Goal: Task Accomplishment & Management: Use online tool/utility

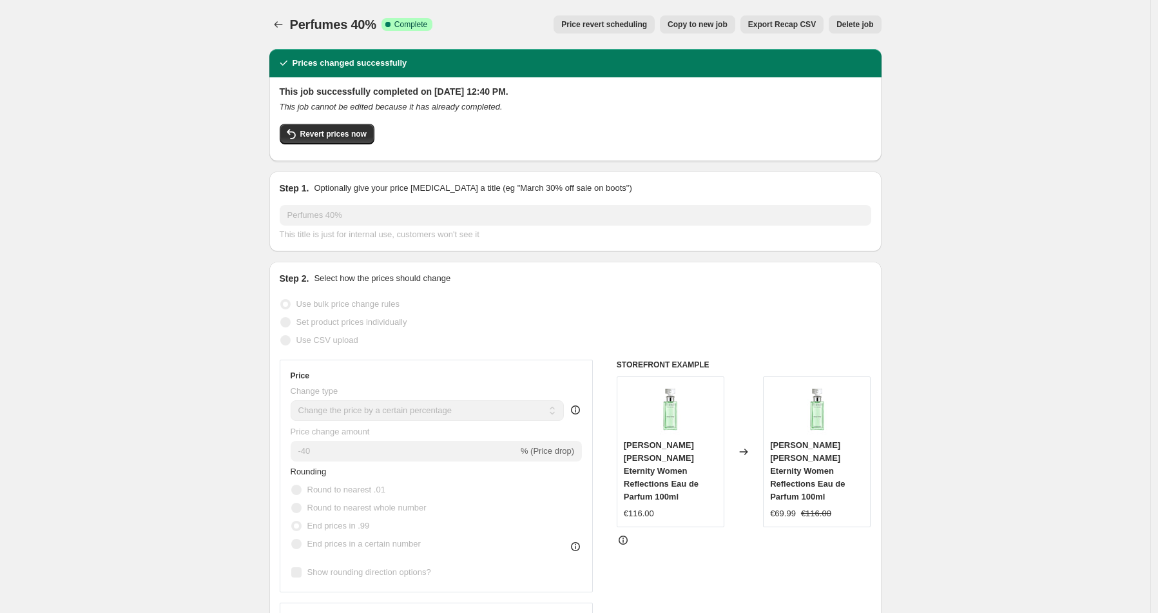
select select "percentage"
select select "collection"
click at [284, 24] on icon "Price change jobs" at bounding box center [278, 24] width 13 height 13
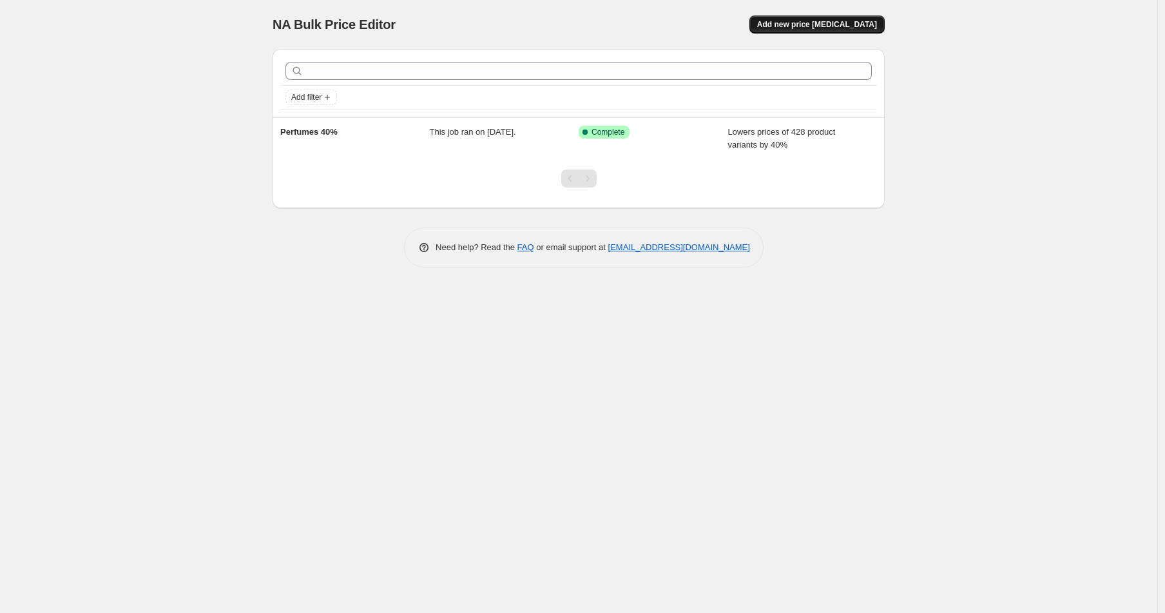
click at [790, 30] on button "Add new price [MEDICAL_DATA]" at bounding box center [816, 24] width 135 height 18
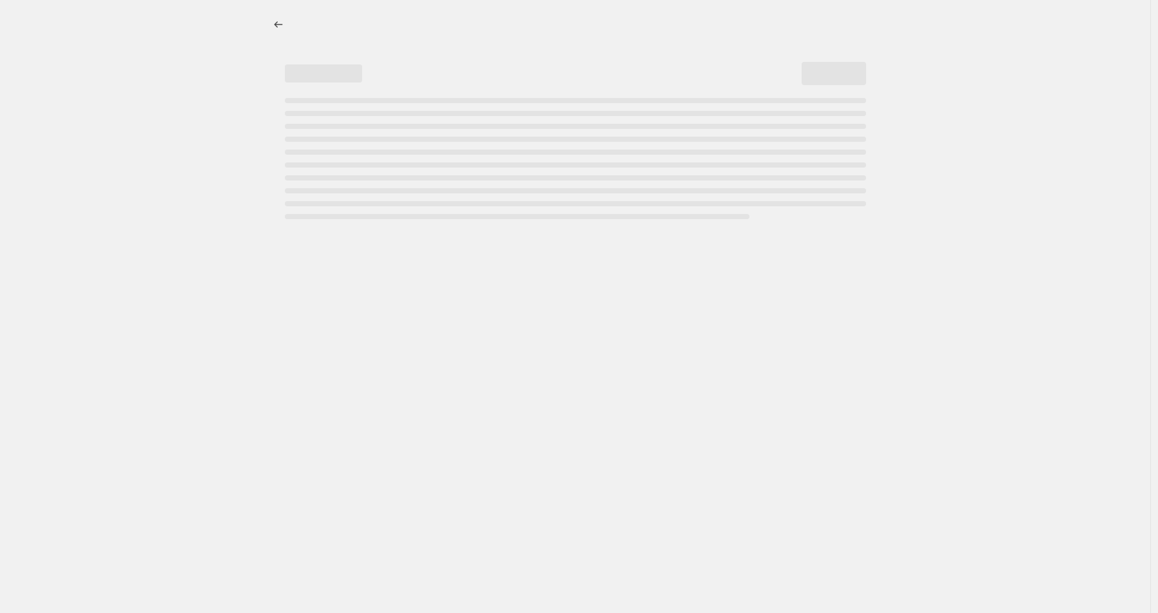
select select "percentage"
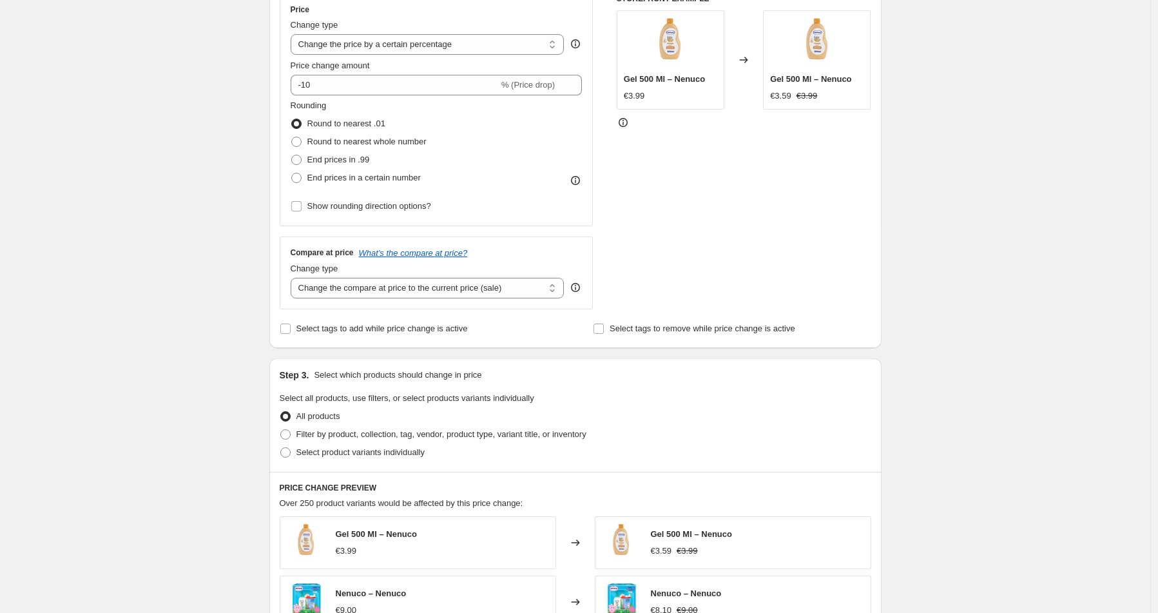
scroll to position [5, 0]
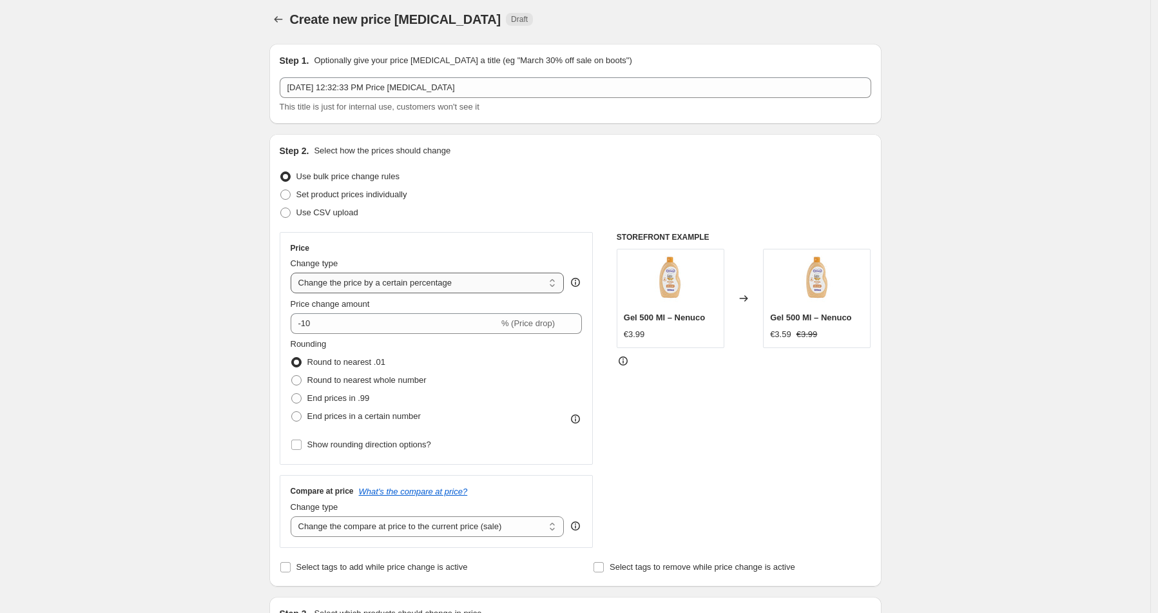
click at [402, 284] on select "Change the price to a certain amount Change the price by a certain amount Chang…" at bounding box center [428, 283] width 274 height 21
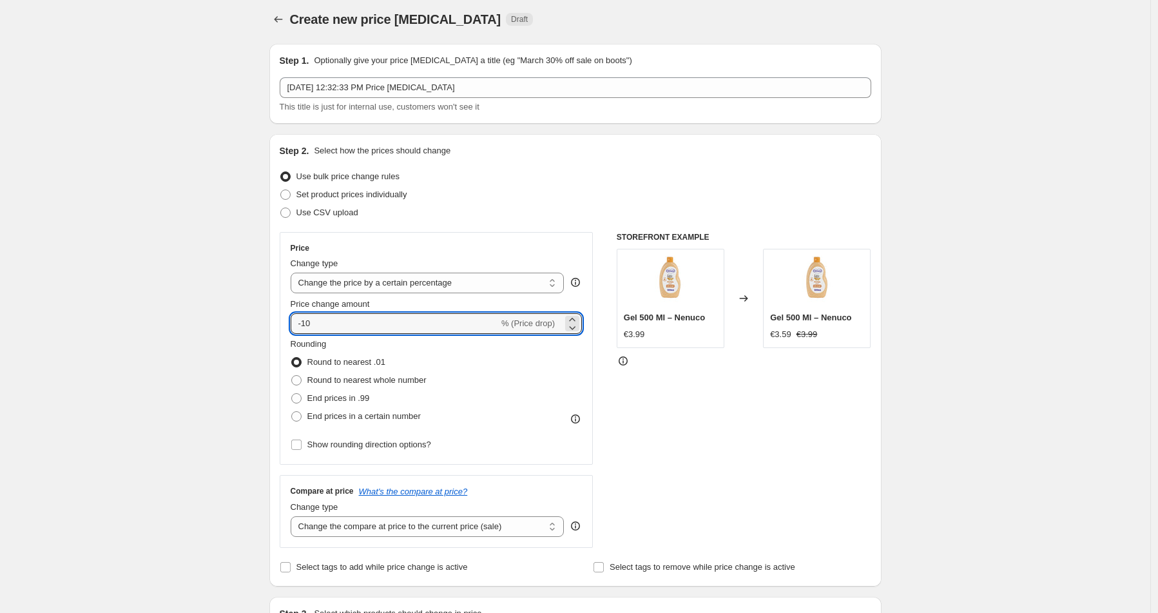
drag, startPoint x: 311, startPoint y: 325, endPoint x: 293, endPoint y: 322, distance: 18.3
click at [293, 322] on div "Price Change type Change the price to a certain amount Change the price by a ce…" at bounding box center [437, 348] width 314 height 233
type input "28"
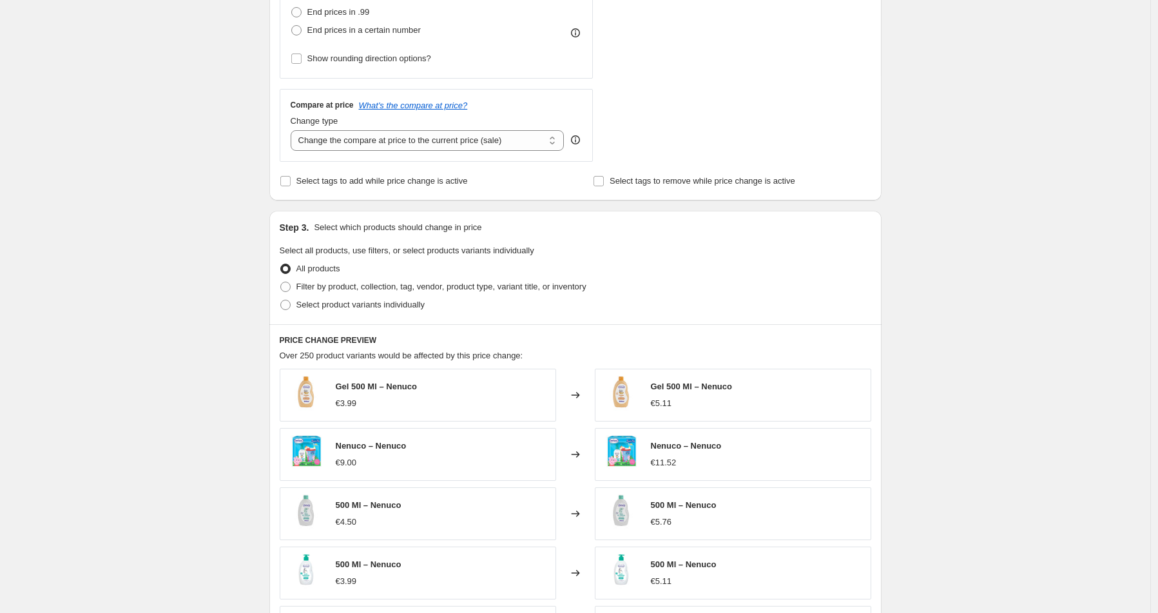
scroll to position [428, 0]
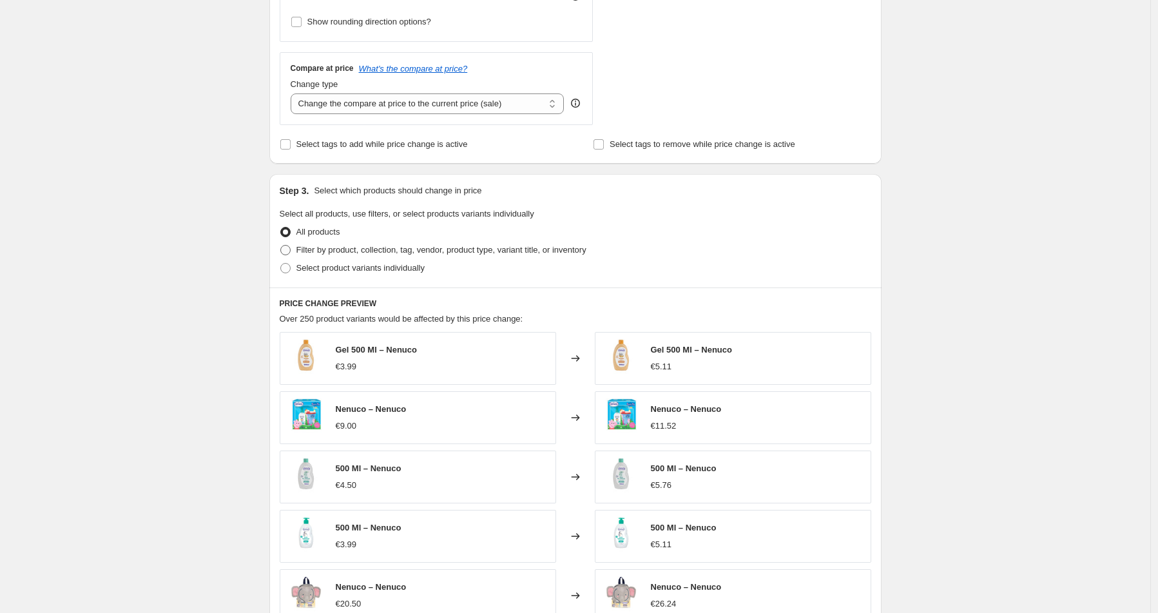
click at [349, 254] on span "Filter by product, collection, tag, vendor, product type, variant title, or inv…" at bounding box center [441, 250] width 290 height 10
click at [281, 245] on input "Filter by product, collection, tag, vendor, product type, variant title, or inv…" at bounding box center [280, 245] width 1 height 1
radio input "true"
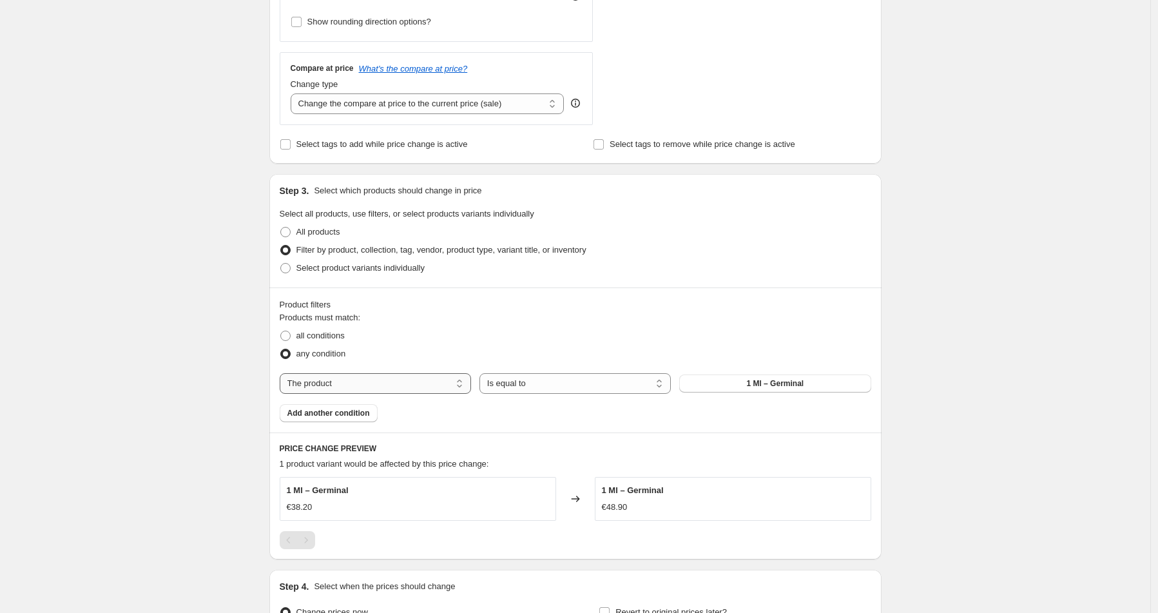
click at [343, 385] on select "The product The product's collection The product's tag The product's vendor The…" at bounding box center [375, 383] width 191 height 21
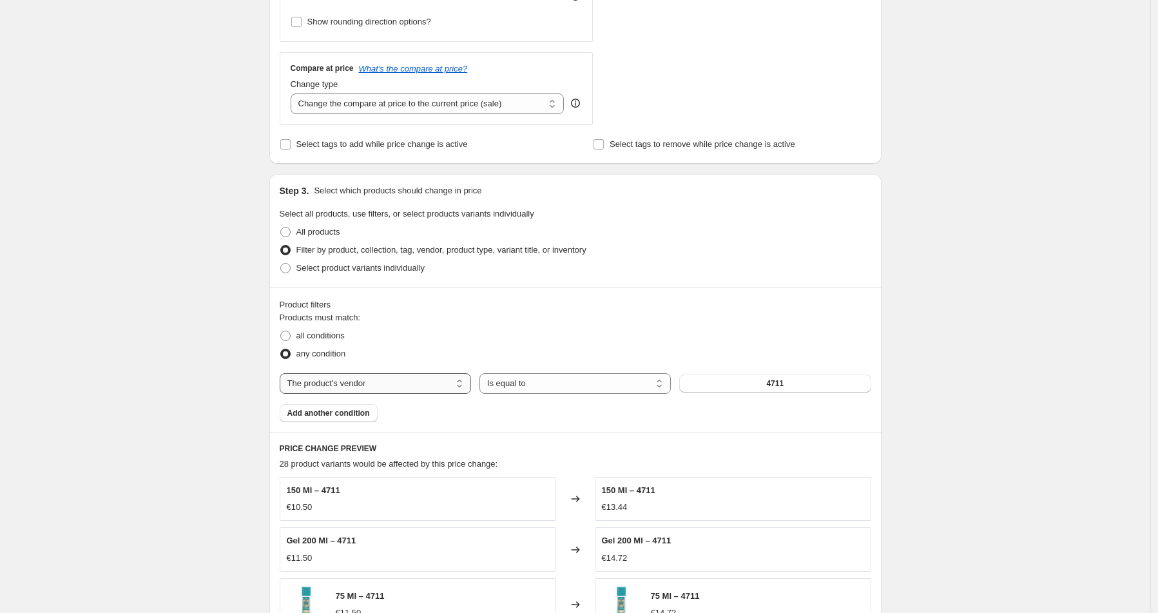
click at [392, 383] on select "The product The product's collection The product's tag The product's vendor The…" at bounding box center [375, 383] width 191 height 21
select select "collection"
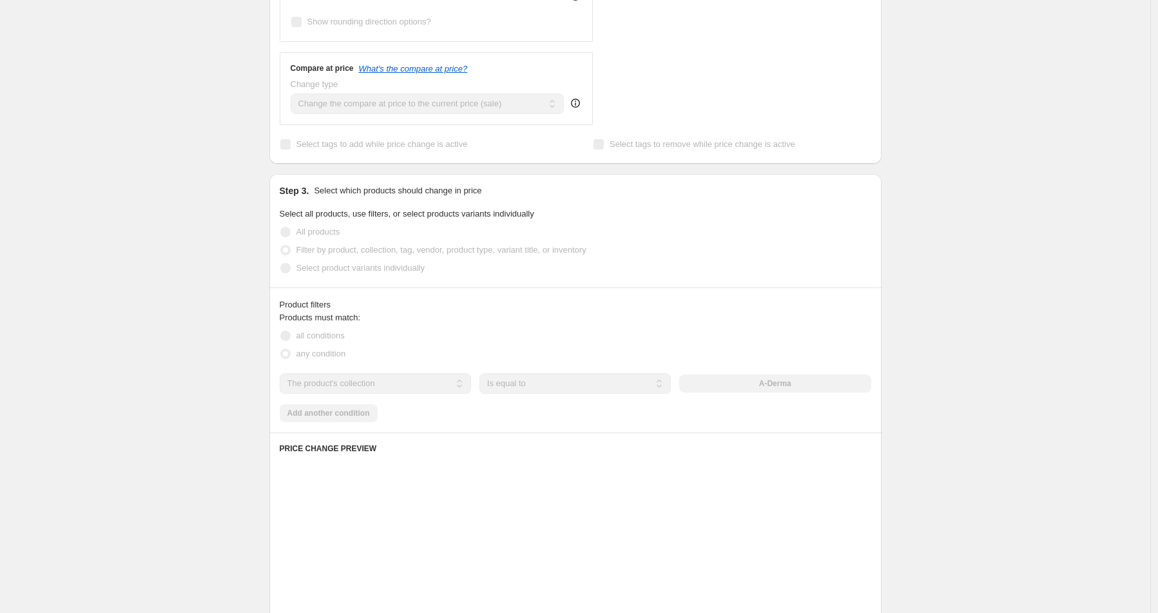
scroll to position [430, 0]
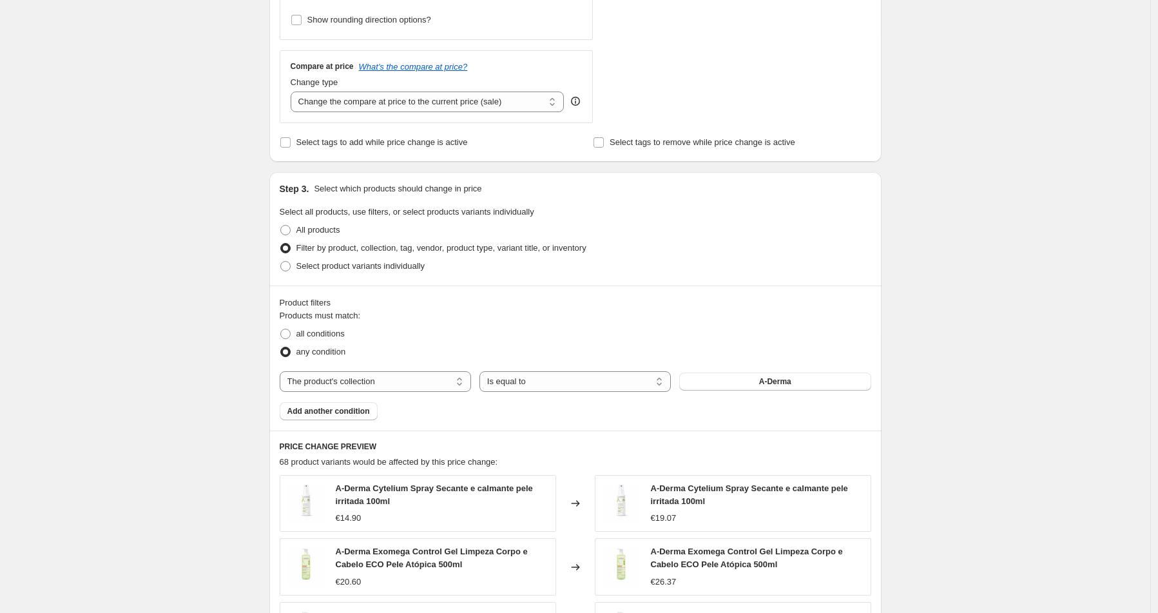
click at [733, 382] on button "A-Derma" at bounding box center [774, 381] width 191 height 18
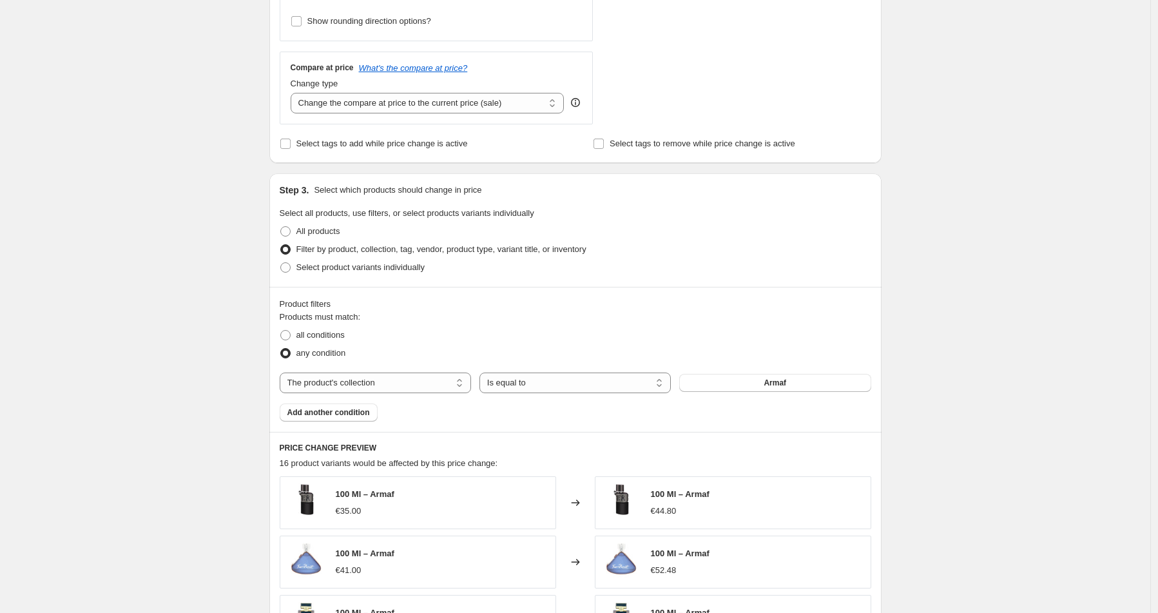
scroll to position [427, 0]
click at [291, 354] on span at bounding box center [285, 354] width 10 height 10
click at [281, 350] on input "any condition" at bounding box center [280, 349] width 1 height 1
click at [331, 334] on span "all conditions" at bounding box center [320, 336] width 48 height 10
click at [281, 332] on input "all conditions" at bounding box center [280, 331] width 1 height 1
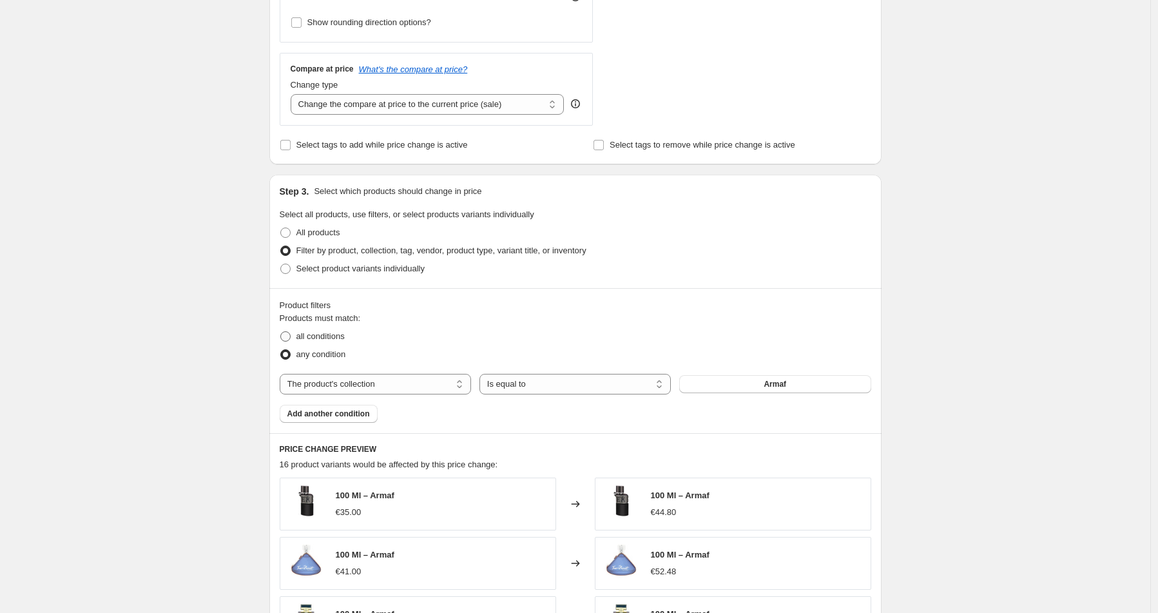
radio input "true"
click at [344, 415] on span "Add another condition" at bounding box center [328, 414] width 82 height 10
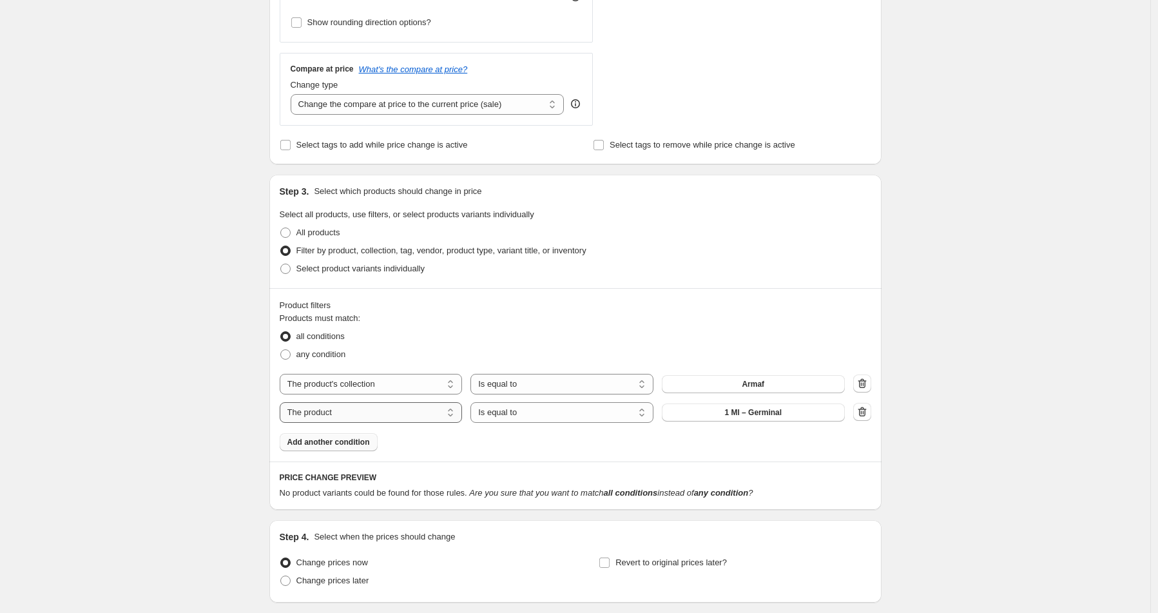
click at [396, 415] on select "The product The product's collection The product's tag The product's vendor The…" at bounding box center [371, 412] width 183 height 21
select select "tag"
click at [567, 414] on select "Is equal to Is not equal to" at bounding box center [561, 412] width 183 height 21
select select "not_equal"
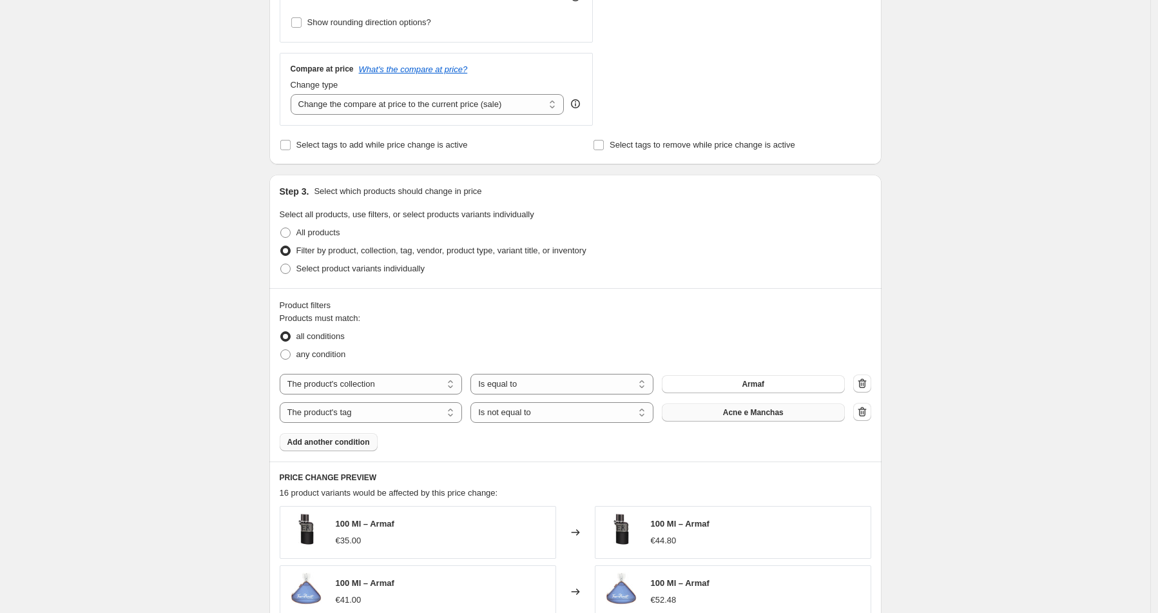
click at [754, 415] on span "Acne e Manchas" at bounding box center [753, 412] width 61 height 10
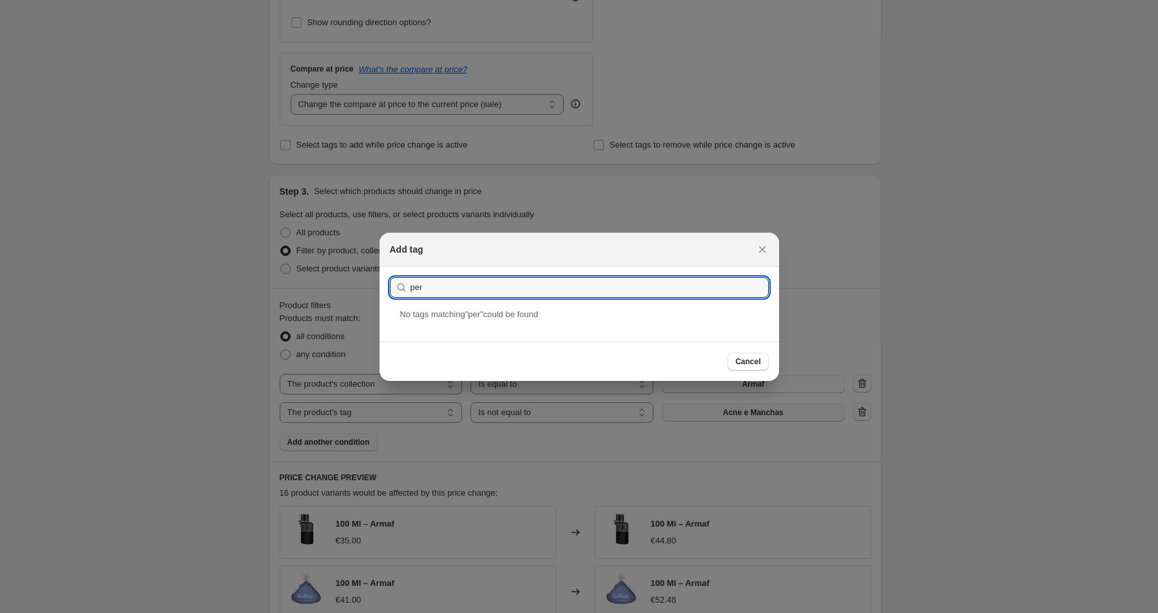
drag, startPoint x: 439, startPoint y: 284, endPoint x: 365, endPoint y: 283, distance: 74.7
type input "masculino"
click at [495, 326] on div "Masculino" at bounding box center [579, 324] width 399 height 34
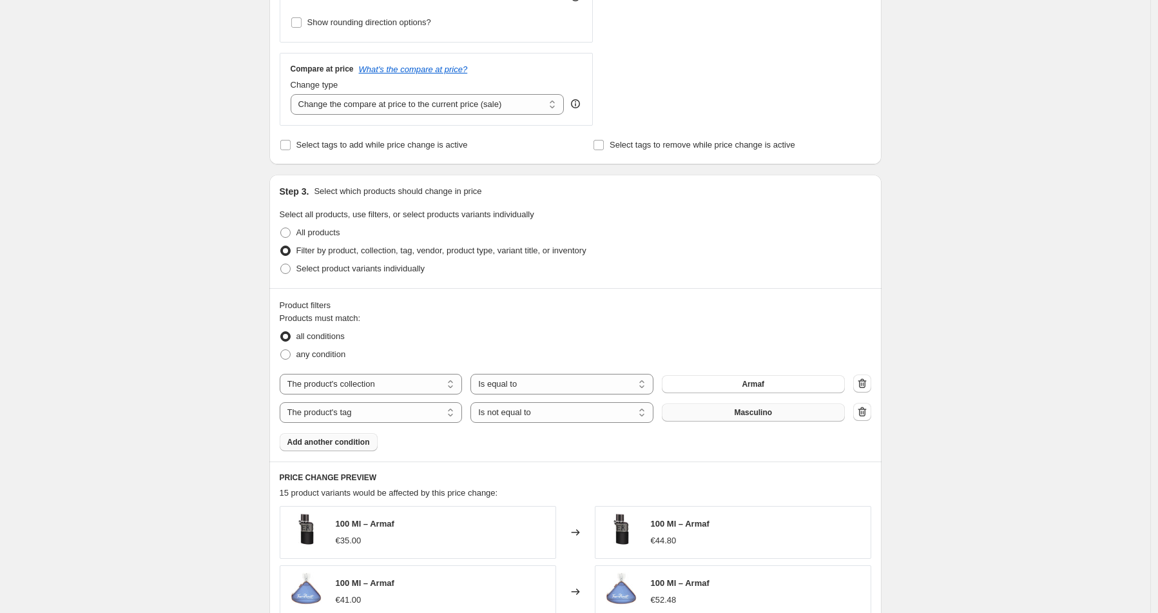
click at [325, 446] on span "Add another condition" at bounding box center [328, 442] width 82 height 10
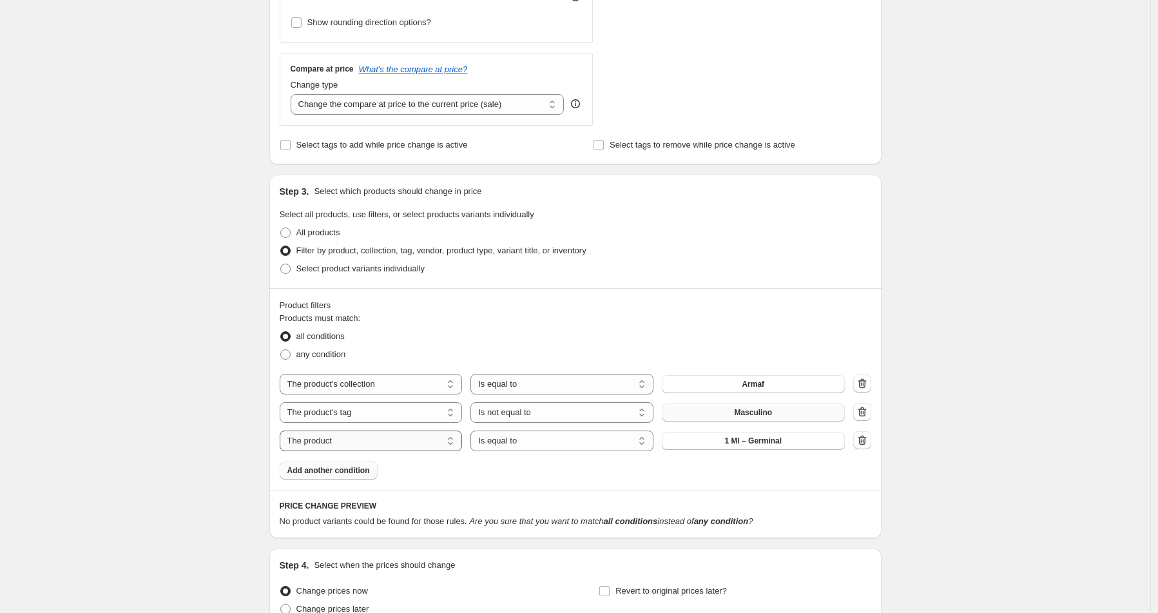
scroll to position [426, 0]
click at [417, 445] on select "The product The product's collection The product's tag The product's vendor The…" at bounding box center [371, 442] width 183 height 21
select select "tag"
click at [543, 448] on select "Is equal to Is not equal to" at bounding box center [561, 442] width 183 height 21
select select "not_equal"
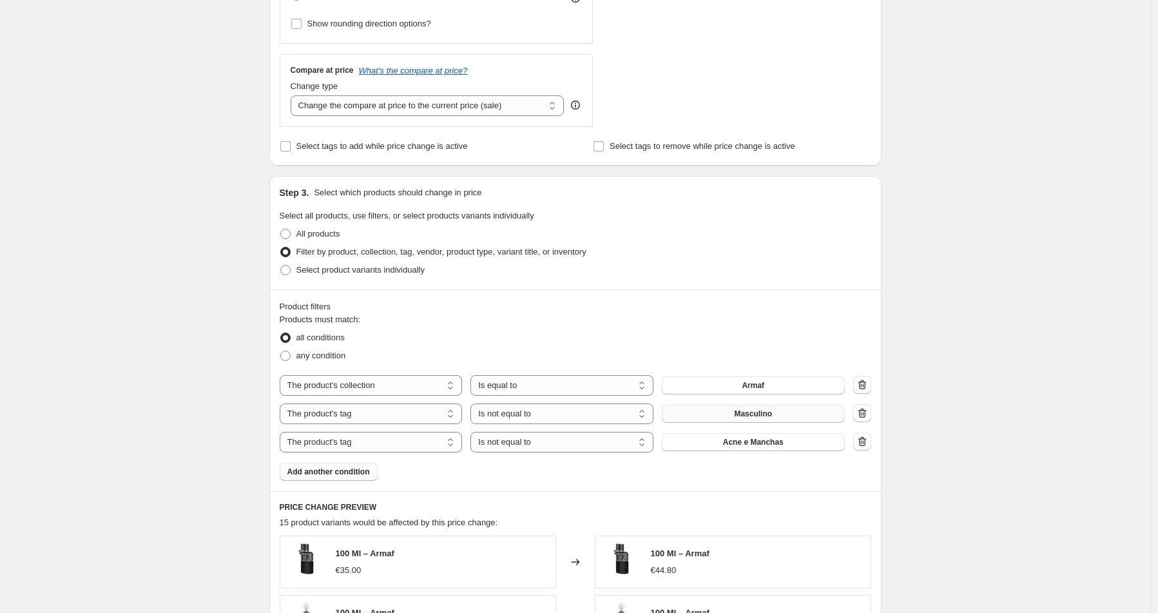
click at [755, 445] on span "Acne e Manchas" at bounding box center [753, 442] width 61 height 10
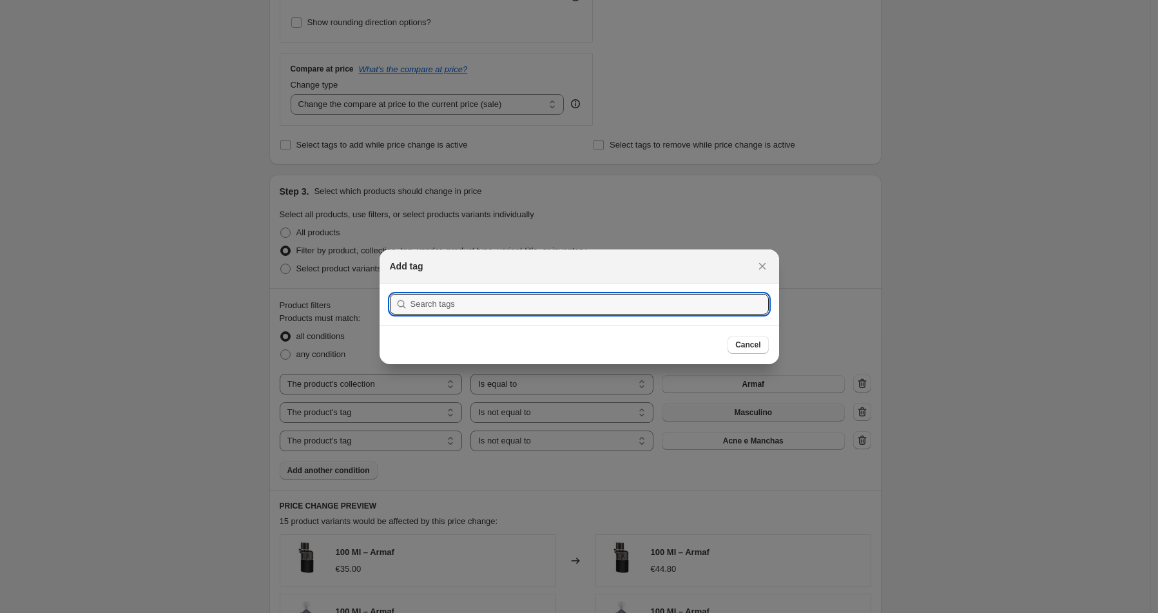
scroll to position [0, 0]
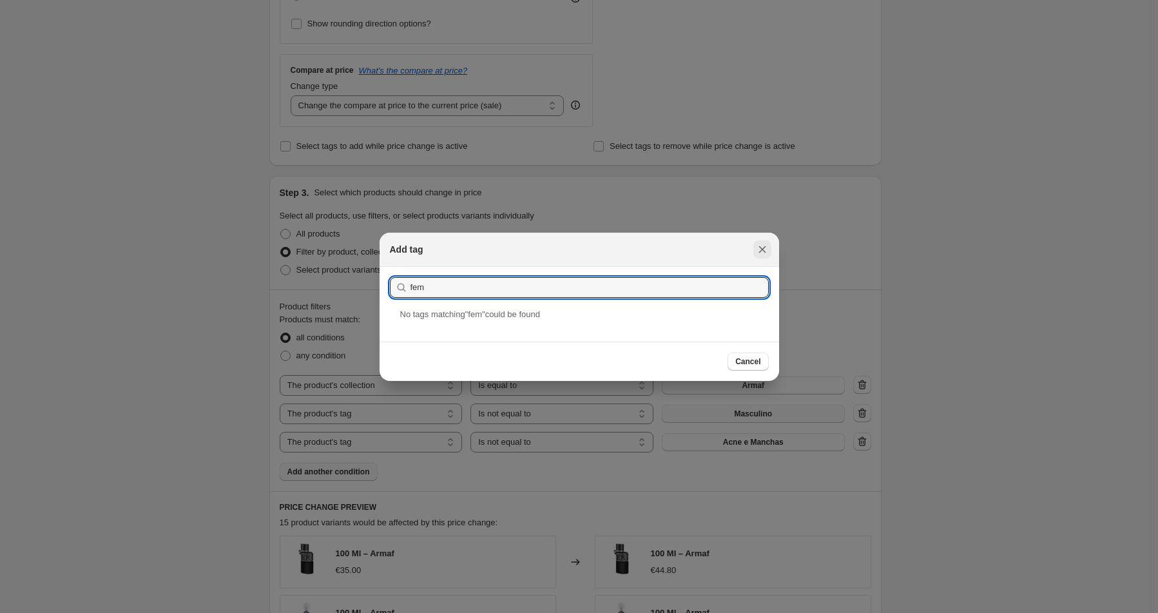
type input "fem"
click at [766, 249] on icon "Close" at bounding box center [762, 249] width 13 height 13
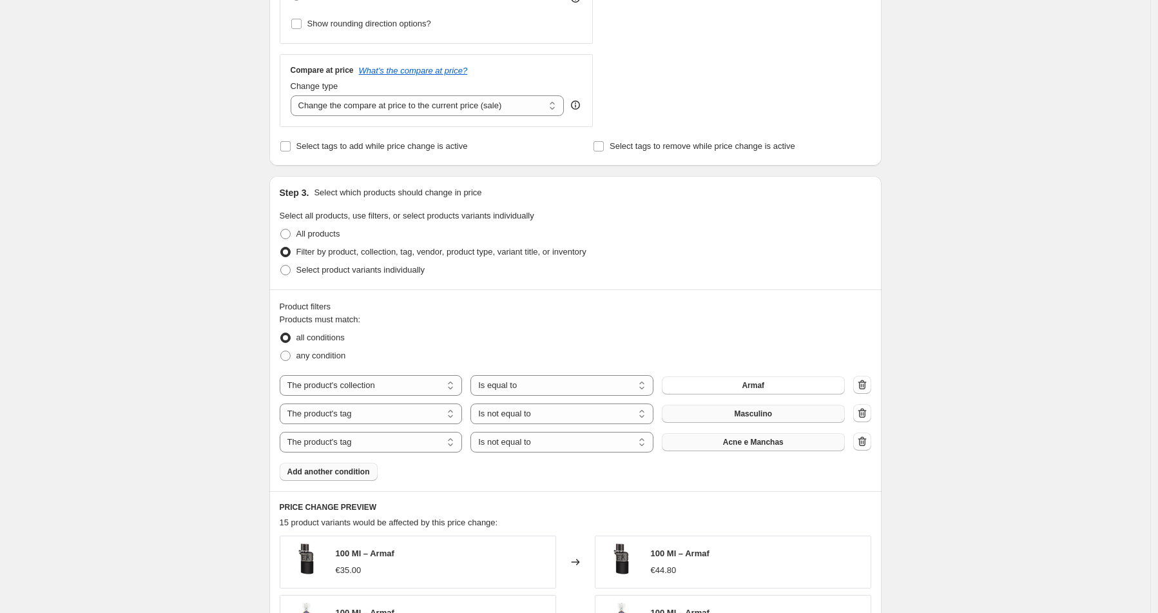
click at [757, 441] on span "Acne e Manchas" at bounding box center [753, 442] width 61 height 10
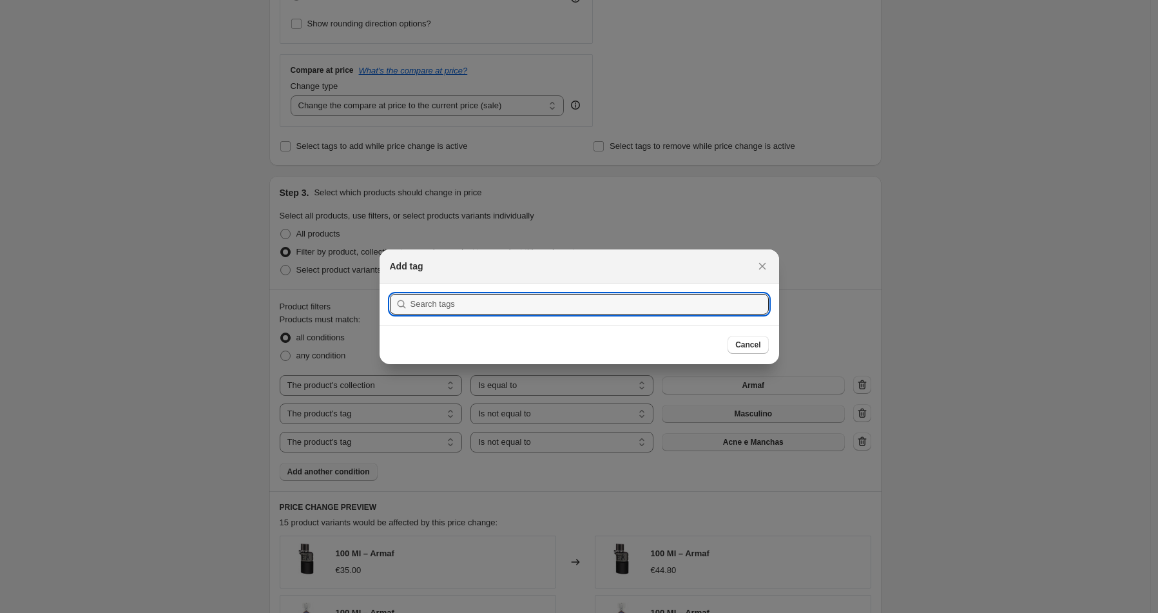
scroll to position [0, 0]
type input "F"
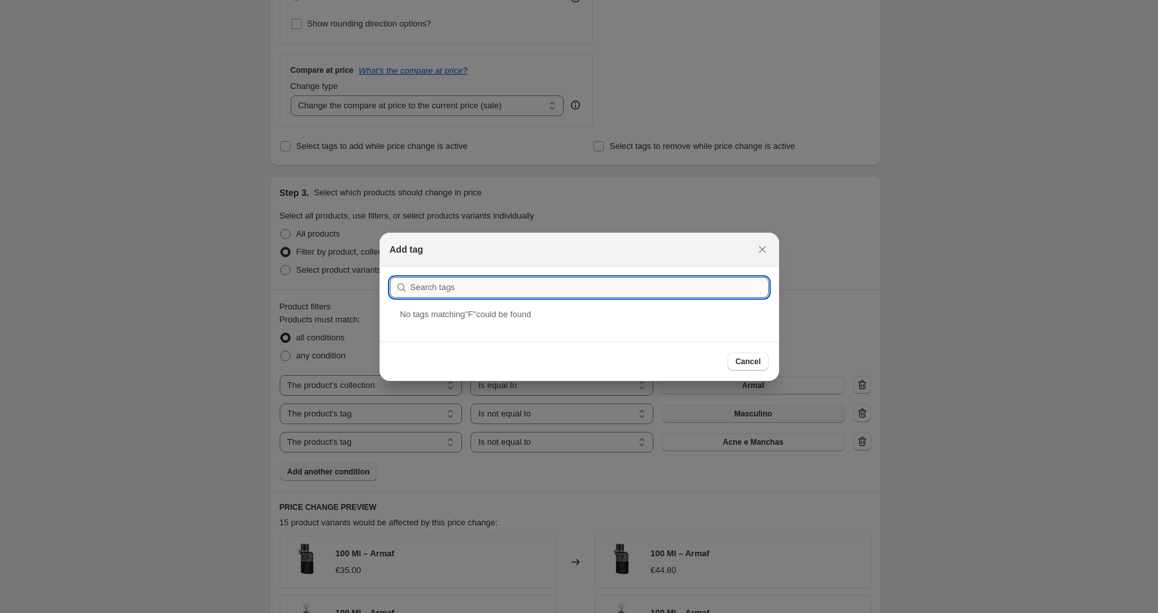
type input "M"
type input "Feminino"
click at [488, 319] on div "Feminino" at bounding box center [579, 324] width 399 height 34
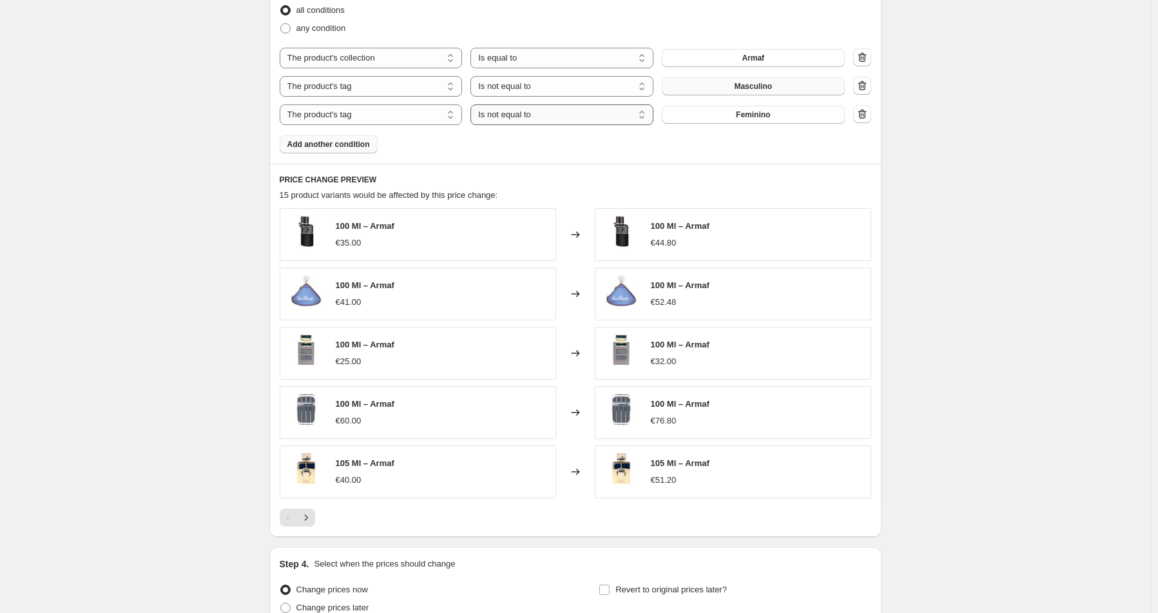
scroll to position [727, 0]
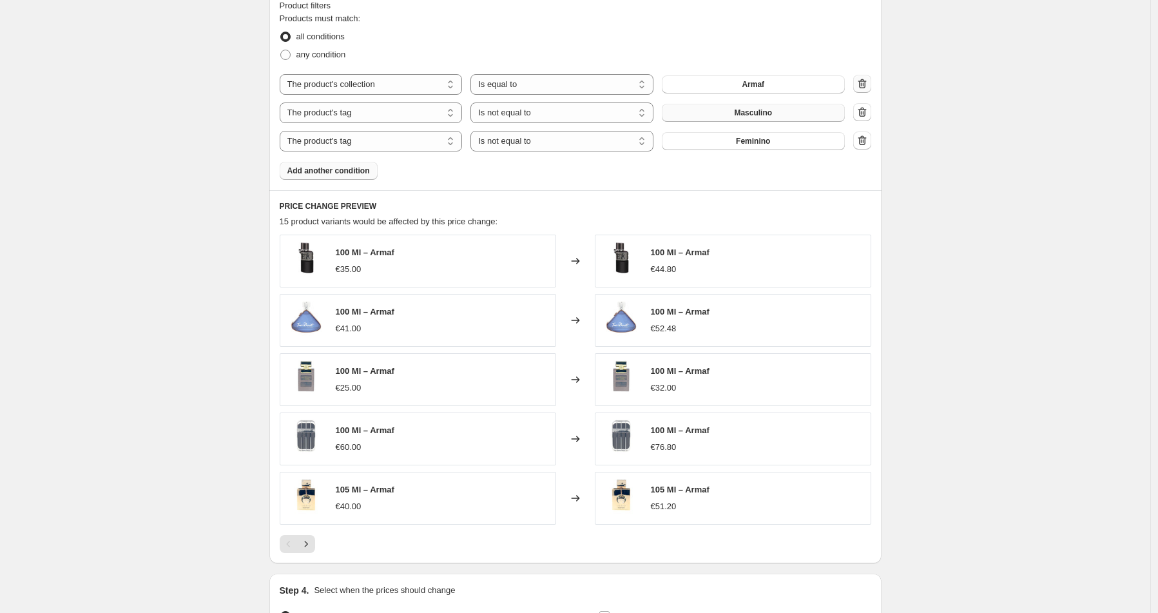
click at [869, 84] on icon "button" at bounding box center [862, 83] width 13 height 13
select select "tag"
select select "not_equal"
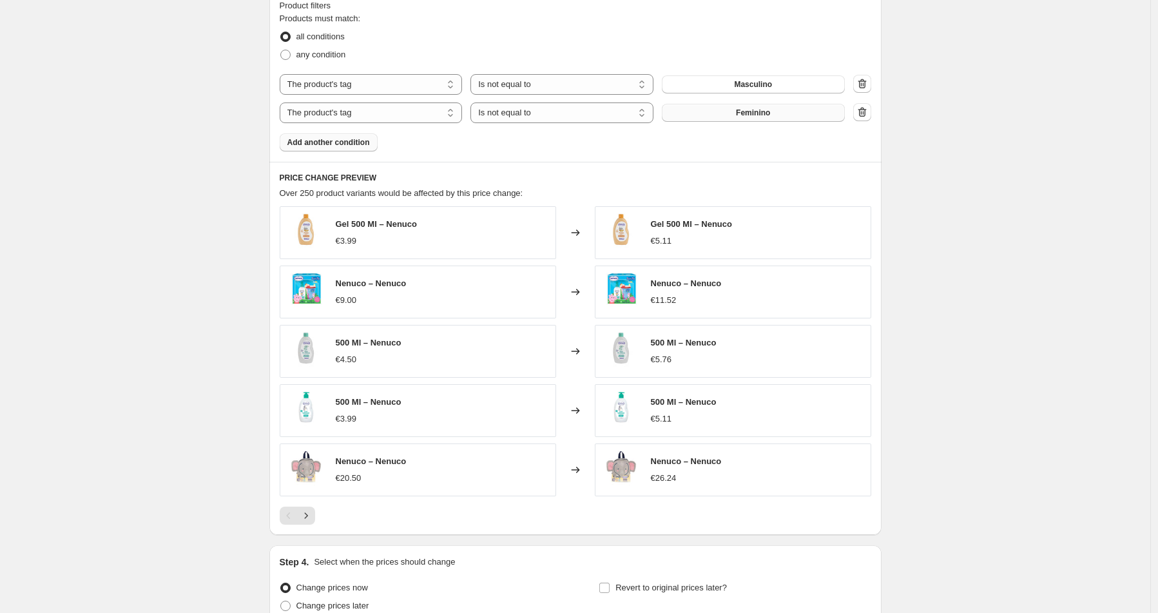
click at [327, 140] on span "Add another condition" at bounding box center [328, 142] width 82 height 10
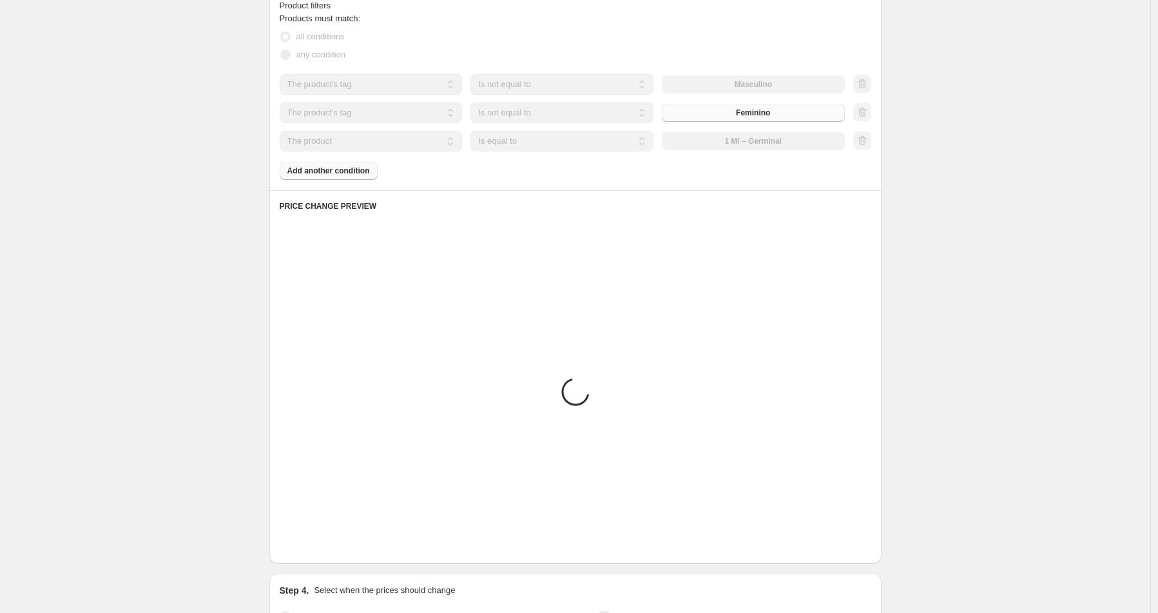
scroll to position [631, 0]
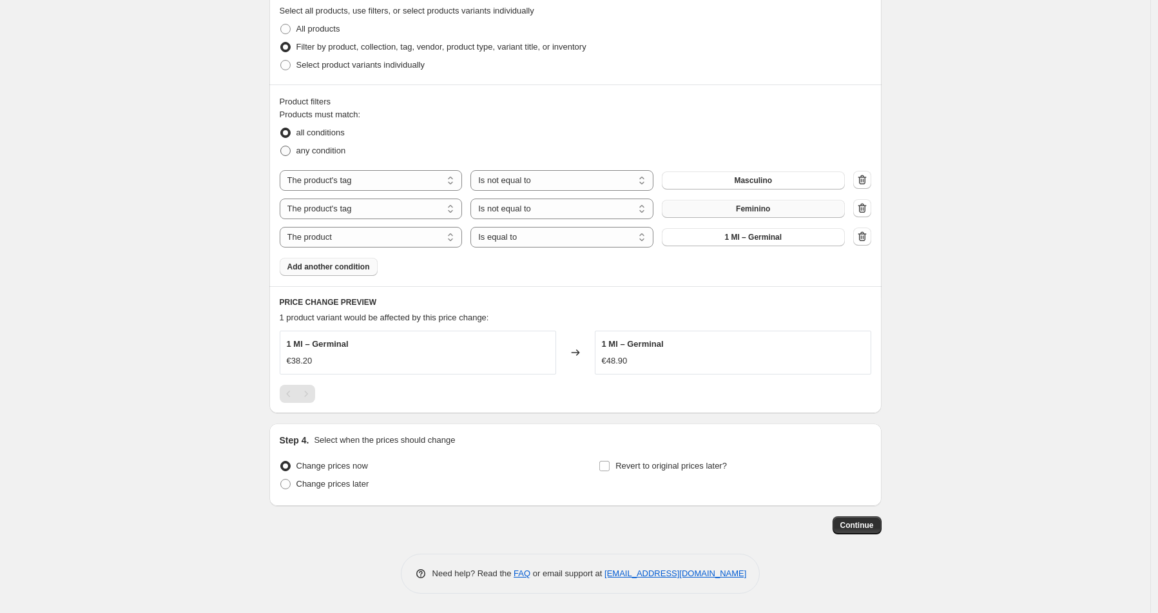
click at [346, 144] on span "any condition" at bounding box center [321, 150] width 50 height 13
click at [281, 146] on input "any condition" at bounding box center [280, 146] width 1 height 1
radio input "true"
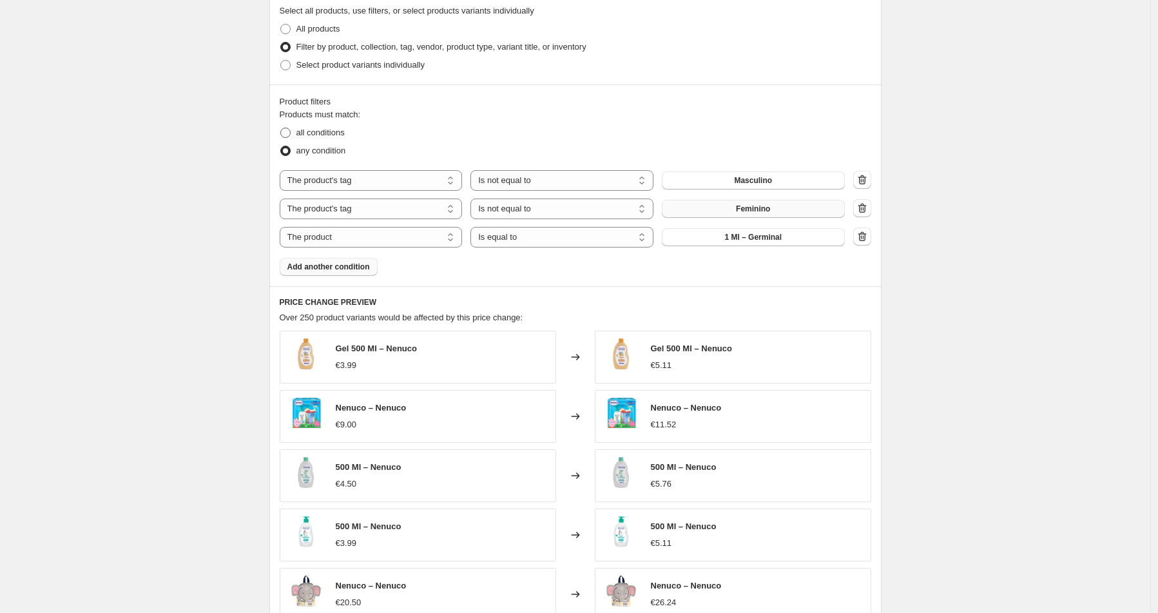
click at [341, 128] on span "all conditions" at bounding box center [320, 133] width 48 height 10
click at [281, 128] on input "all conditions" at bounding box center [280, 128] width 1 height 1
radio input "true"
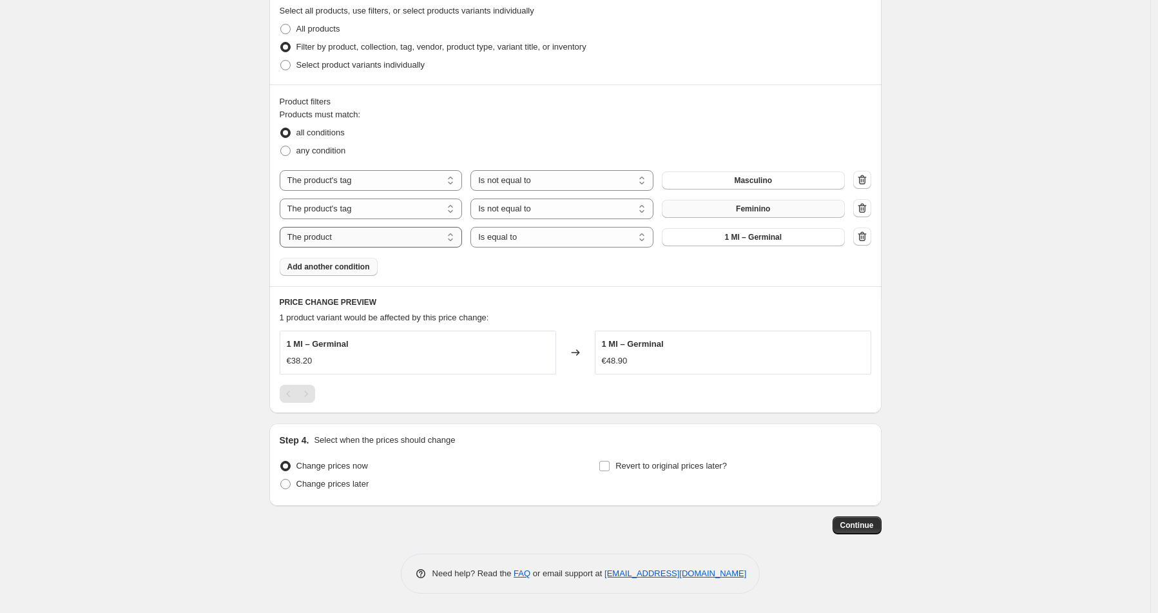
click at [396, 236] on select "The product The product's collection The product's tag The product's vendor The…" at bounding box center [371, 237] width 183 height 21
select select "product_status"
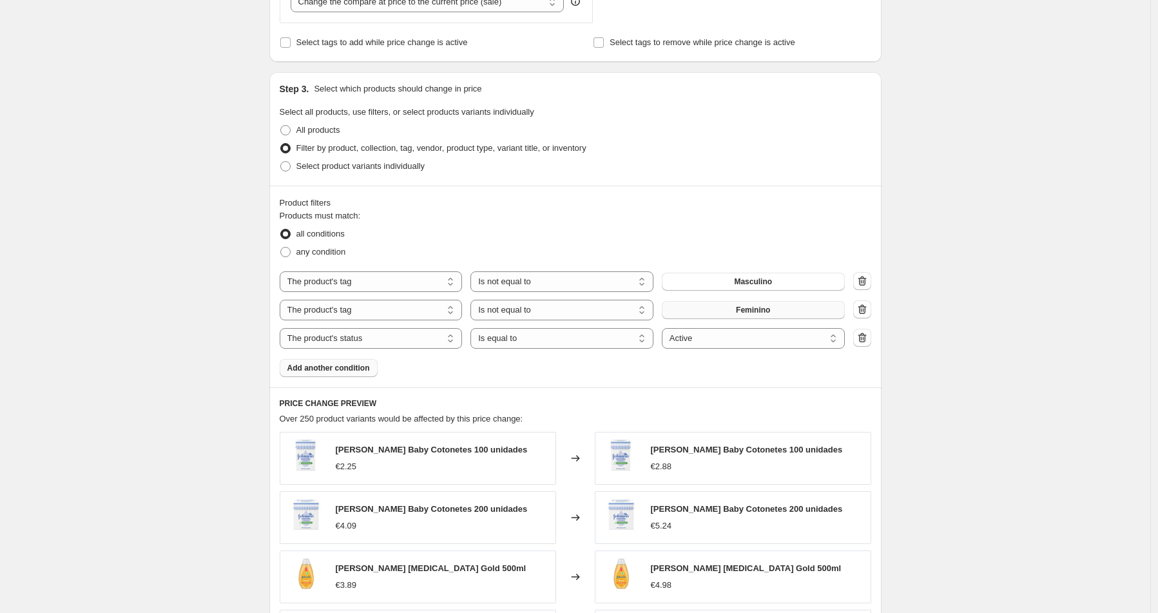
scroll to position [530, 0]
click at [332, 368] on span "Add another condition" at bounding box center [328, 367] width 82 height 10
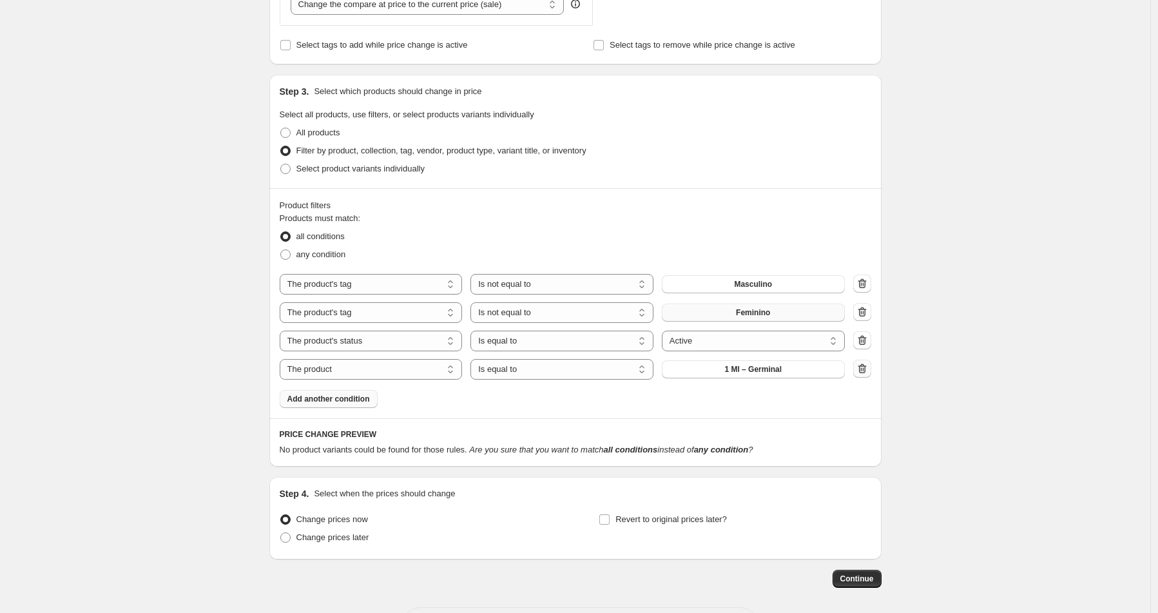
scroll to position [526, 0]
click at [406, 370] on select "The product The product's collection The product's tag The product's vendor The…" at bounding box center [371, 370] width 183 height 21
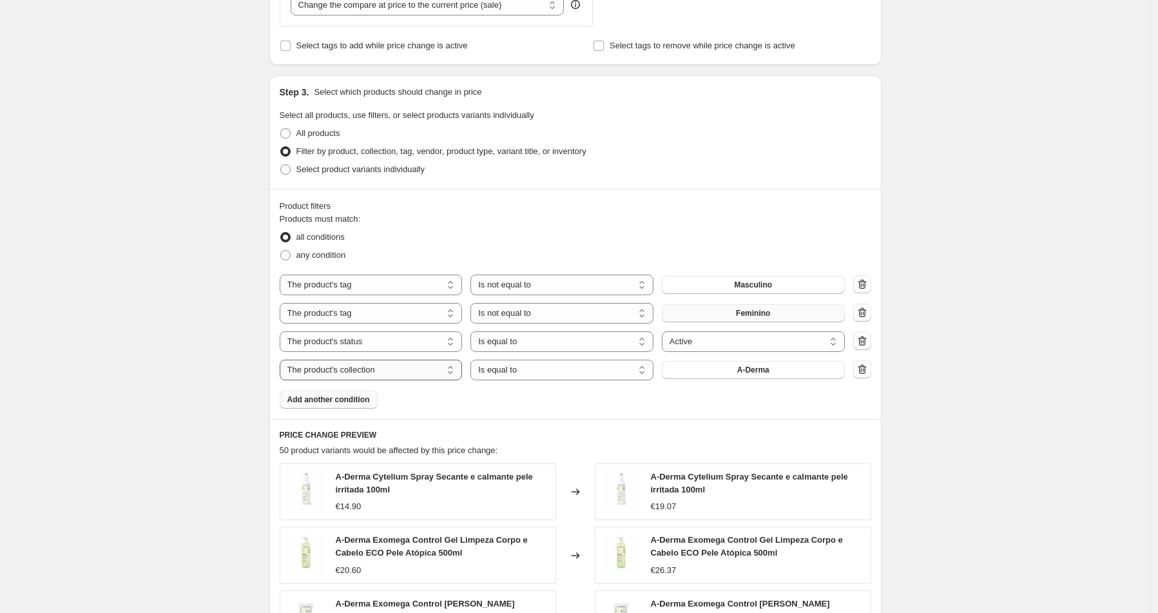
click at [409, 375] on select "The product The product's collection The product's tag The product's vendor The…" at bounding box center [371, 370] width 183 height 21
select select "vendor"
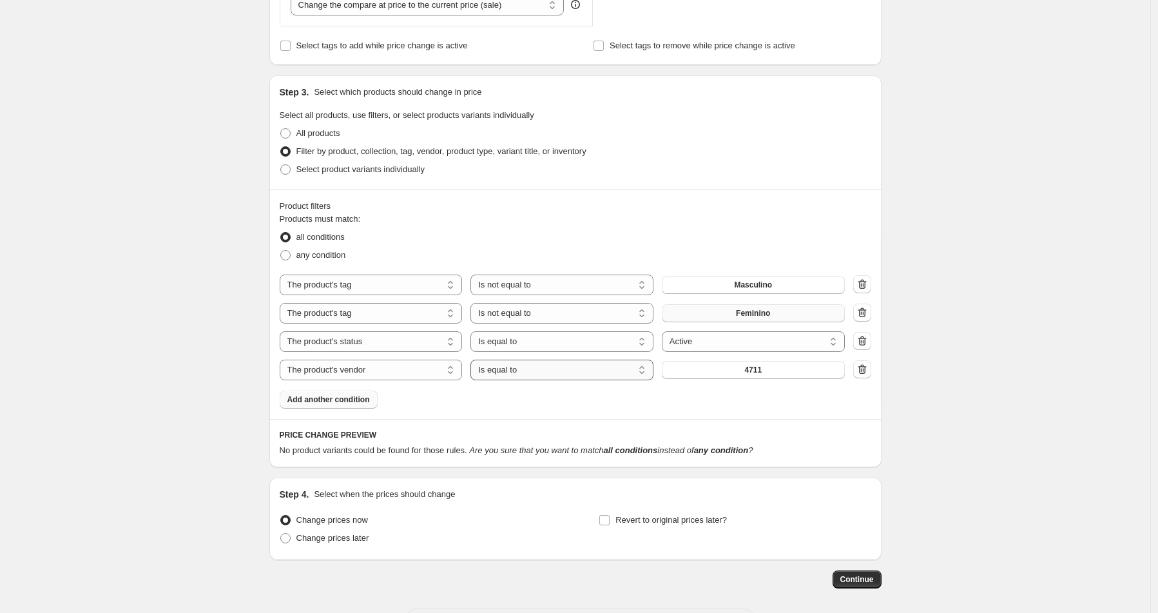
click at [559, 374] on select "Is equal to Is not equal to" at bounding box center [561, 370] width 183 height 21
select select "not_equal"
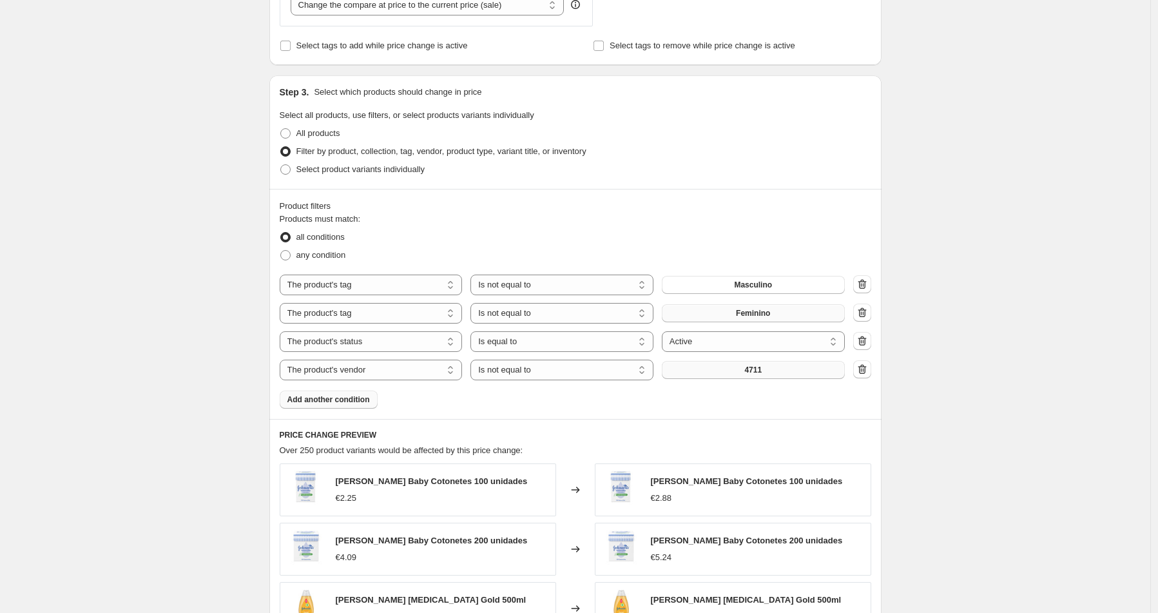
click at [777, 370] on button "4711" at bounding box center [753, 370] width 183 height 18
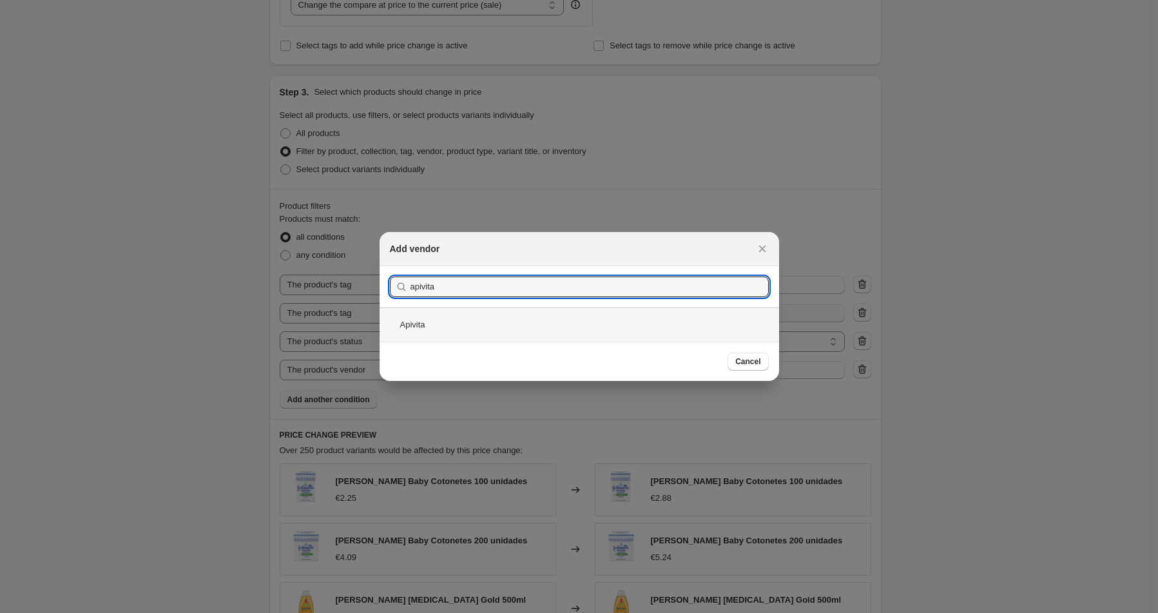
type input "apivita"
click at [462, 327] on div "Apivita" at bounding box center [579, 324] width 399 height 34
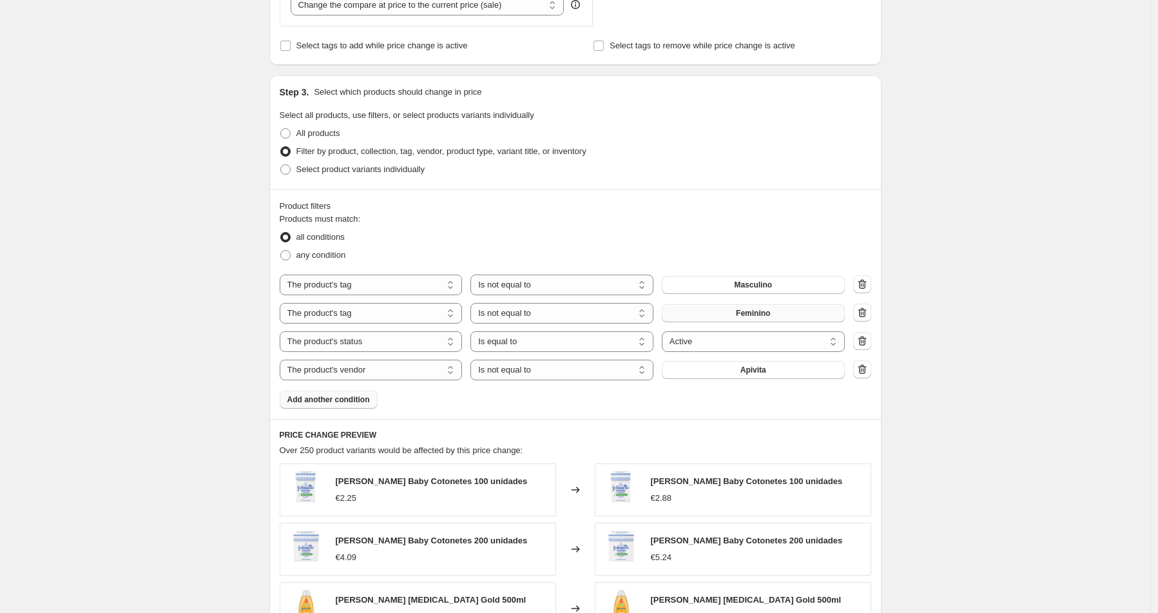
click at [314, 400] on span "Add another condition" at bounding box center [328, 399] width 82 height 10
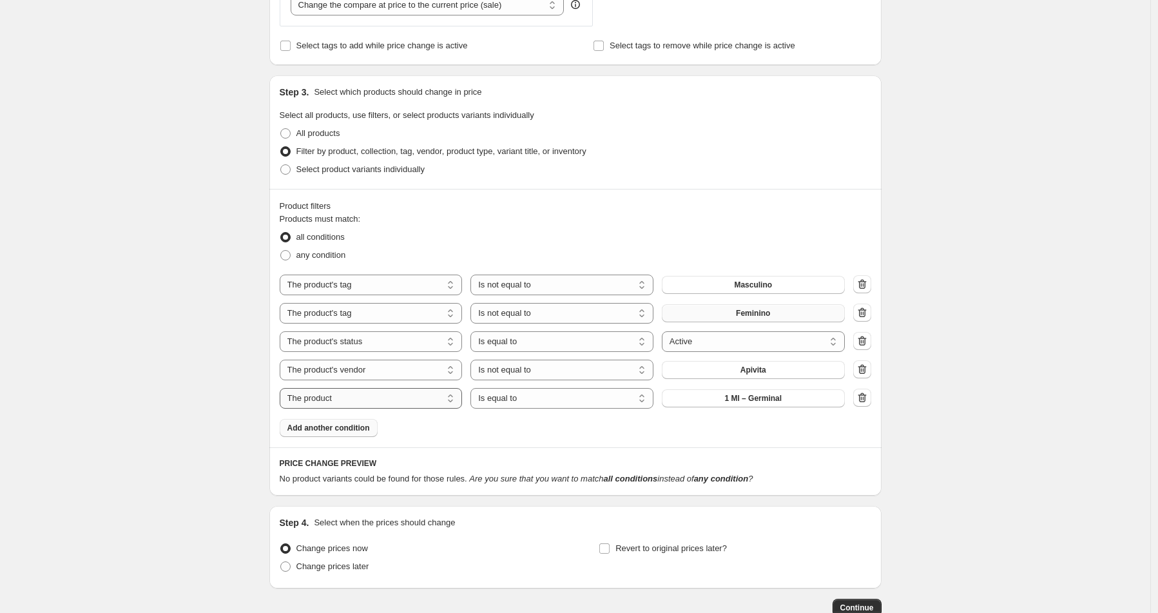
click at [389, 398] on select "The product The product's collection The product's tag The product's vendor The…" at bounding box center [371, 398] width 183 height 21
select select "vendor"
click at [535, 399] on select "Is equal to Is not equal to" at bounding box center [561, 398] width 183 height 21
select select "not_equal"
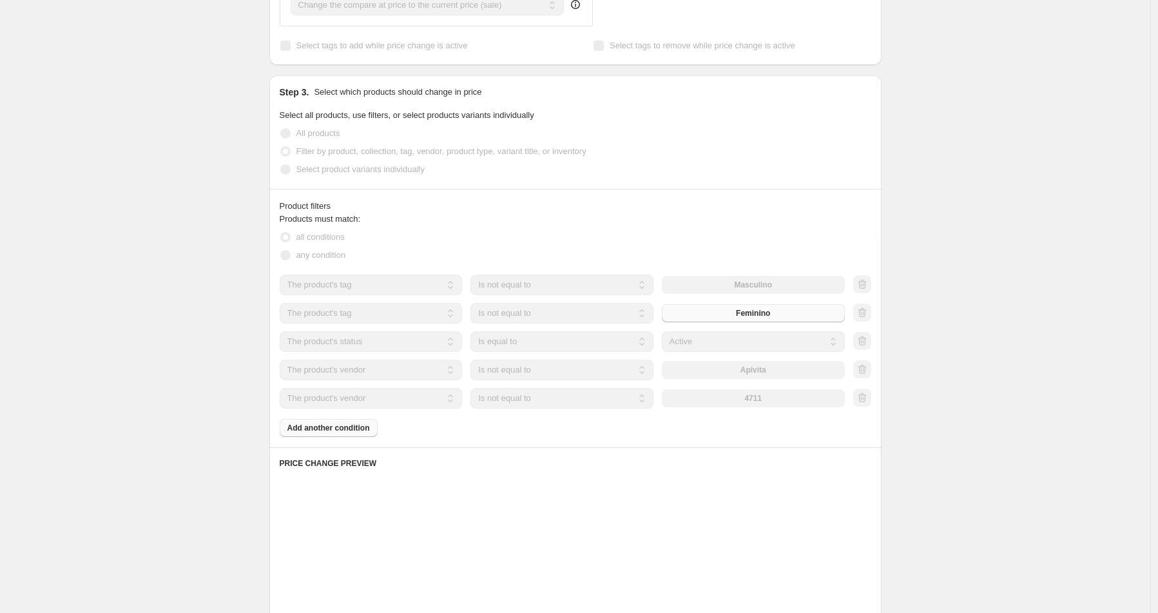
click at [771, 398] on div "4711" at bounding box center [753, 398] width 183 height 18
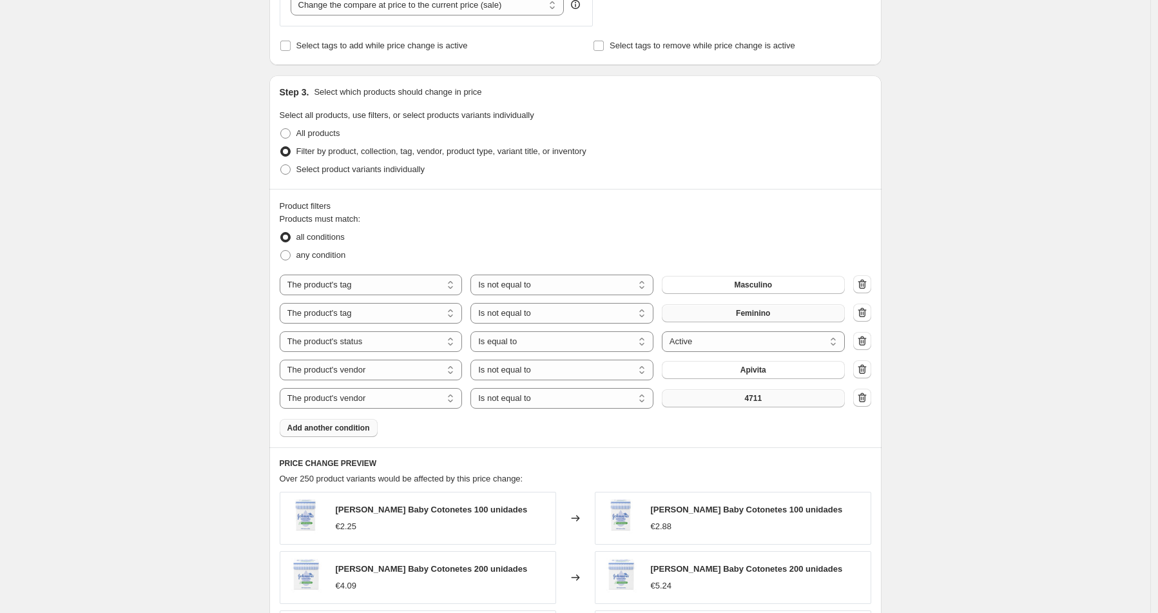
click at [774, 399] on button "4711" at bounding box center [753, 398] width 183 height 18
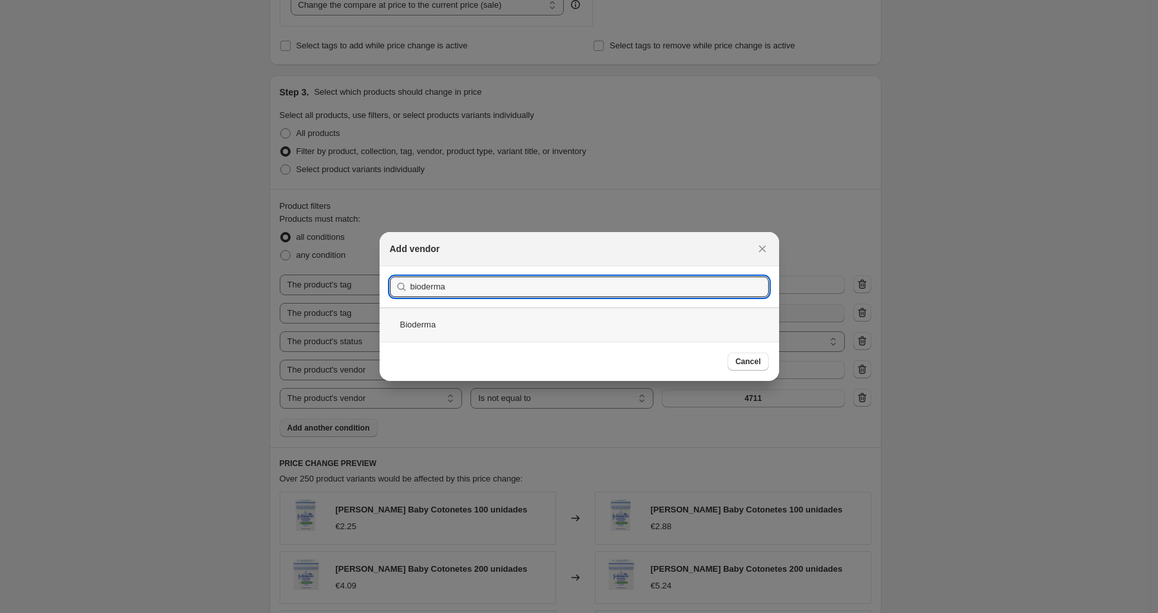
type input "bioderma"
click at [450, 315] on div "Bioderma" at bounding box center [579, 324] width 399 height 34
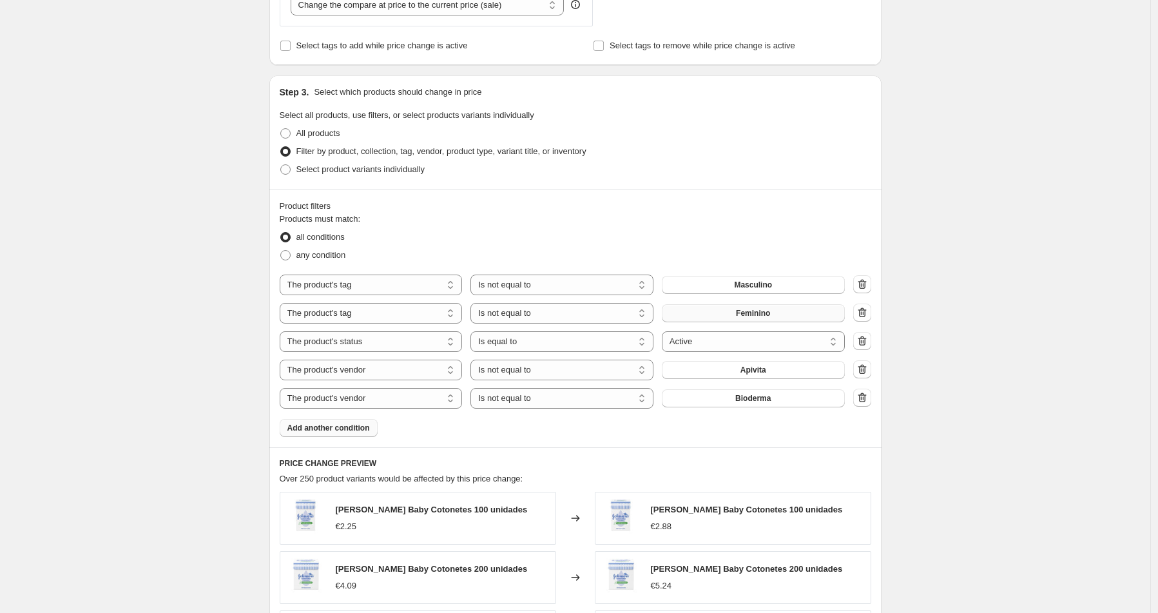
click at [342, 427] on span "Add another condition" at bounding box center [328, 428] width 82 height 10
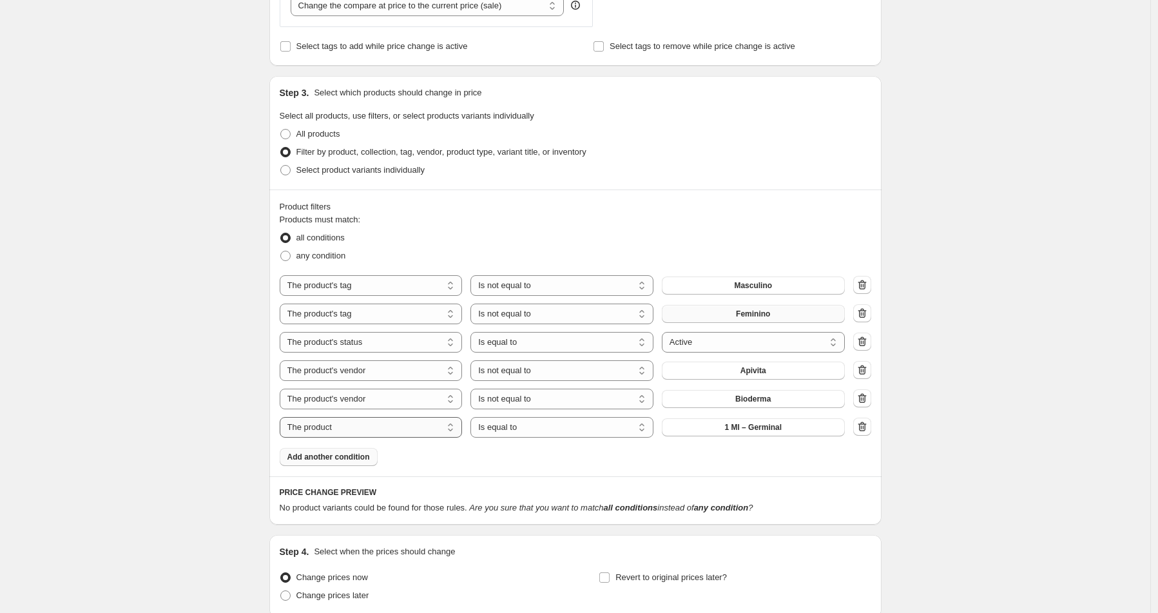
scroll to position [524, 0]
click at [427, 430] on select "The product The product's collection The product's tag The product's vendor The…" at bounding box center [371, 428] width 183 height 21
select select "vendor"
click at [762, 429] on span "4711" at bounding box center [752, 428] width 17 height 10
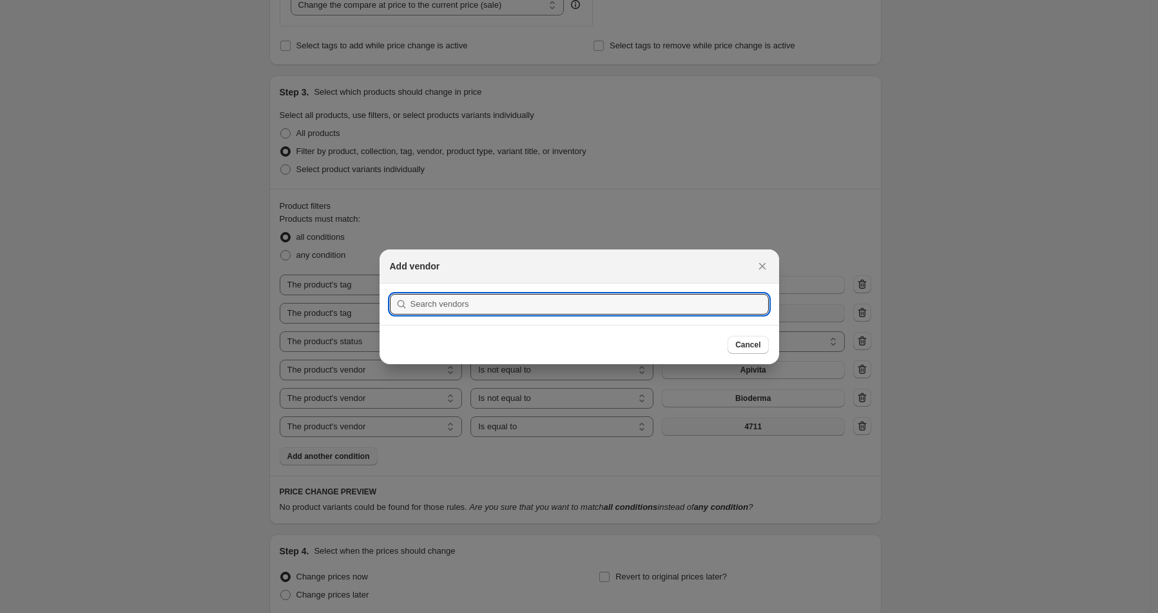
scroll to position [0, 0]
click at [437, 305] on input ":r7m:" at bounding box center [589, 304] width 358 height 21
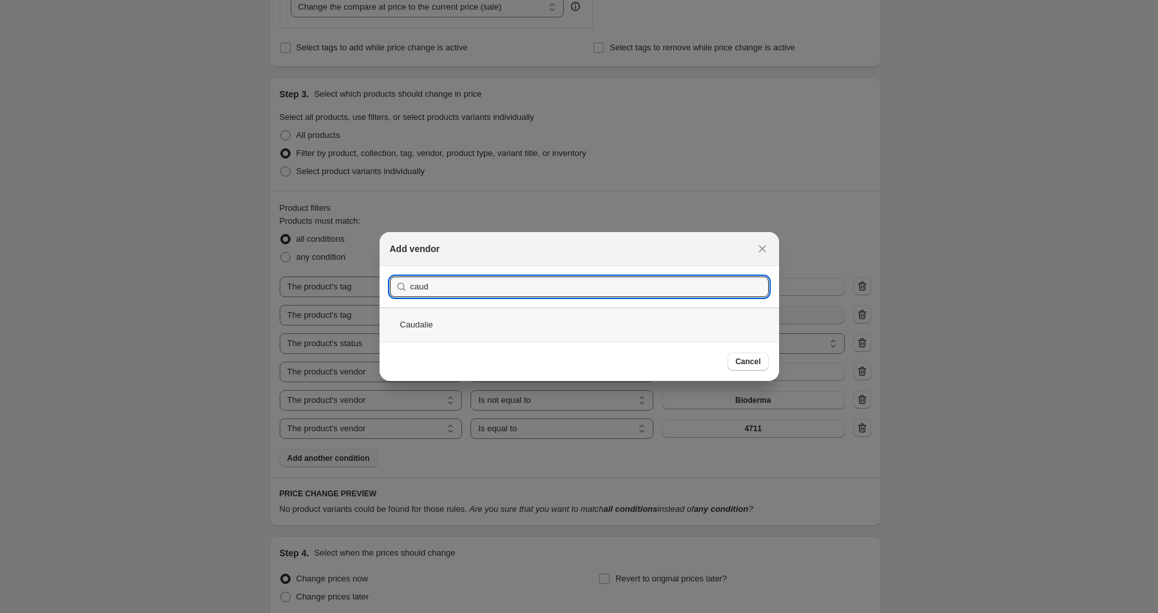
type input "caud"
click at [481, 316] on div "Caudalie" at bounding box center [579, 324] width 399 height 34
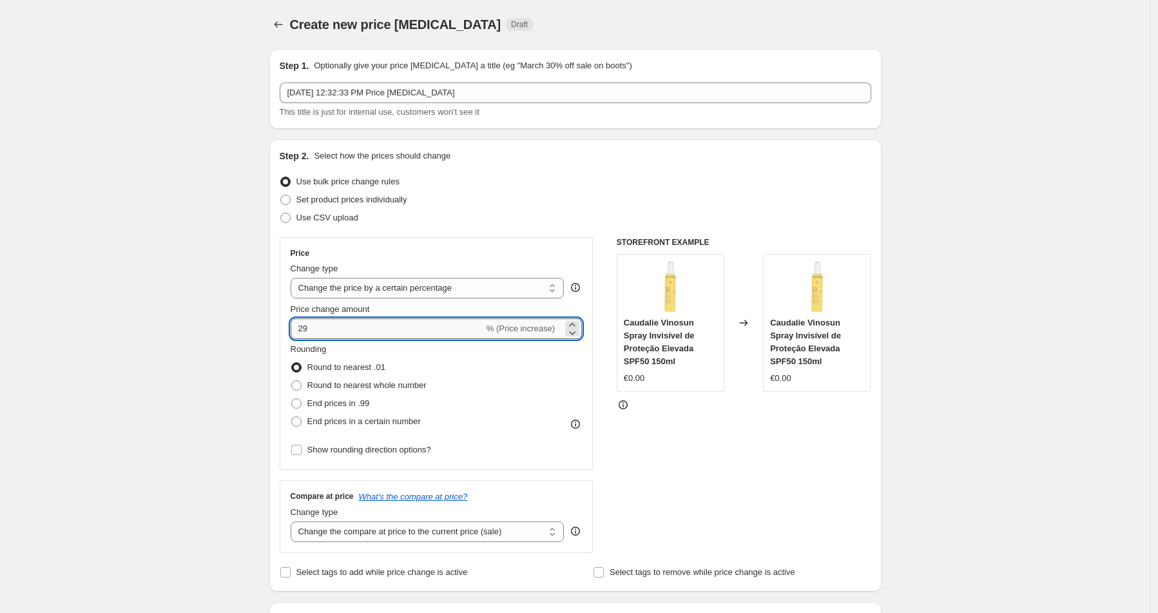
drag, startPoint x: 312, startPoint y: 330, endPoint x: 300, endPoint y: 328, distance: 13.0
click at [300, 328] on input "29" at bounding box center [387, 328] width 193 height 21
type input "31"
click at [302, 401] on span at bounding box center [296, 403] width 10 height 10
click at [292, 399] on input "End prices in .99" at bounding box center [291, 398] width 1 height 1
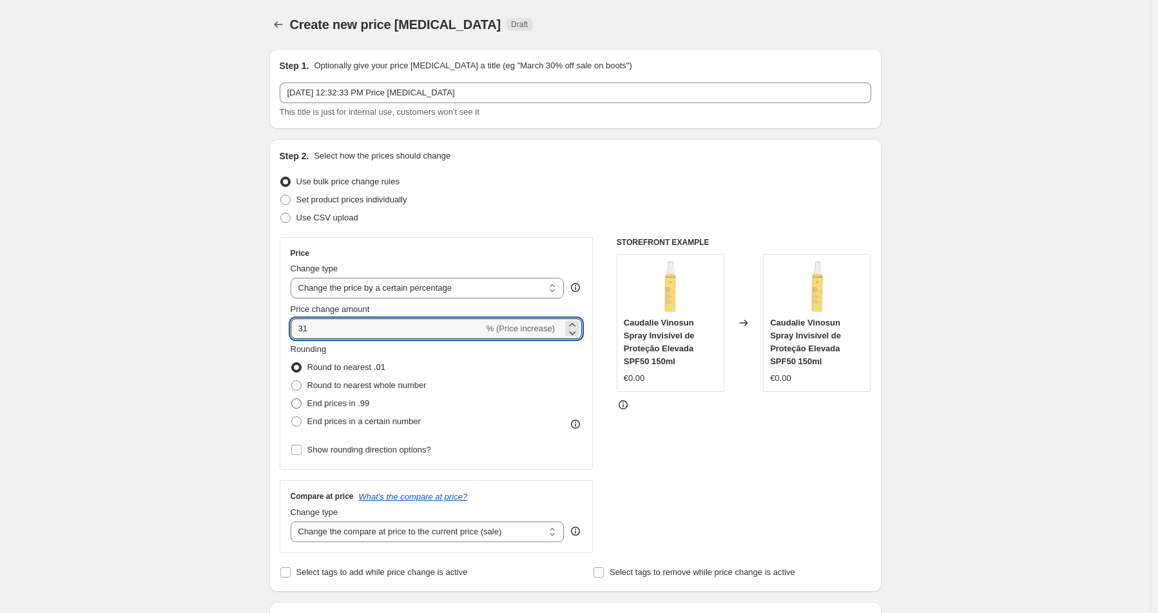
radio input "true"
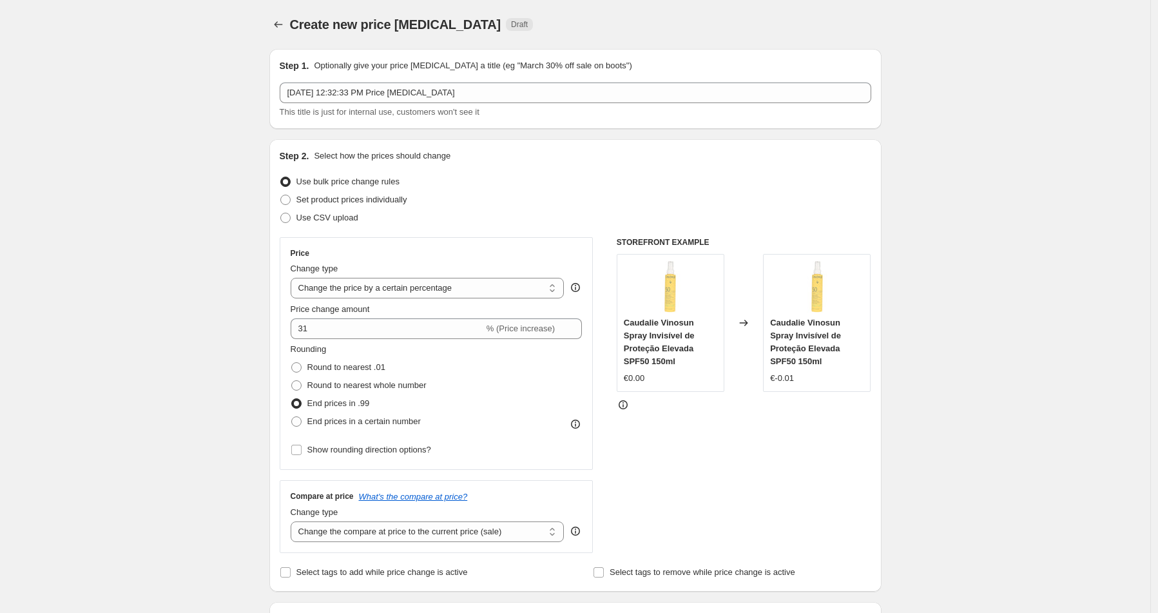
click at [308, 401] on label "End prices in .99" at bounding box center [330, 403] width 79 height 18
click at [292, 399] on input "End prices in .99" at bounding box center [291, 398] width 1 height 1
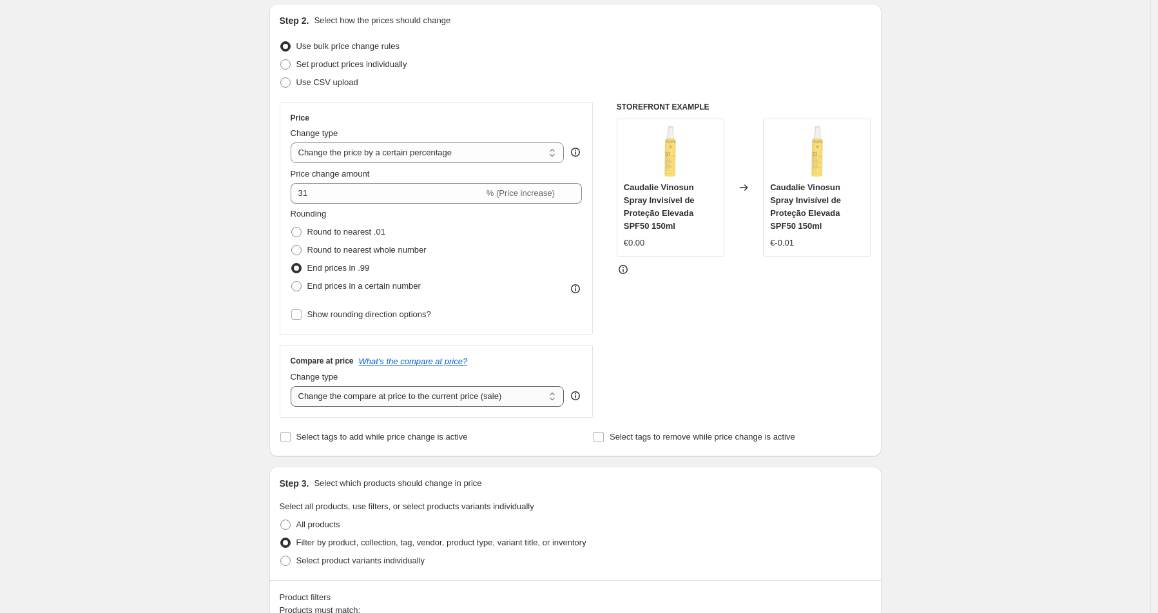
scroll to position [137, 0]
click at [337, 396] on select "Change the compare at price to the current price (sale) Change the compare at p…" at bounding box center [428, 394] width 274 height 21
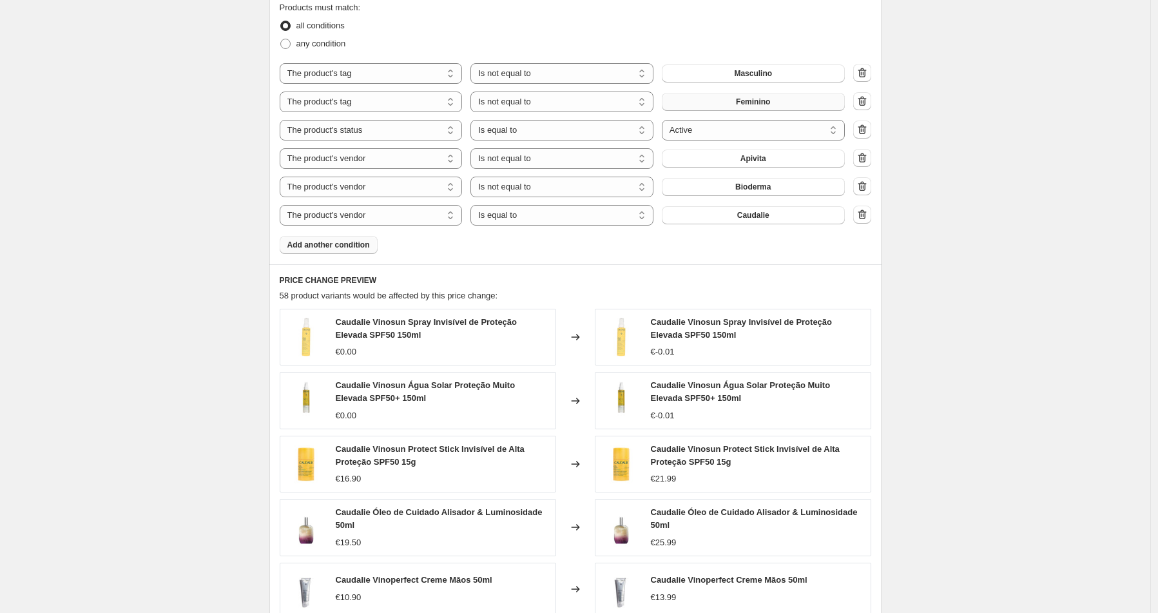
scroll to position [739, 0]
click at [321, 242] on span "Add another condition" at bounding box center [328, 243] width 82 height 10
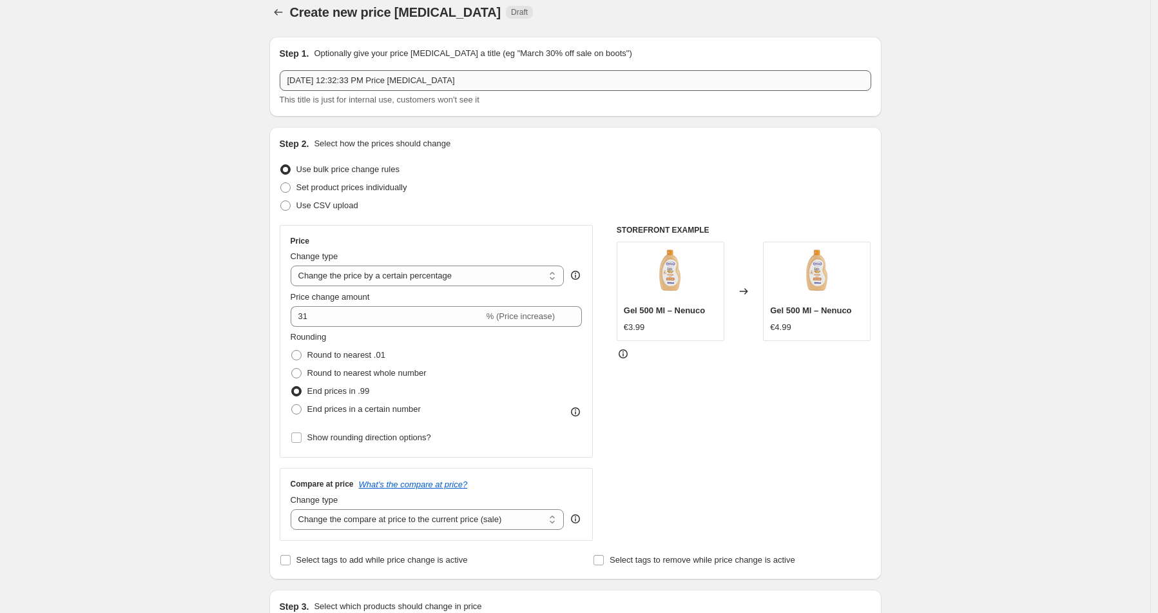
scroll to position [15, 0]
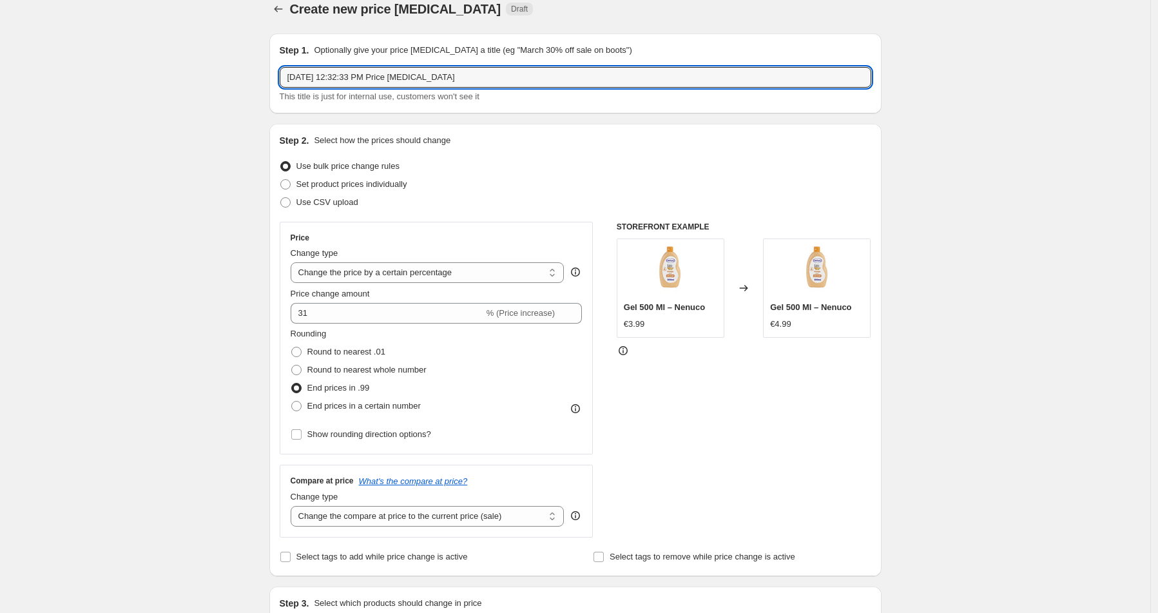
drag, startPoint x: 488, startPoint y: 82, endPoint x: 302, endPoint y: 64, distance: 187.7
click at [302, 64] on div "Step 1. Optionally give your price [MEDICAL_DATA] a title (eg "March 30% off sa…" at bounding box center [575, 73] width 591 height 59
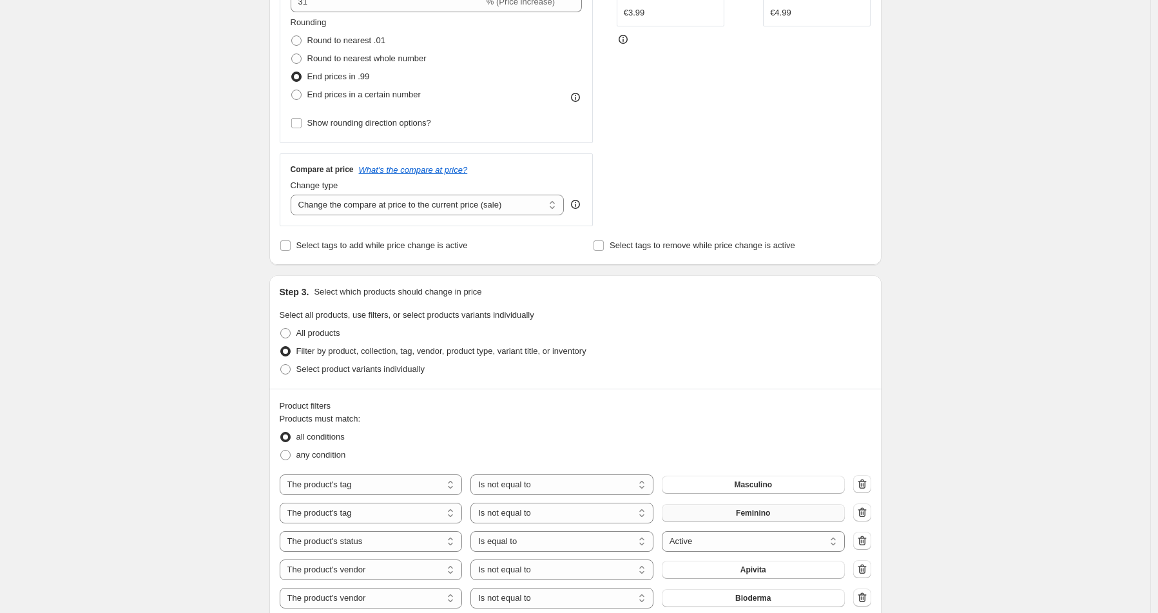
scroll to position [593, 0]
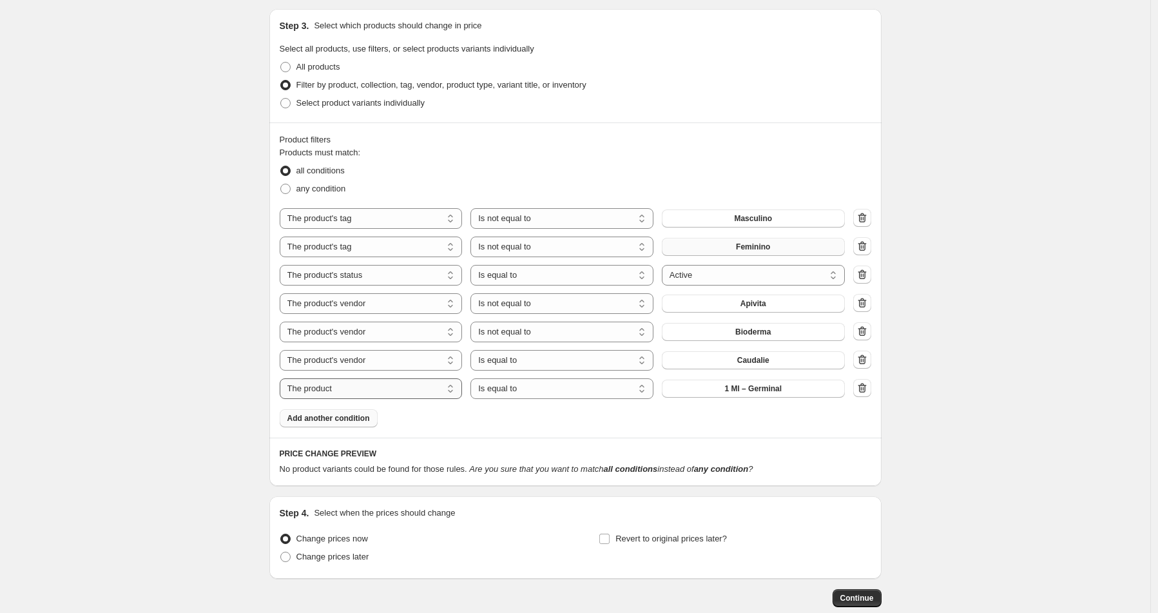
click at [420, 389] on select "The product The product's collection The product's tag The product's vendor The…" at bounding box center [371, 388] width 183 height 21
select select "vendor"
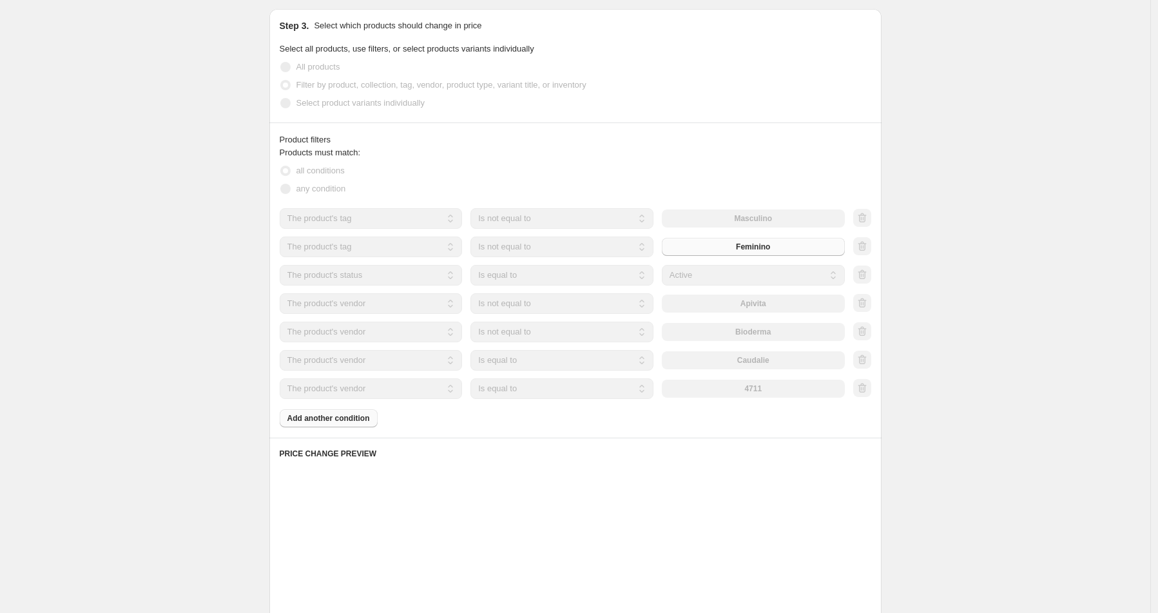
click at [730, 387] on div "4711" at bounding box center [753, 389] width 183 height 18
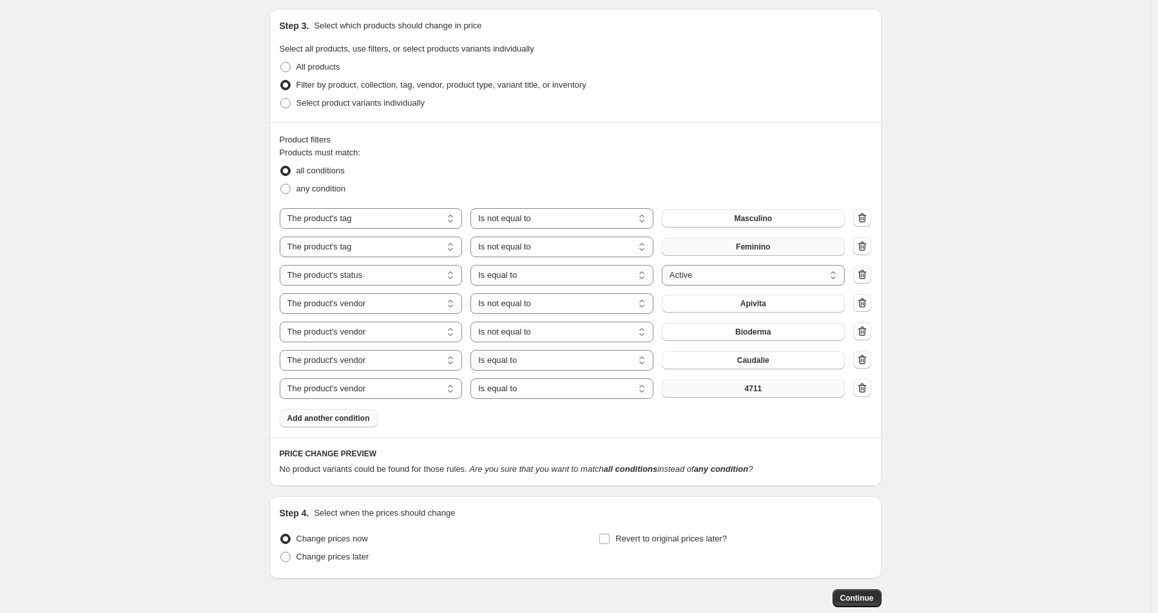
click at [785, 390] on button "4711" at bounding box center [753, 389] width 183 height 18
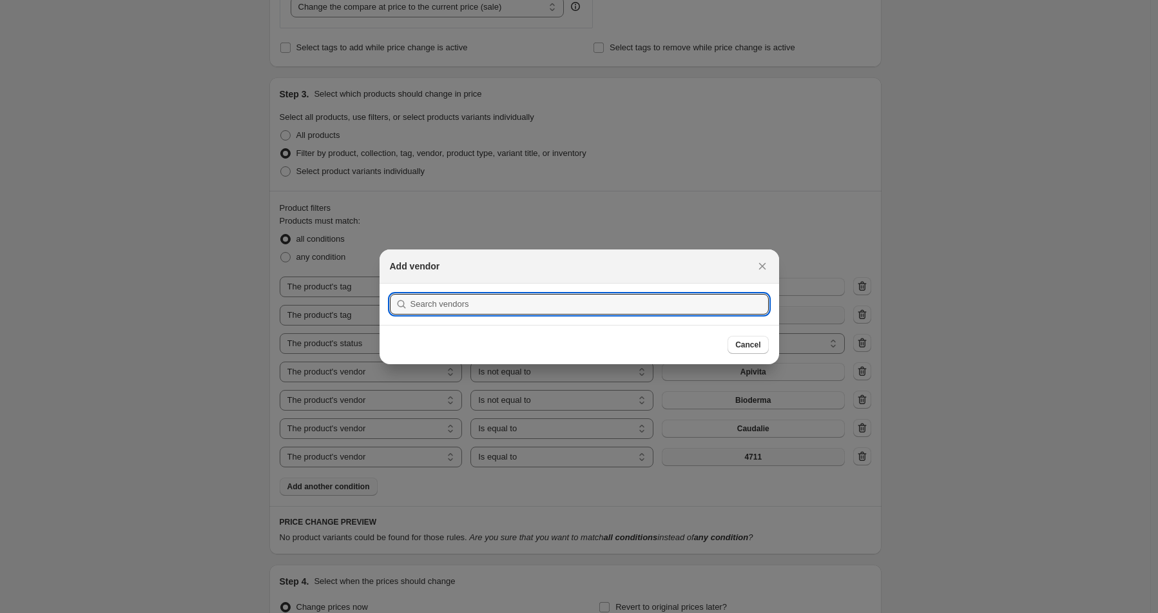
scroll to position [0, 0]
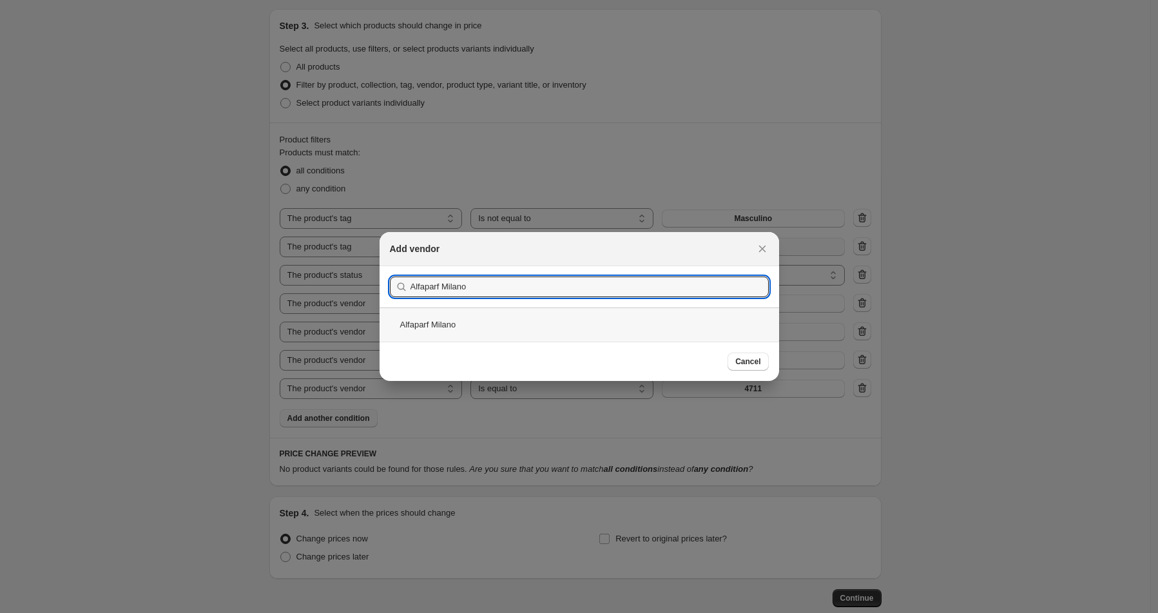
type input "Alfaparf Milano"
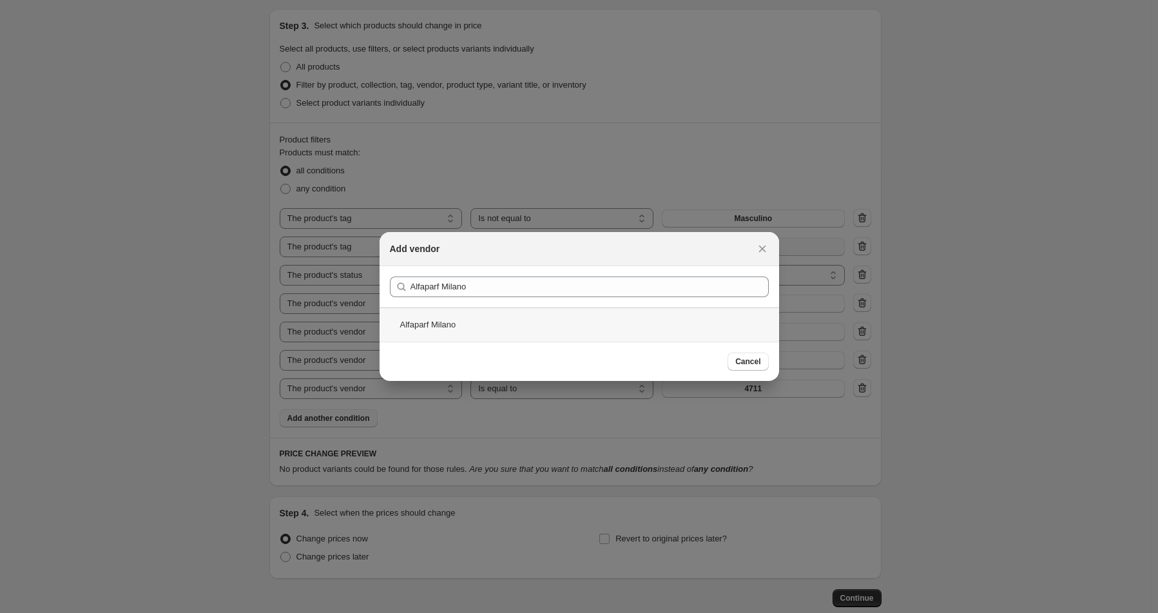
click at [520, 329] on div "Alfaparf Milano" at bounding box center [579, 324] width 399 height 34
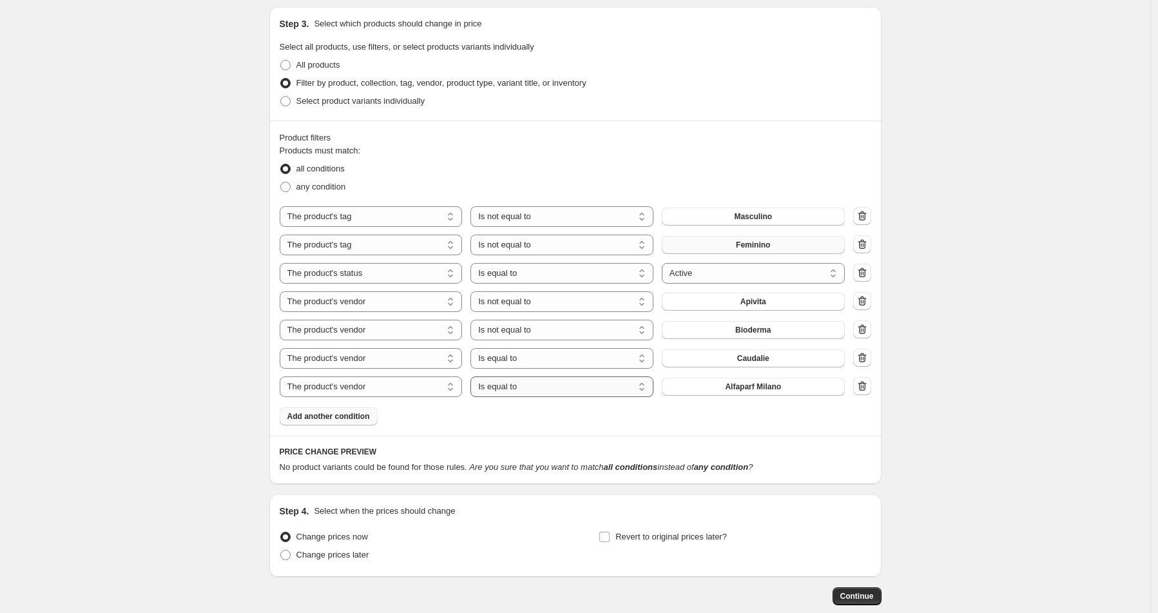
scroll to position [594, 0]
click at [869, 387] on icon "button" at bounding box center [862, 386] width 13 height 13
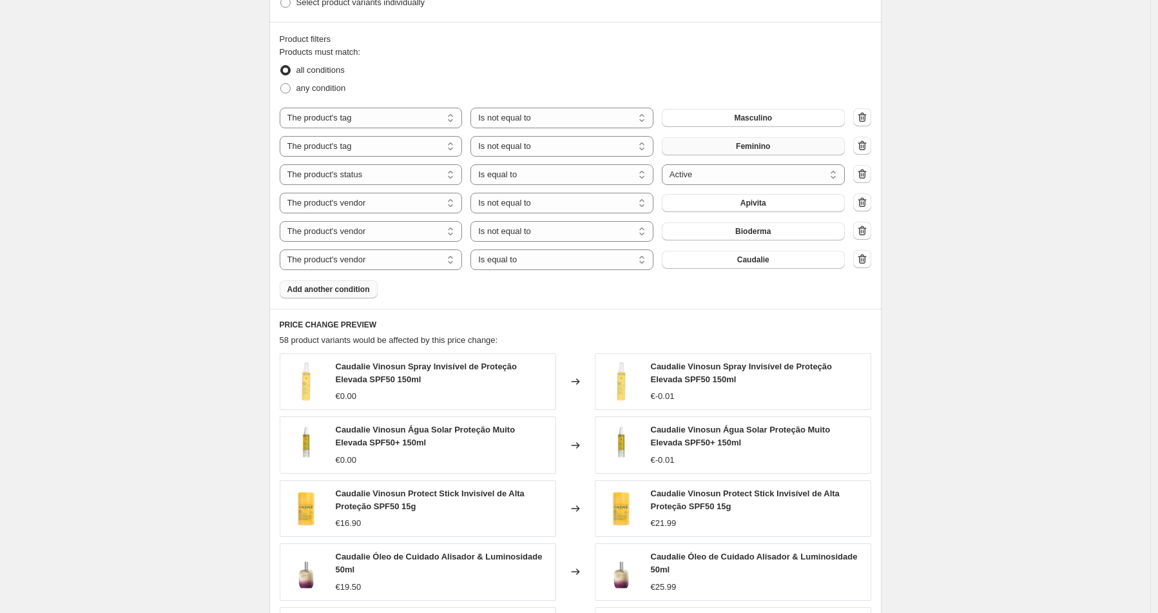
scroll to position [978, 0]
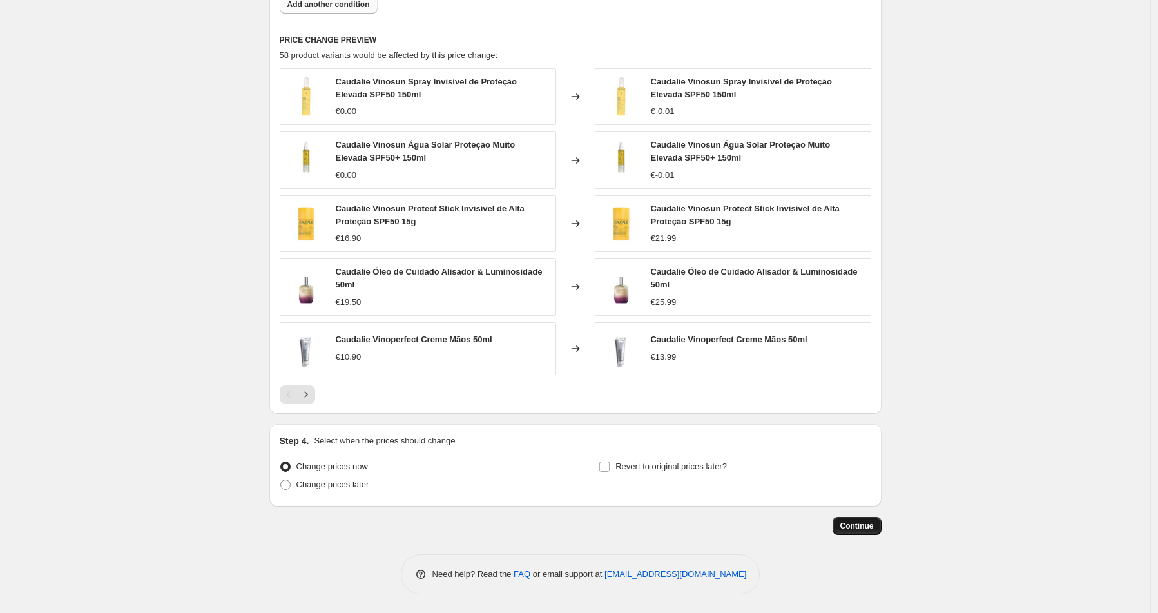
click at [849, 524] on span "Continue" at bounding box center [857, 526] width 34 height 10
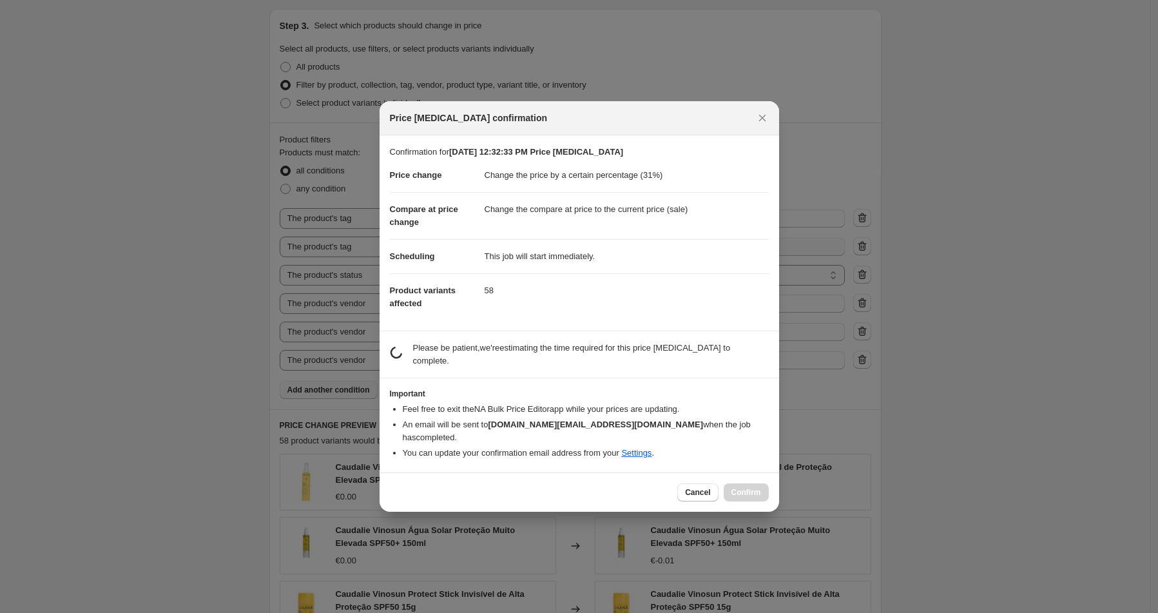
scroll to position [0, 0]
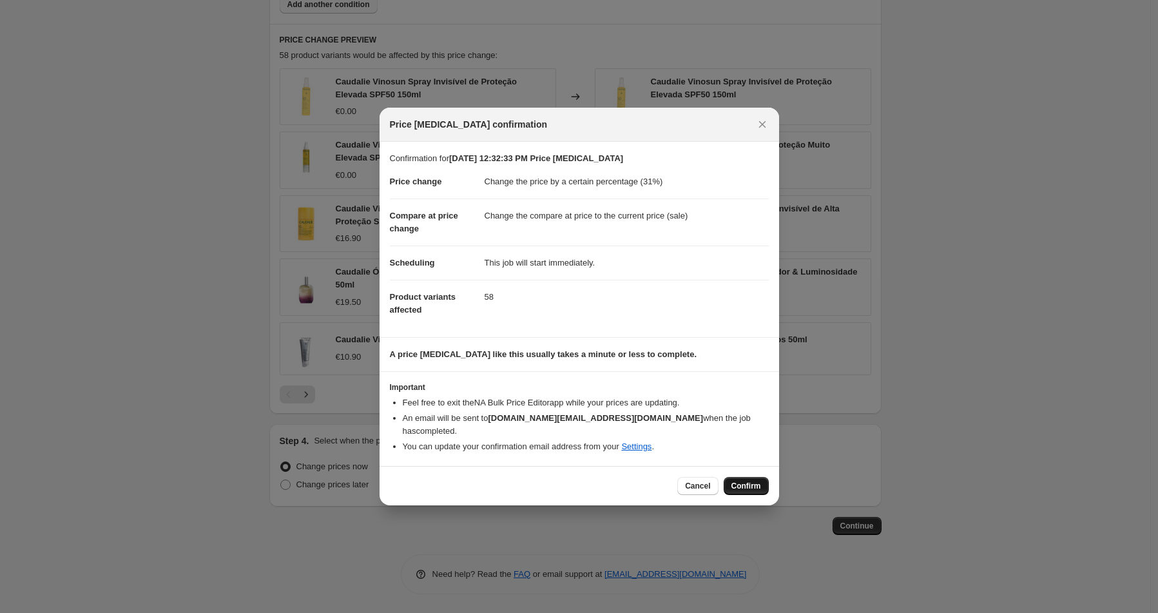
click at [759, 485] on button "Confirm" at bounding box center [746, 486] width 45 height 18
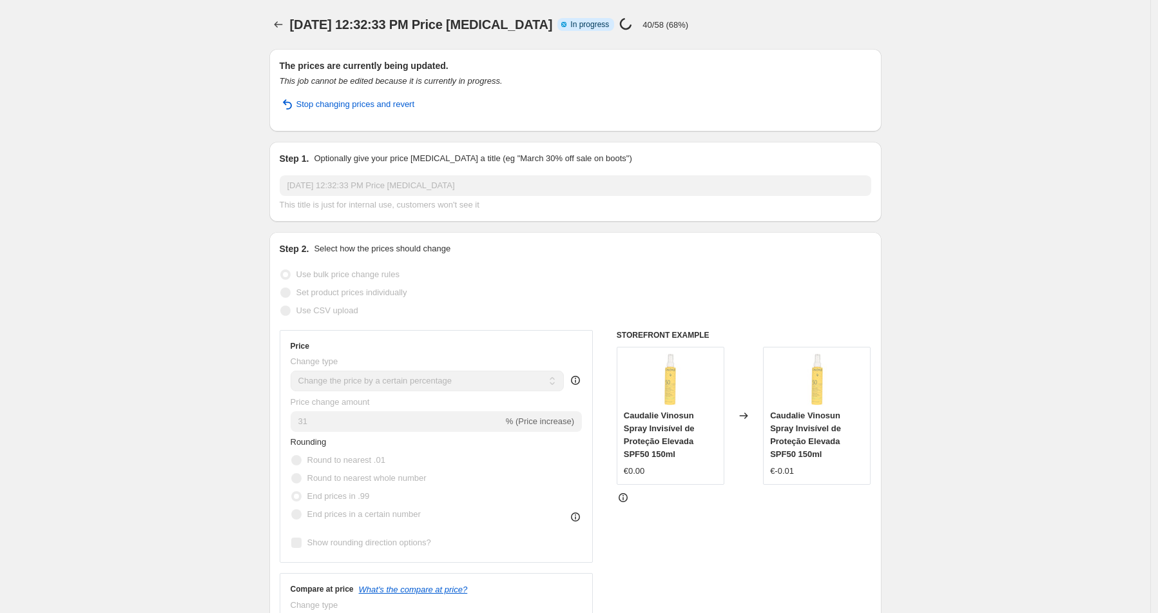
select select "percentage"
select select "tag"
select select "not_equal"
select select "tag"
select select "not_equal"
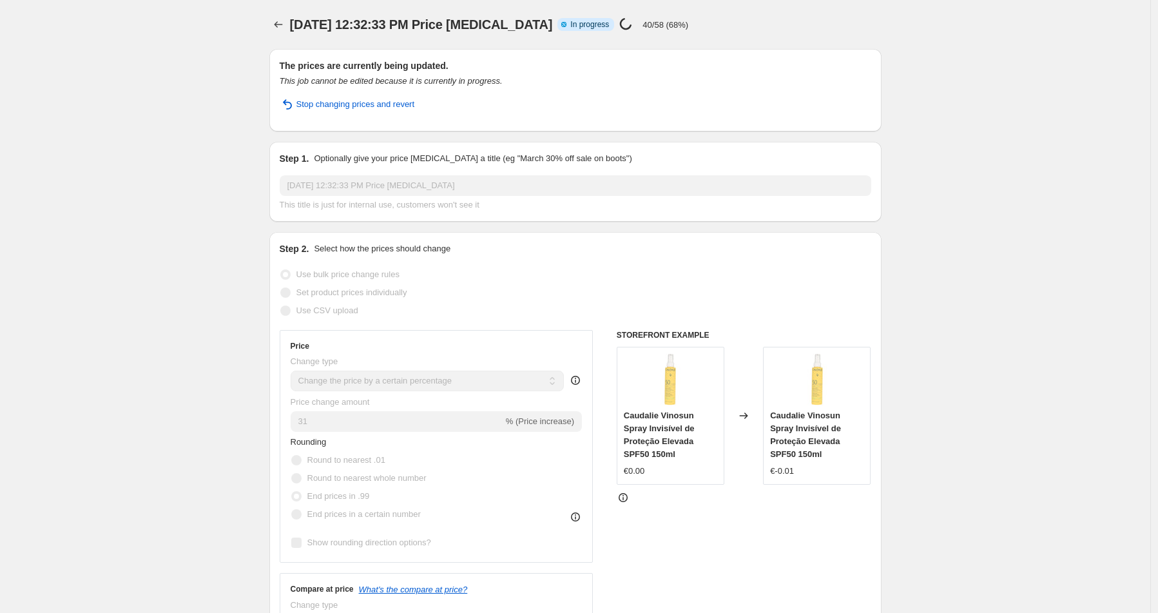
select select "product_status"
select select "vendor"
select select "not_equal"
select select "vendor"
select select "not_equal"
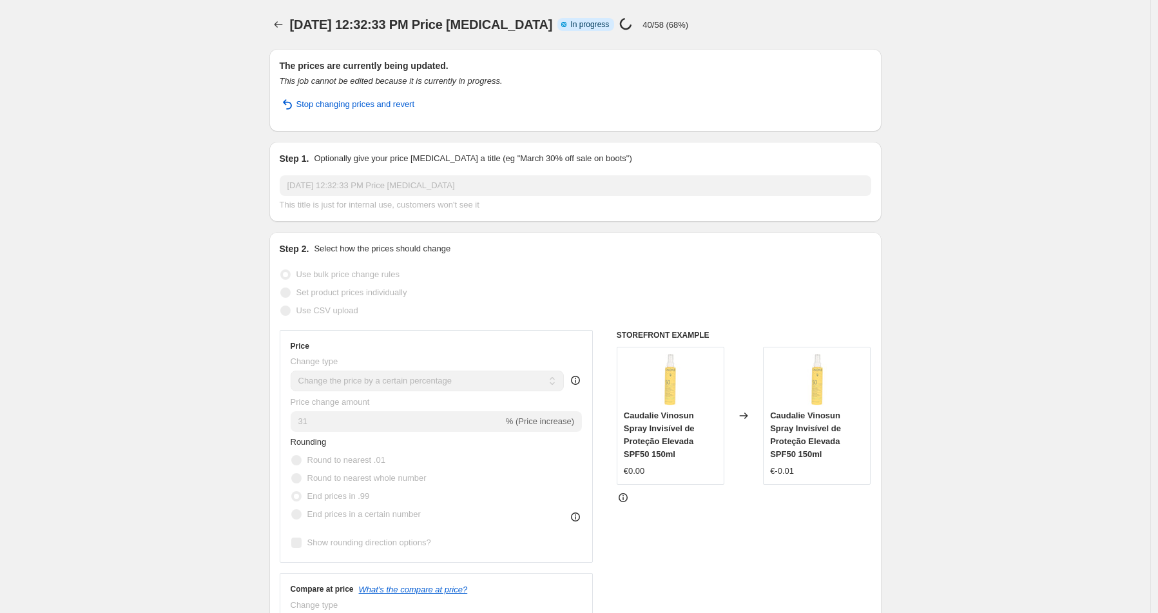
select select "vendor"
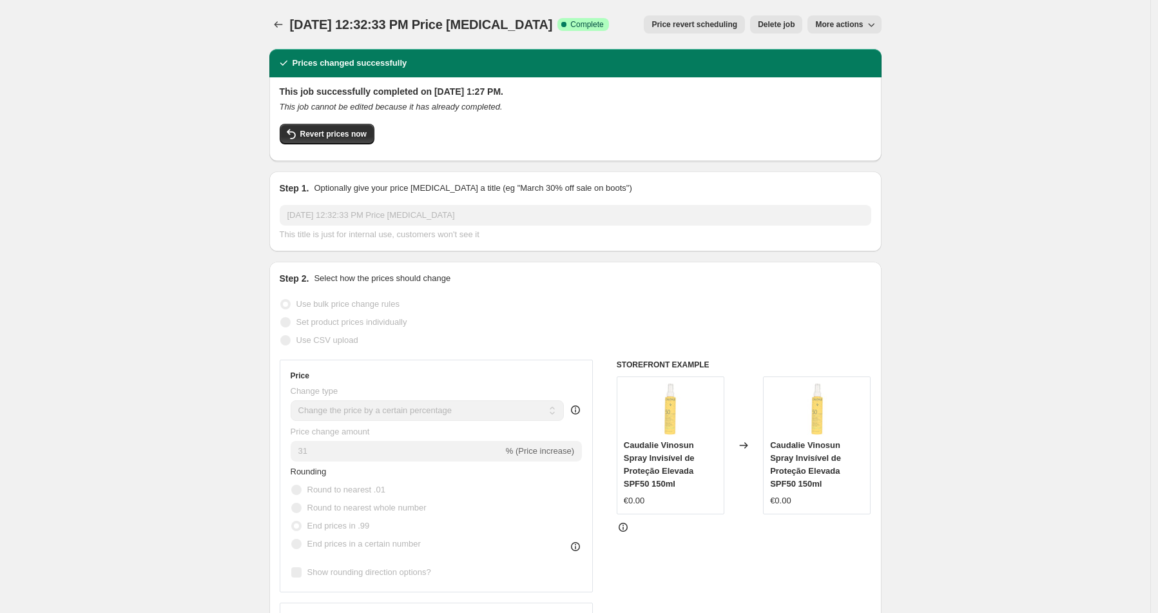
scroll to position [52, 0]
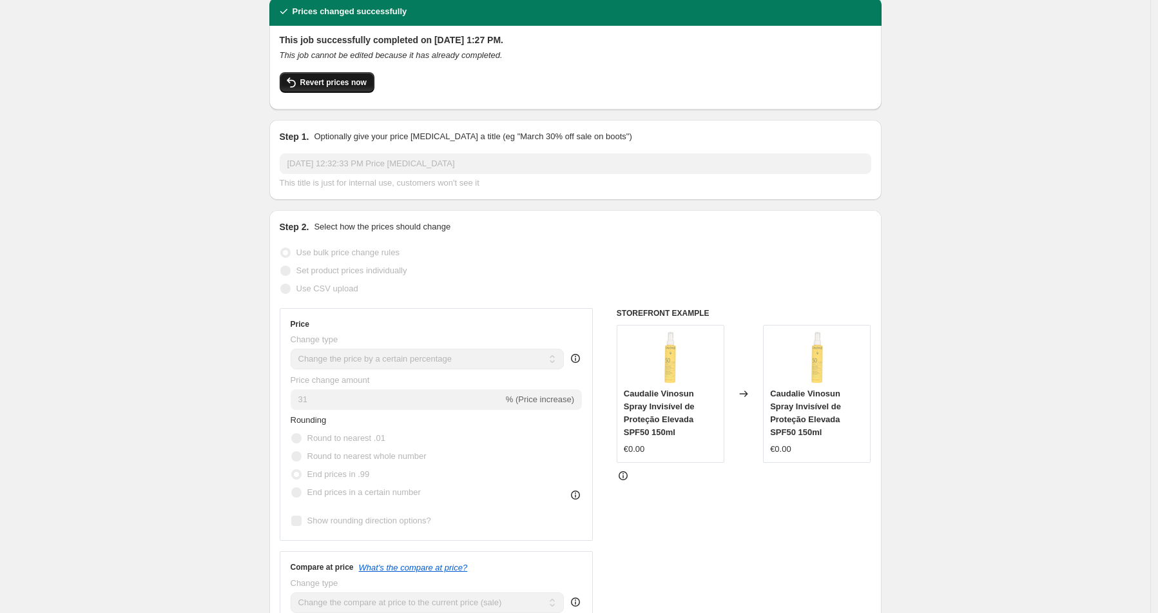
click at [318, 87] on span "Revert prices now" at bounding box center [333, 82] width 66 height 10
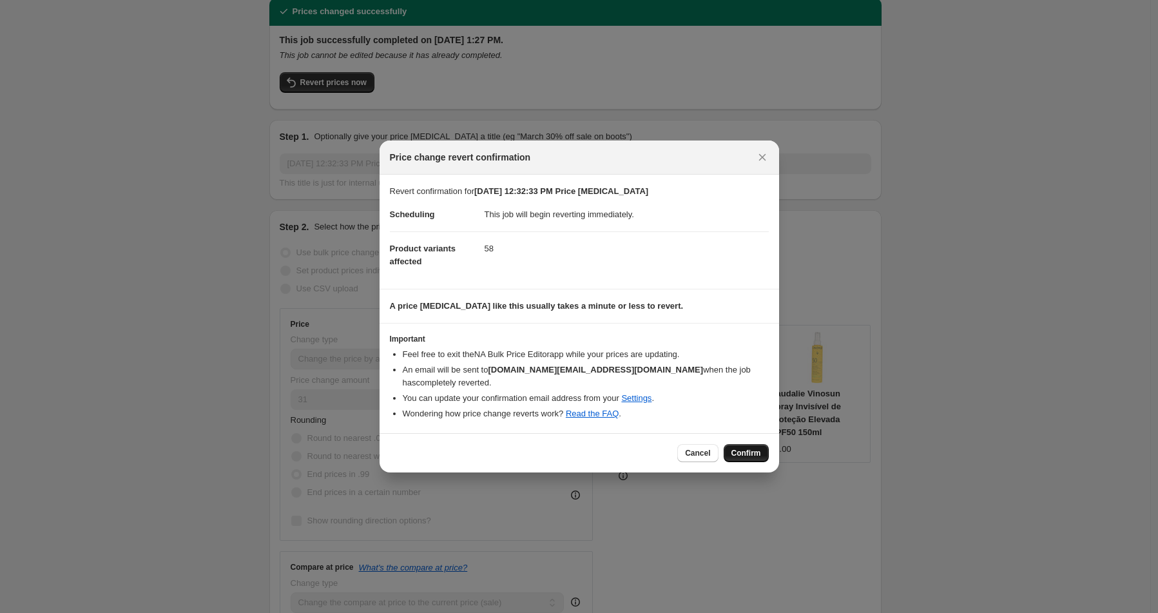
click at [745, 448] on span "Confirm" at bounding box center [746, 453] width 30 height 10
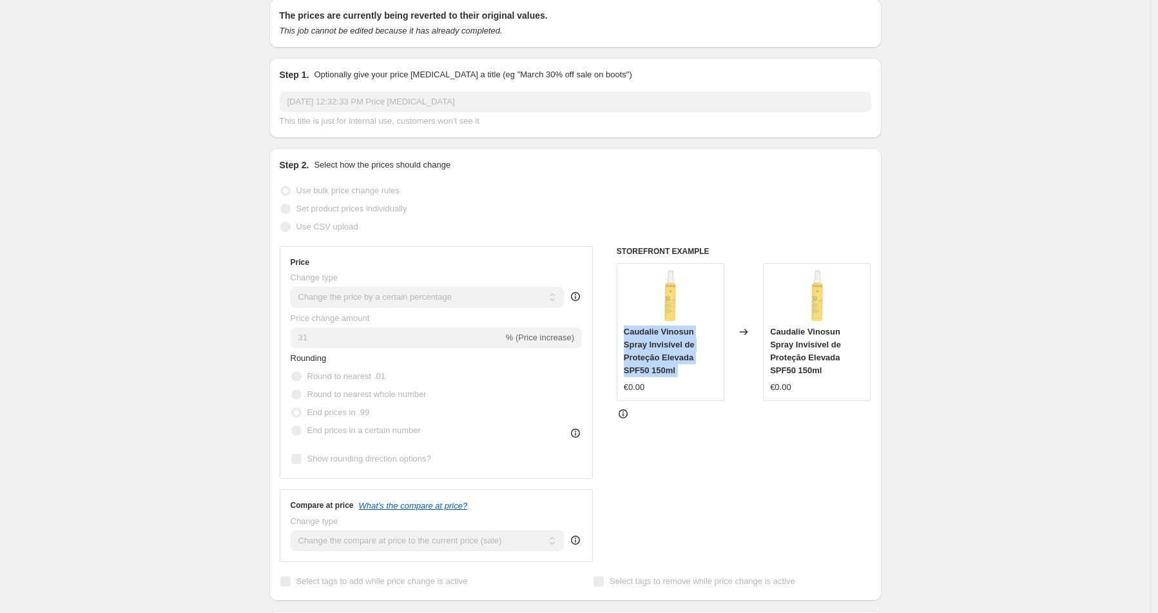
scroll to position [49, 0]
drag, startPoint x: 687, startPoint y: 379, endPoint x: 629, endPoint y: 332, distance: 74.3
click at [629, 332] on div "Caudalie Vinosun Spray Invisível de Proteção Elevada SPF50 150ml €0.00" at bounding box center [670, 361] width 93 height 68
copy span "Caudalie Vinosun Spray Invisível de Proteção Elevada SPF50 150ml"
select select "percentage"
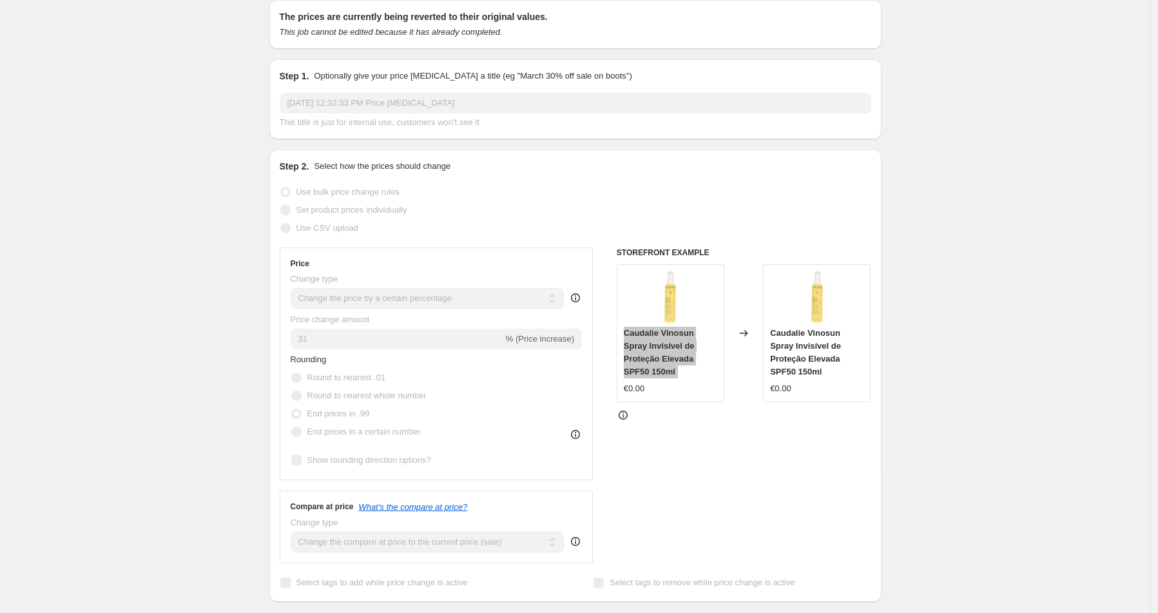
select select "tag"
select select "not_equal"
select select "tag"
select select "not_equal"
select select "product_status"
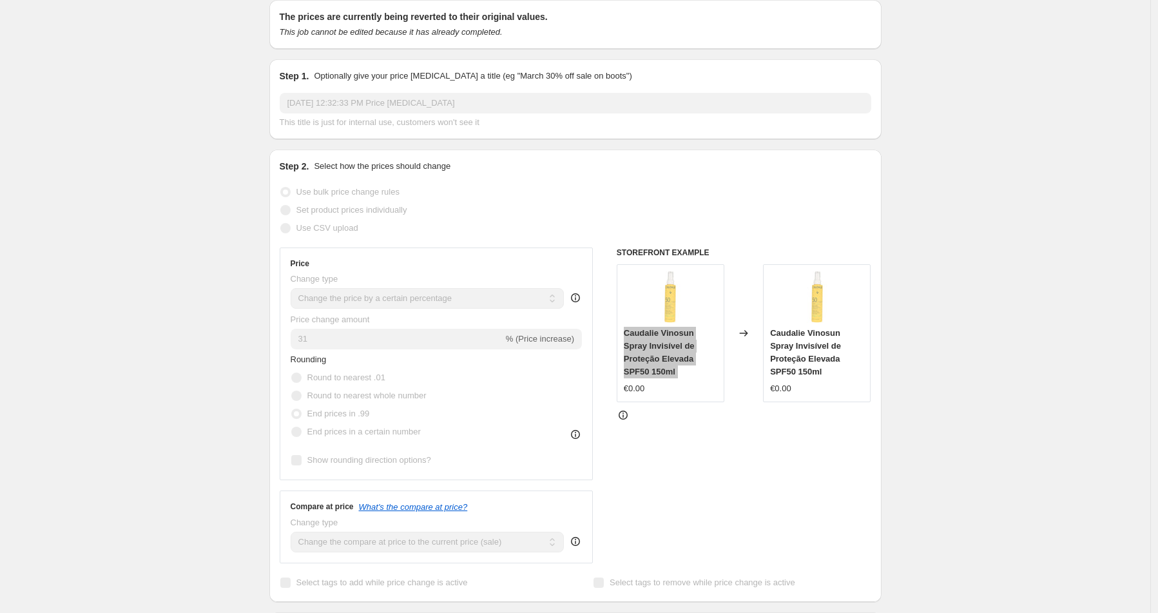
select select "vendor"
select select "not_equal"
select select "vendor"
select select "not_equal"
select select "vendor"
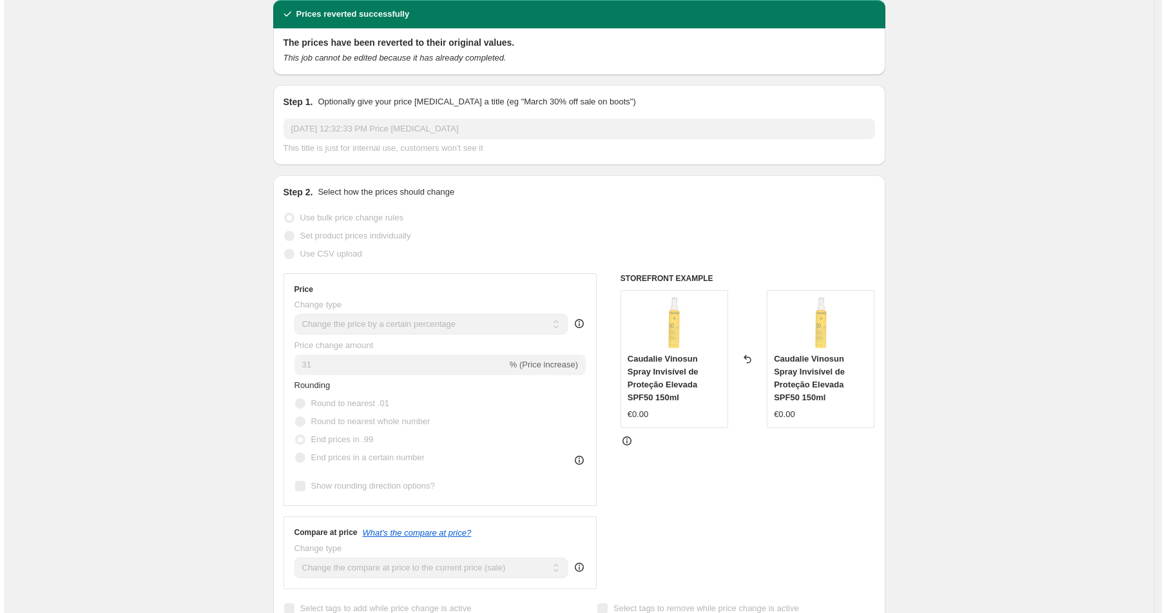
scroll to position [0, 0]
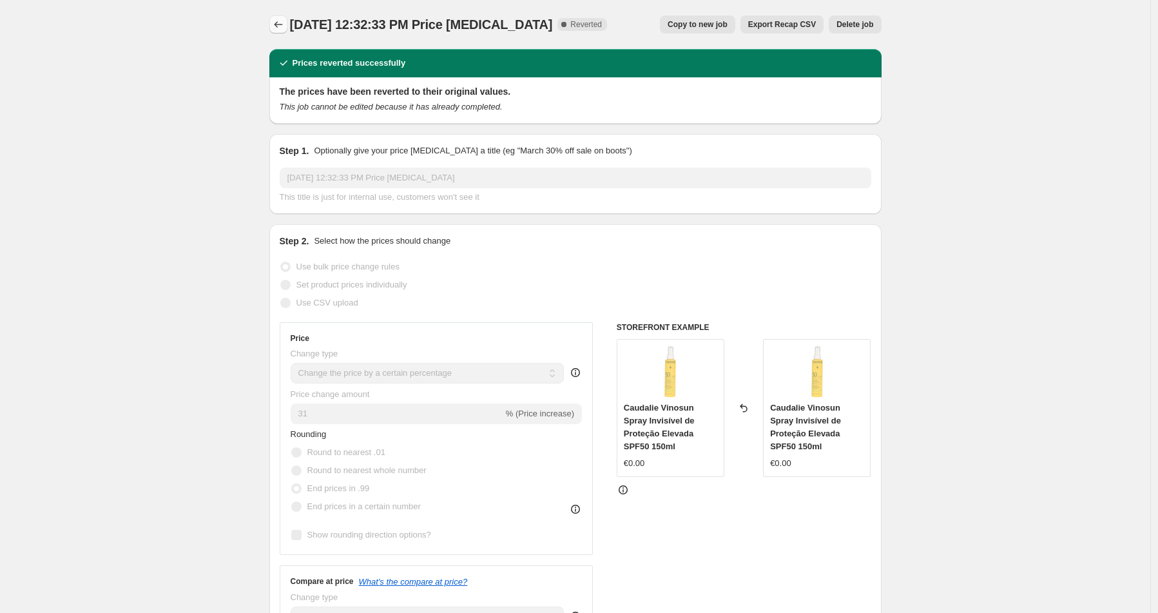
click at [274, 23] on button "Price change jobs" at bounding box center [278, 24] width 18 height 18
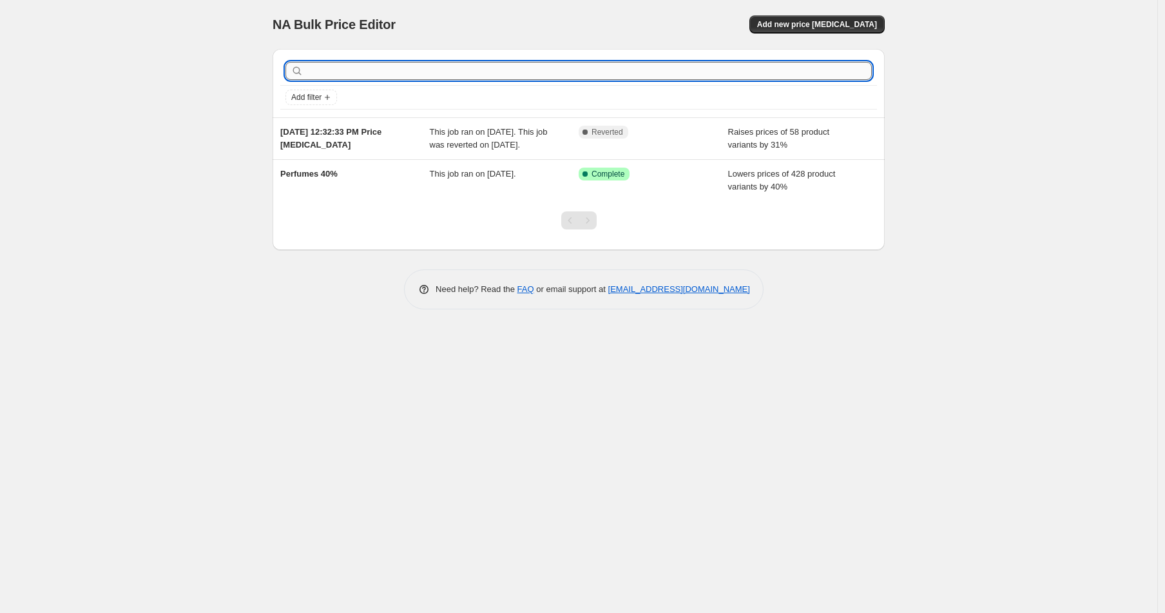
click at [373, 73] on input "text" at bounding box center [589, 71] width 566 height 18
click at [816, 24] on span "Add new price [MEDICAL_DATA]" at bounding box center [817, 24] width 120 height 10
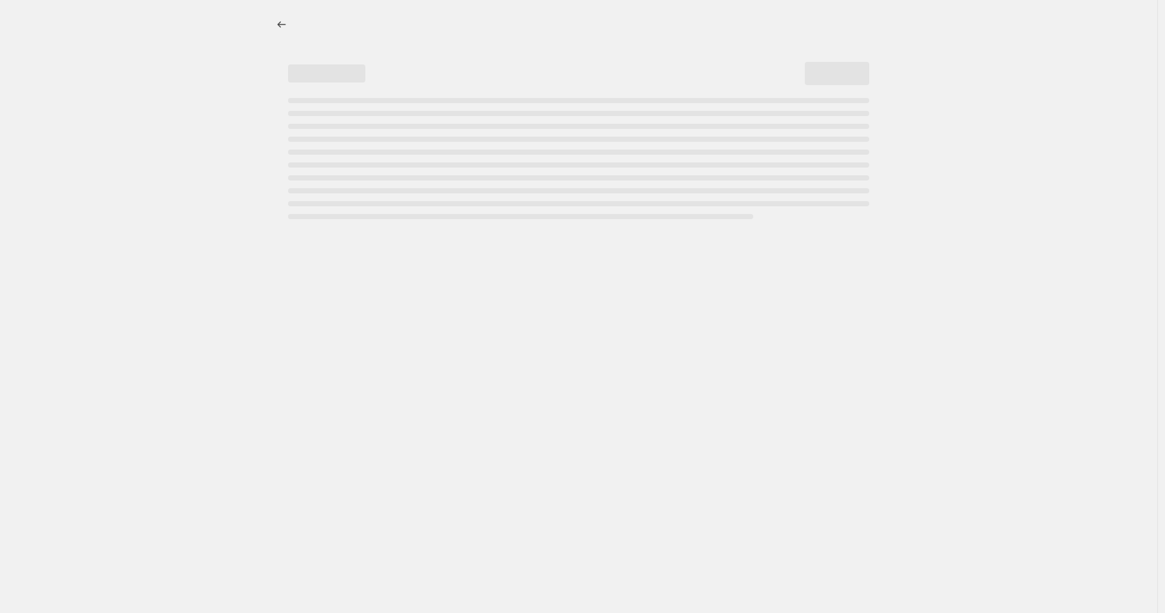
select select "percentage"
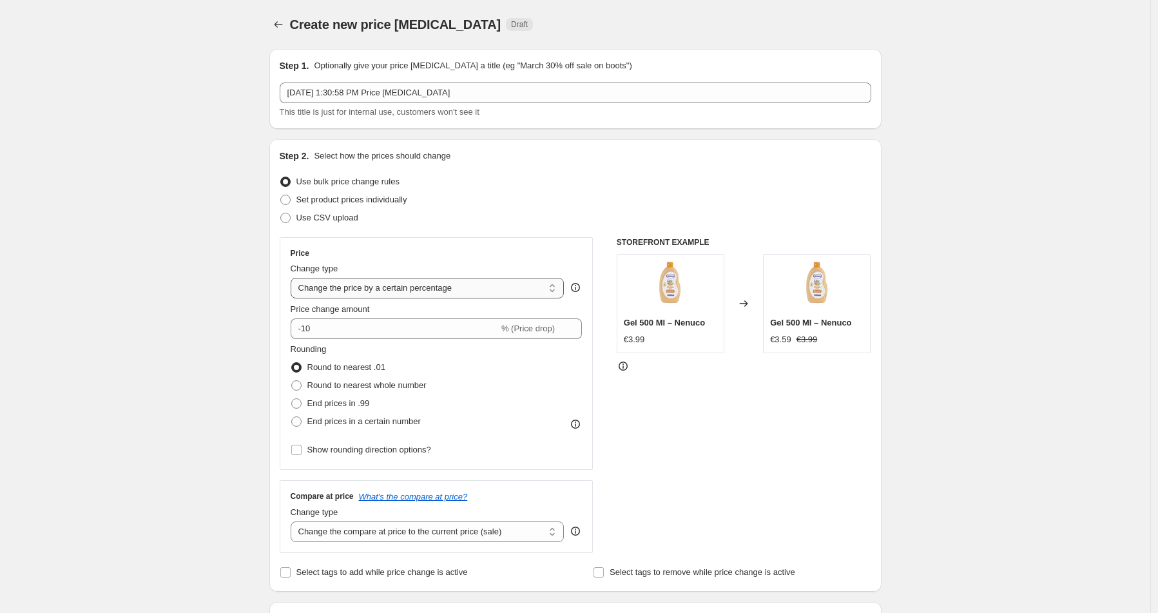
click at [495, 289] on select "Change the price to a certain amount Change the price by a certain amount Chang…" at bounding box center [428, 288] width 274 height 21
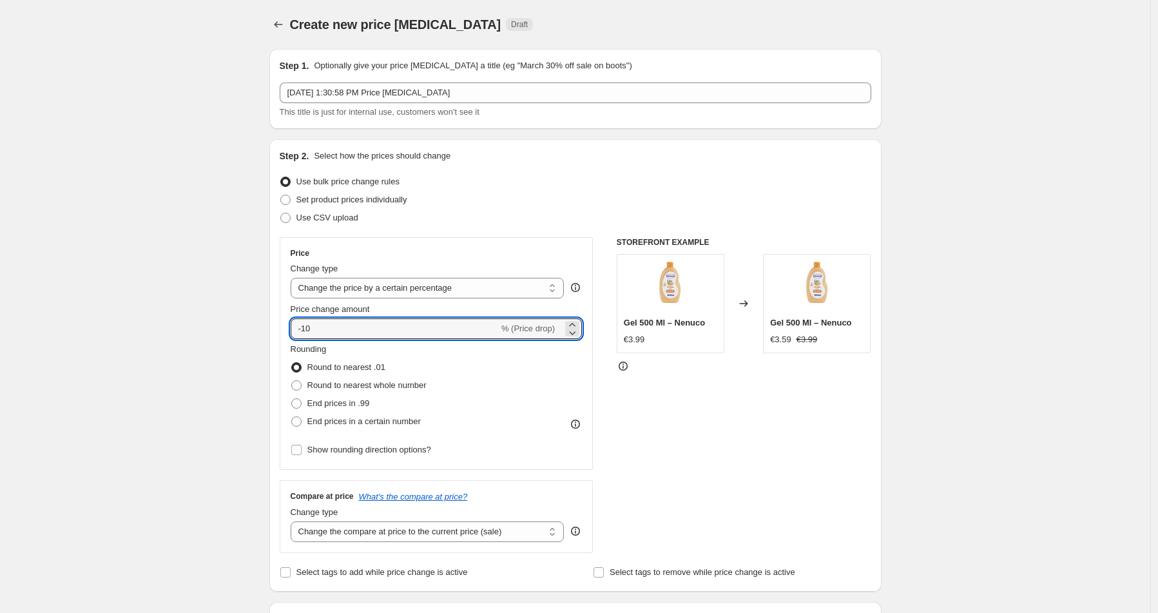
drag, startPoint x: 347, startPoint y: 330, endPoint x: 282, endPoint y: 327, distance: 65.1
click at [282, 327] on div "Step 2. Select how the prices should change Use bulk price change rules Set pro…" at bounding box center [575, 365] width 612 height 452
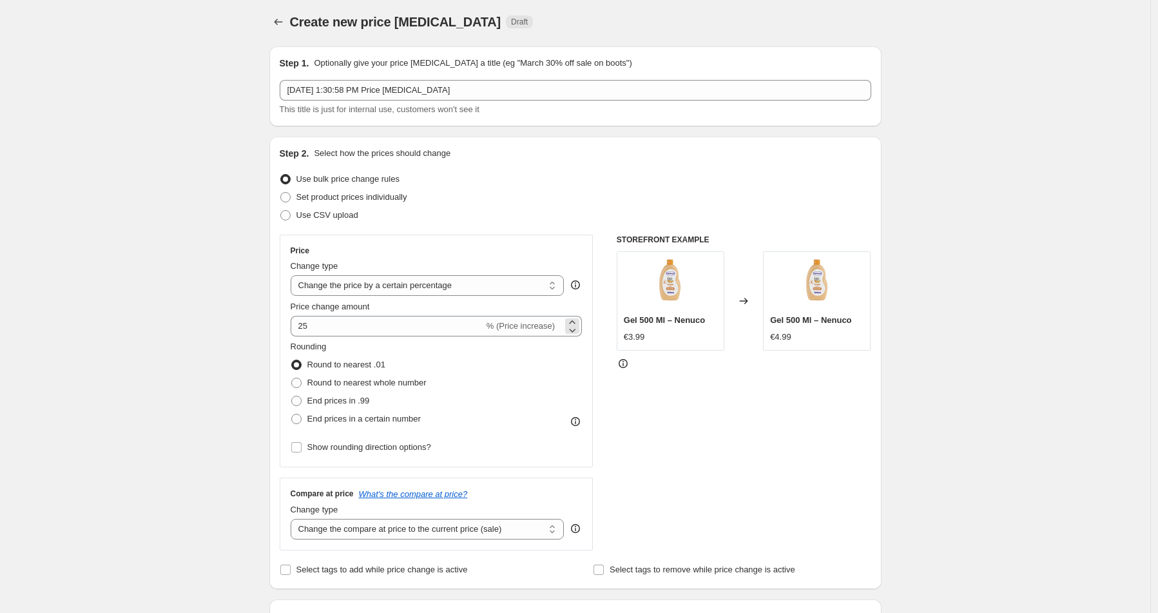
scroll to position [1, 0]
click at [537, 330] on span "% (Price increase)" at bounding box center [520, 327] width 68 height 10
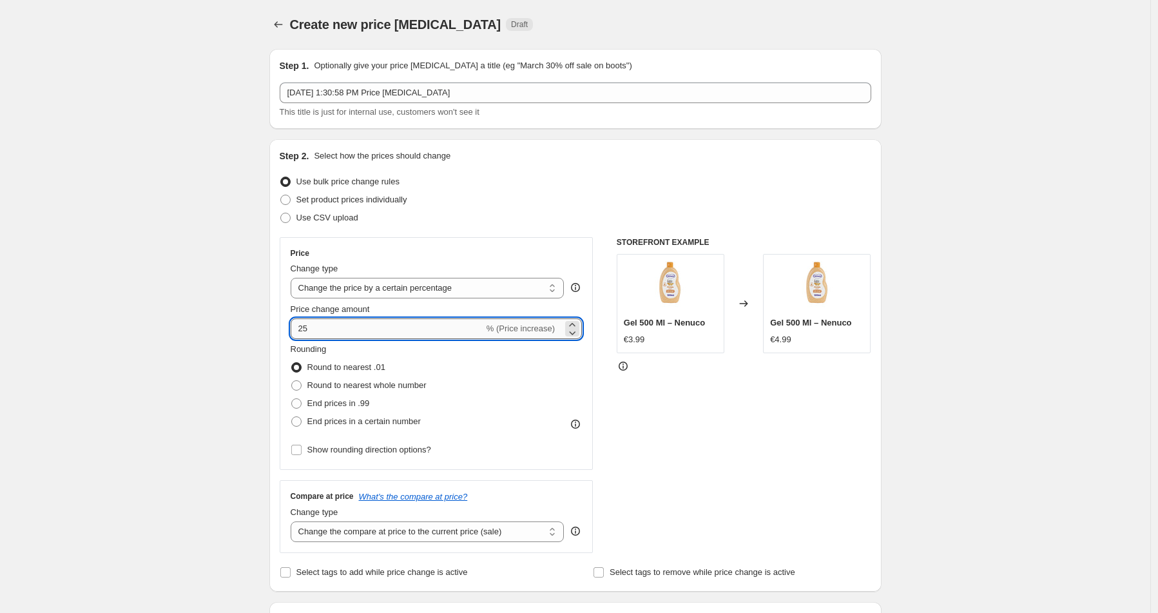
drag, startPoint x: 301, startPoint y: 328, endPoint x: 311, endPoint y: 336, distance: 12.4
click at [302, 327] on input "25" at bounding box center [387, 328] width 193 height 21
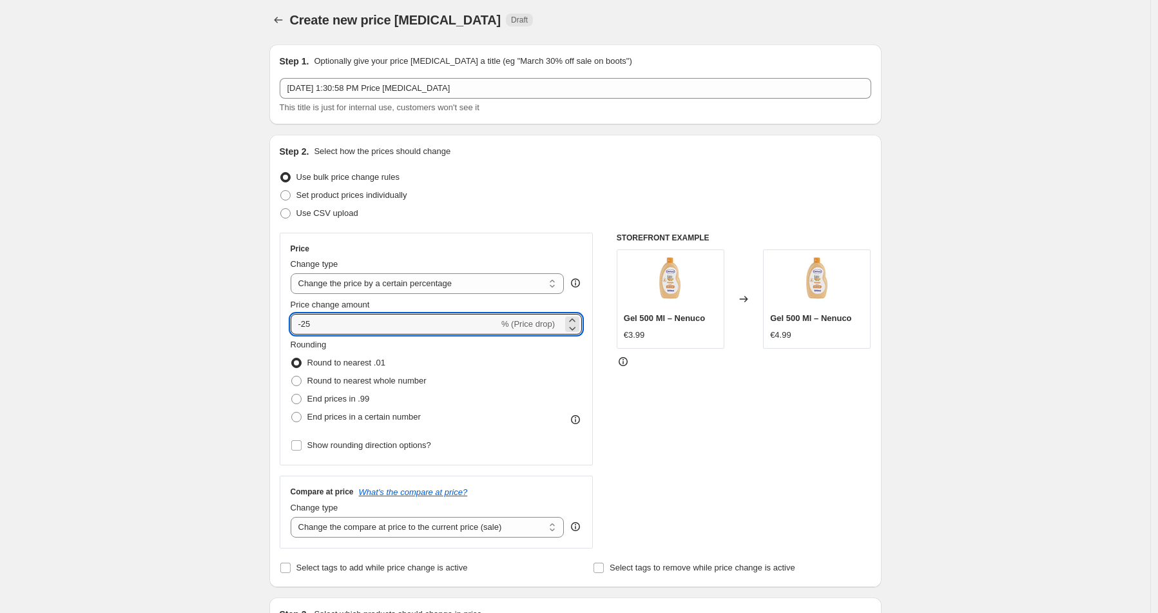
type input "-25"
click at [494, 391] on div "Rounding Round to nearest .01 Round to nearest whole number End prices in .99 E…" at bounding box center [437, 382] width 292 height 88
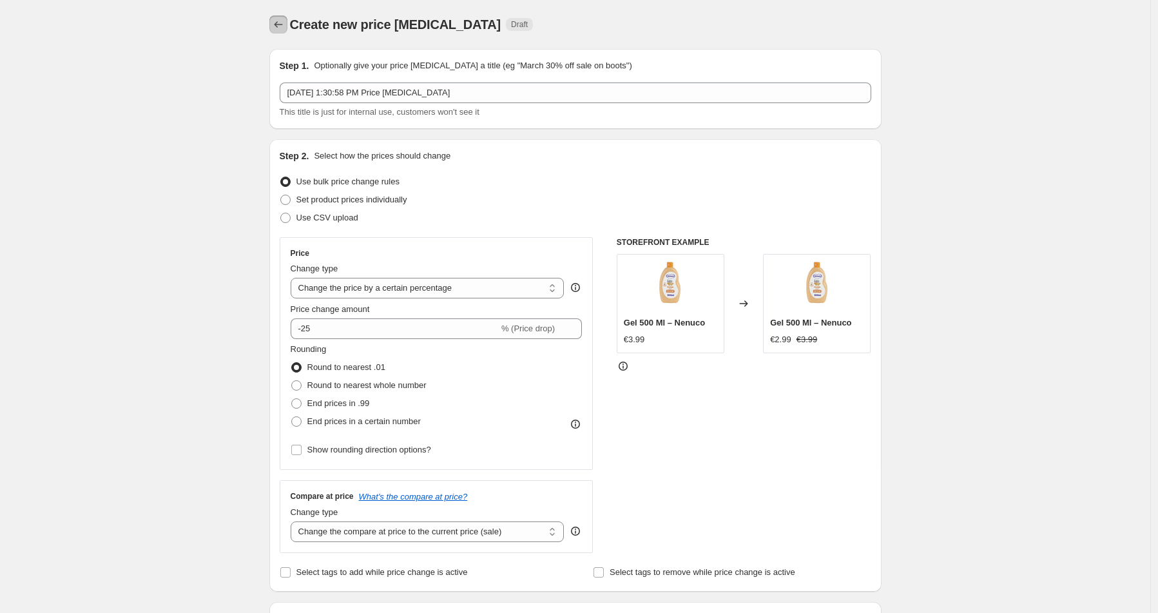
click at [284, 25] on icon "Price change jobs" at bounding box center [278, 24] width 13 height 13
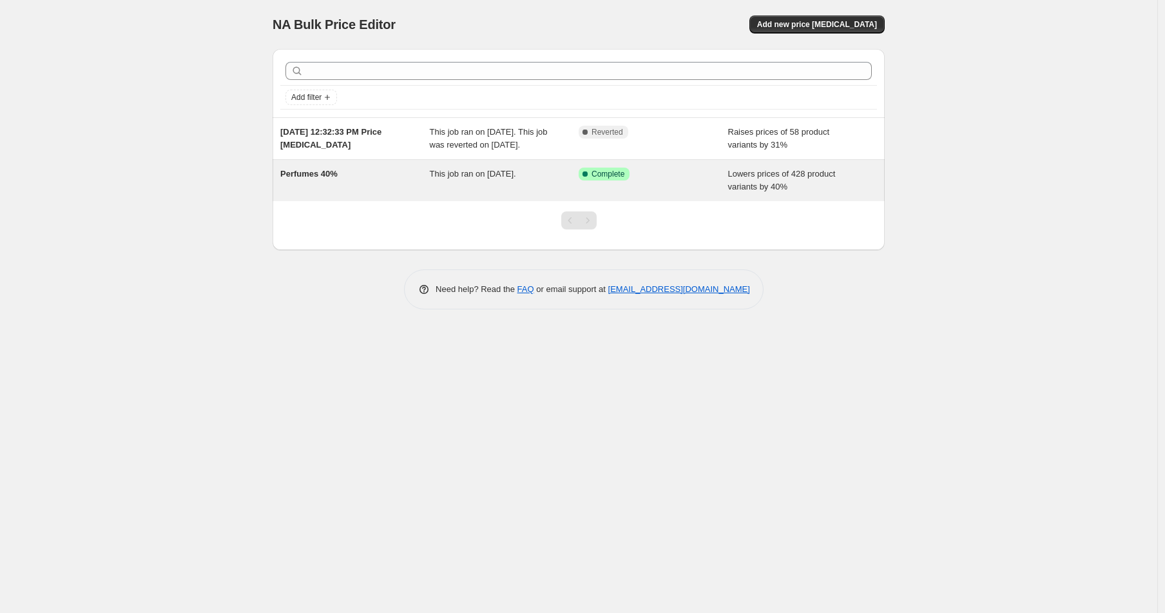
click at [343, 192] on div "Perfumes 40%" at bounding box center [354, 181] width 149 height 26
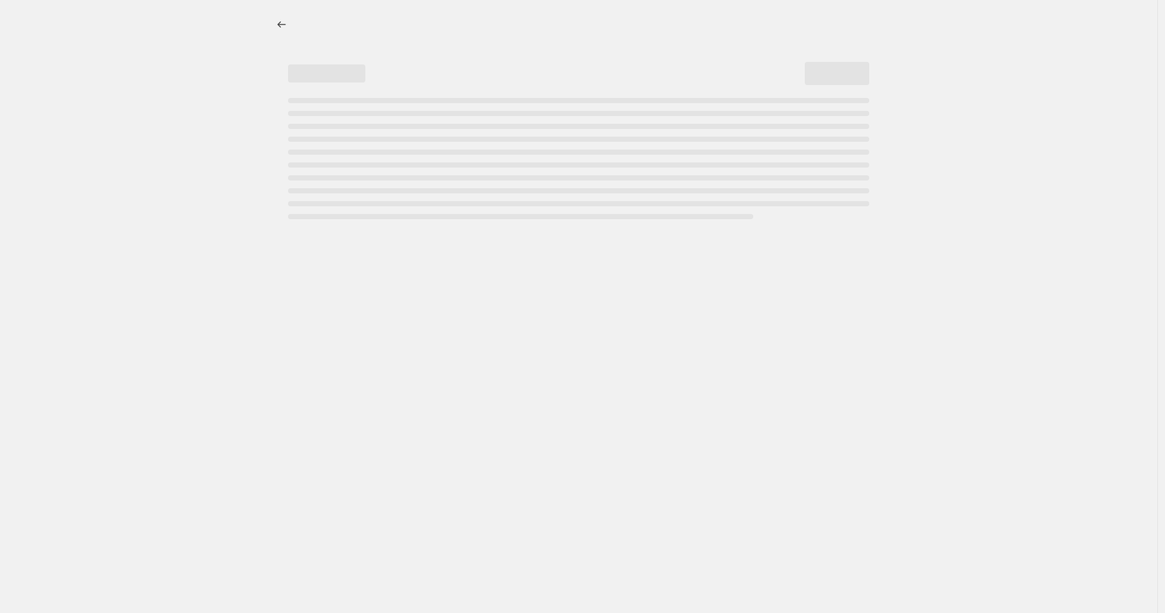
select select "percentage"
select select "collection"
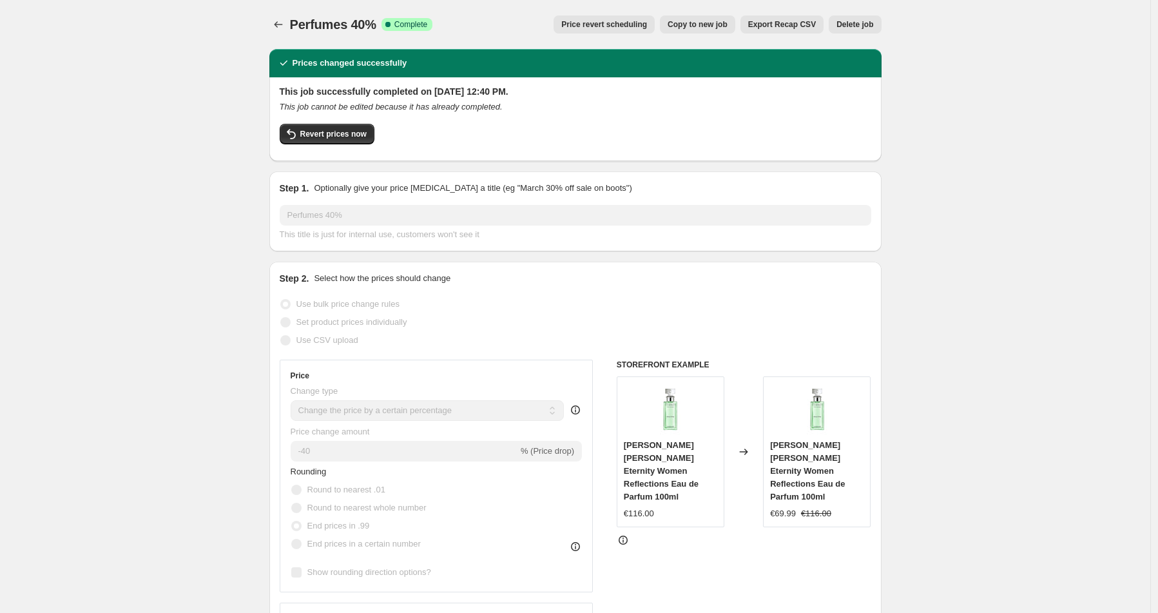
scroll to position [1, 0]
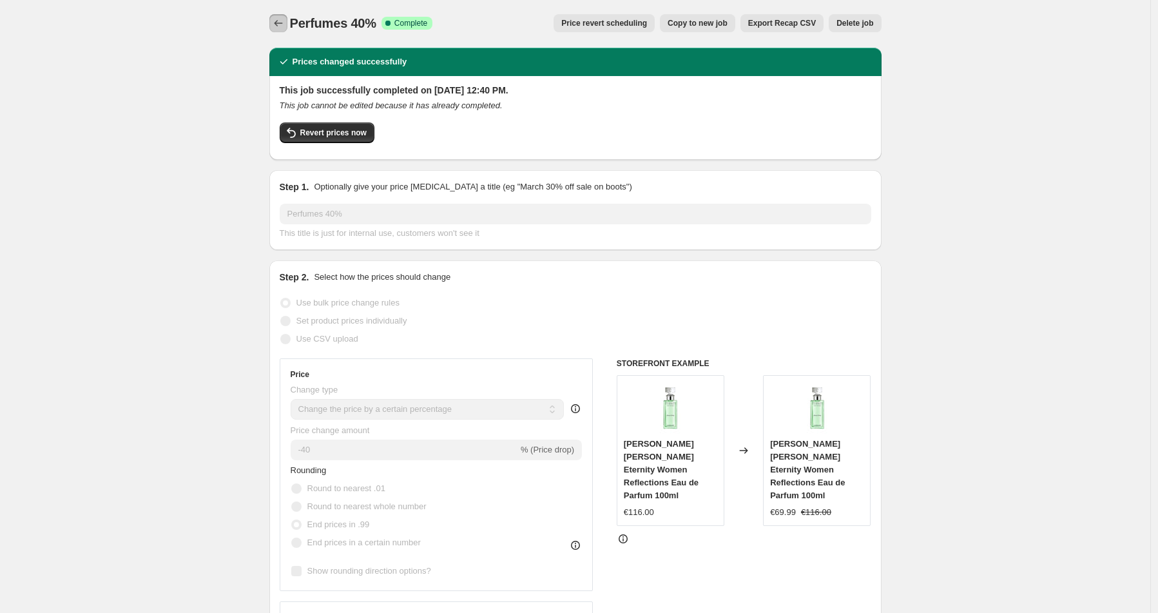
click at [284, 23] on icon "Price change jobs" at bounding box center [278, 23] width 13 height 13
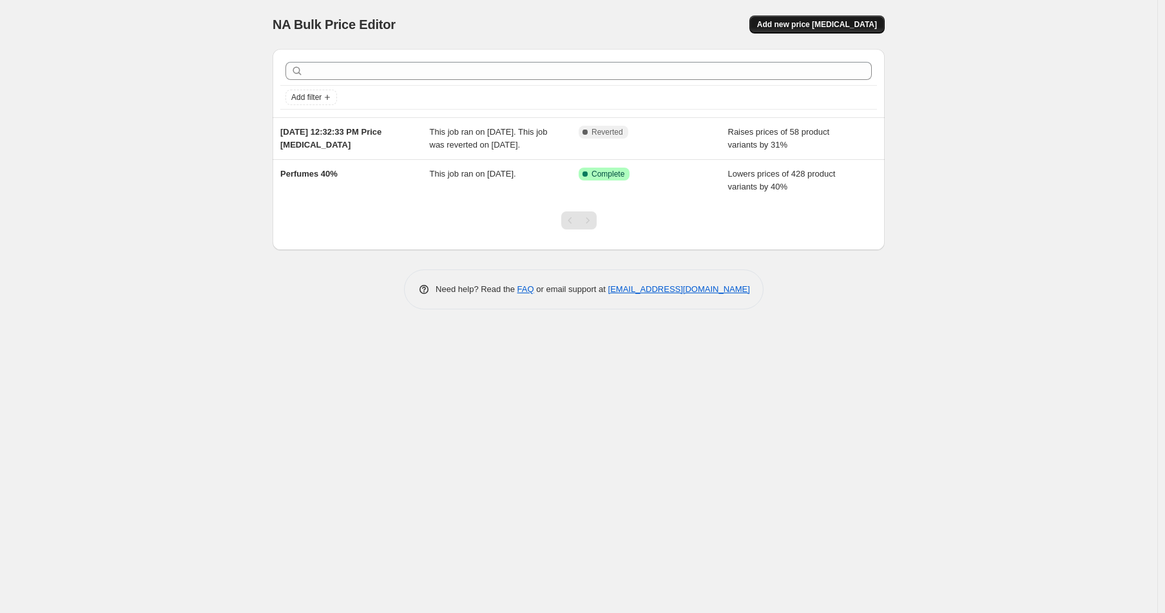
click at [826, 26] on span "Add new price [MEDICAL_DATA]" at bounding box center [817, 24] width 120 height 10
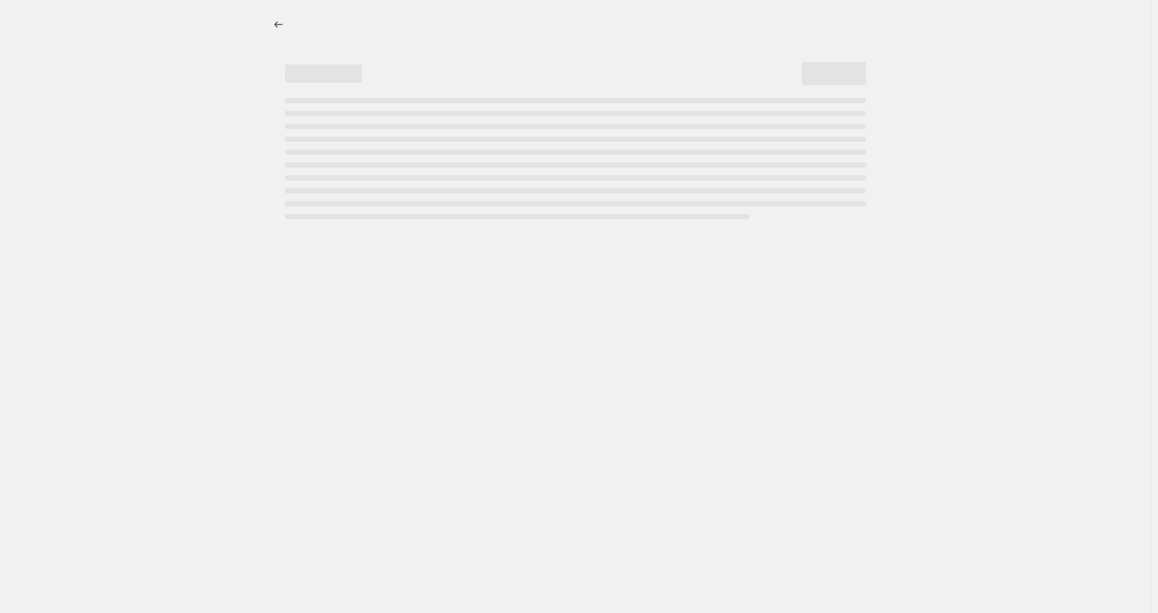
select select "percentage"
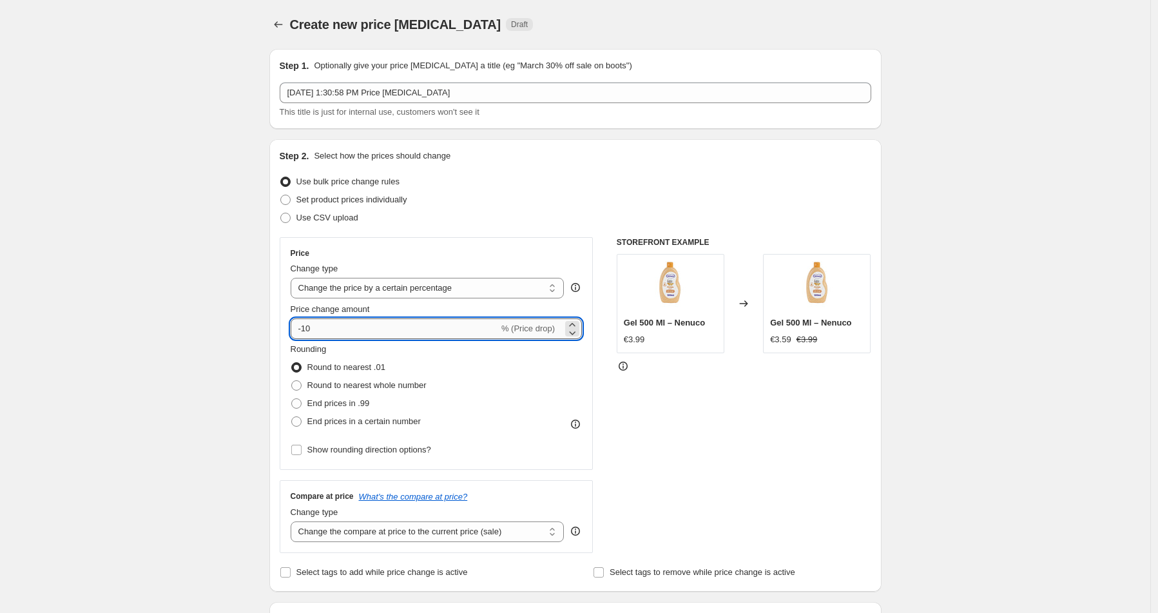
click at [322, 328] on input "-10" at bounding box center [395, 328] width 208 height 21
type input "-1"
type input "-28"
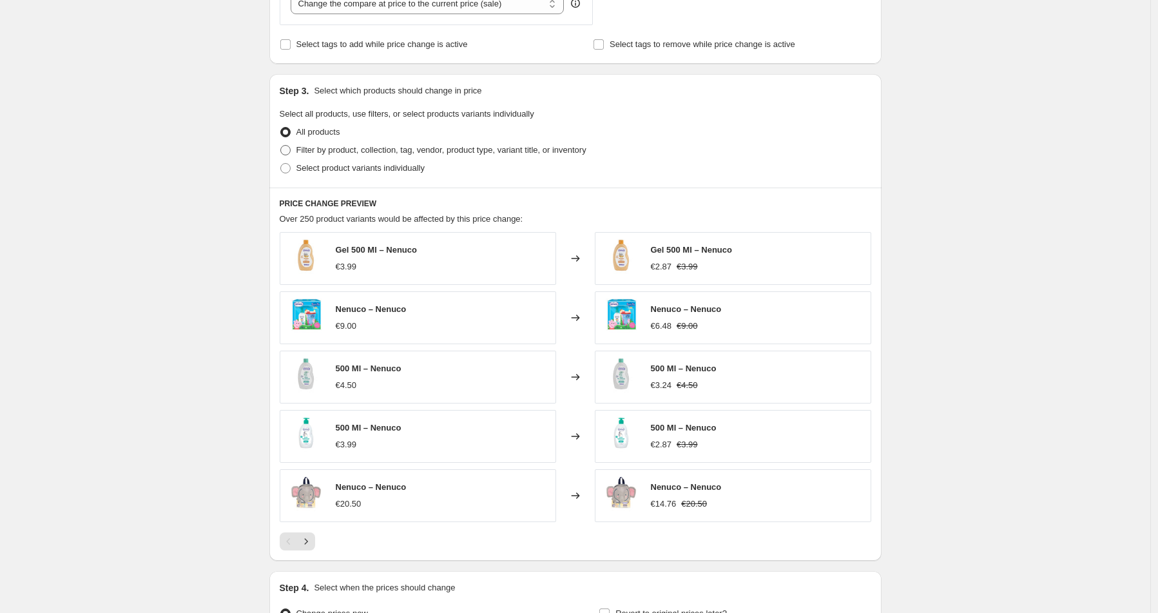
scroll to position [529, 0]
click at [319, 152] on span "Filter by product, collection, tag, vendor, product type, variant title, or inv…" at bounding box center [441, 149] width 290 height 10
click at [281, 144] on input "Filter by product, collection, tag, vendor, product type, variant title, or inv…" at bounding box center [280, 144] width 1 height 1
radio input "true"
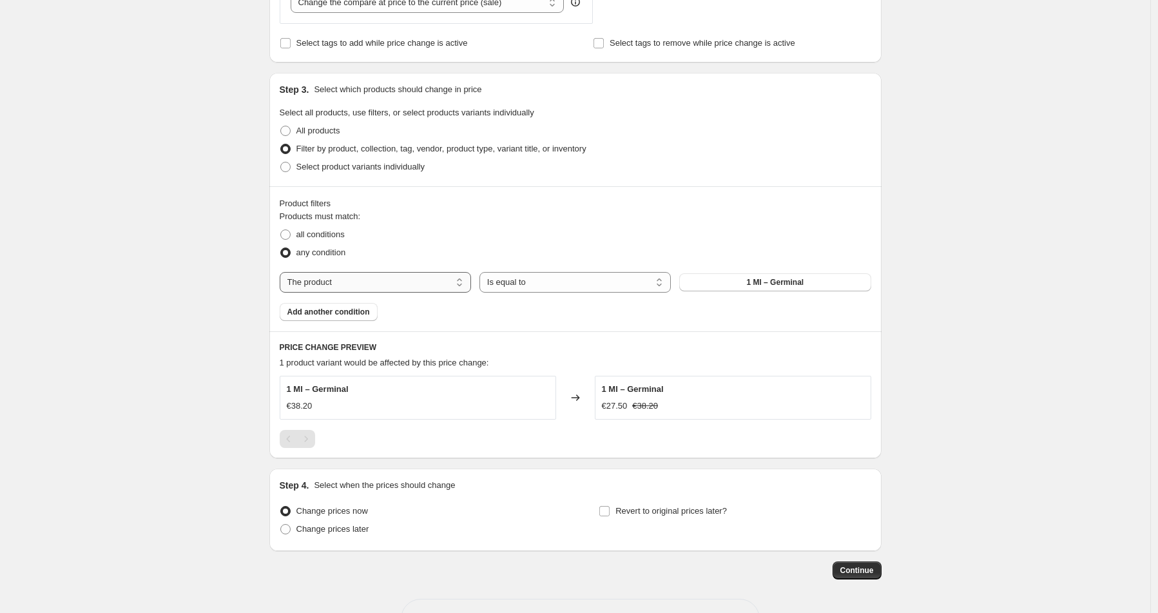
click at [327, 275] on select "The product The product's collection The product's tag The product's vendor The…" at bounding box center [375, 282] width 191 height 21
select select "product_status"
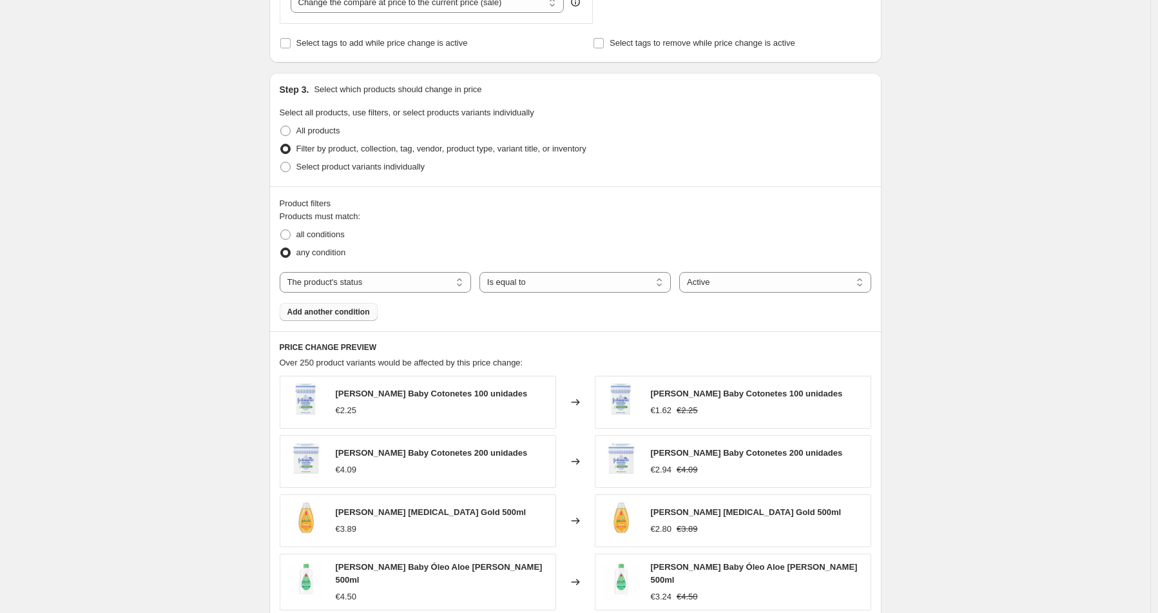
click at [305, 311] on span "Add another condition" at bounding box center [328, 312] width 82 height 10
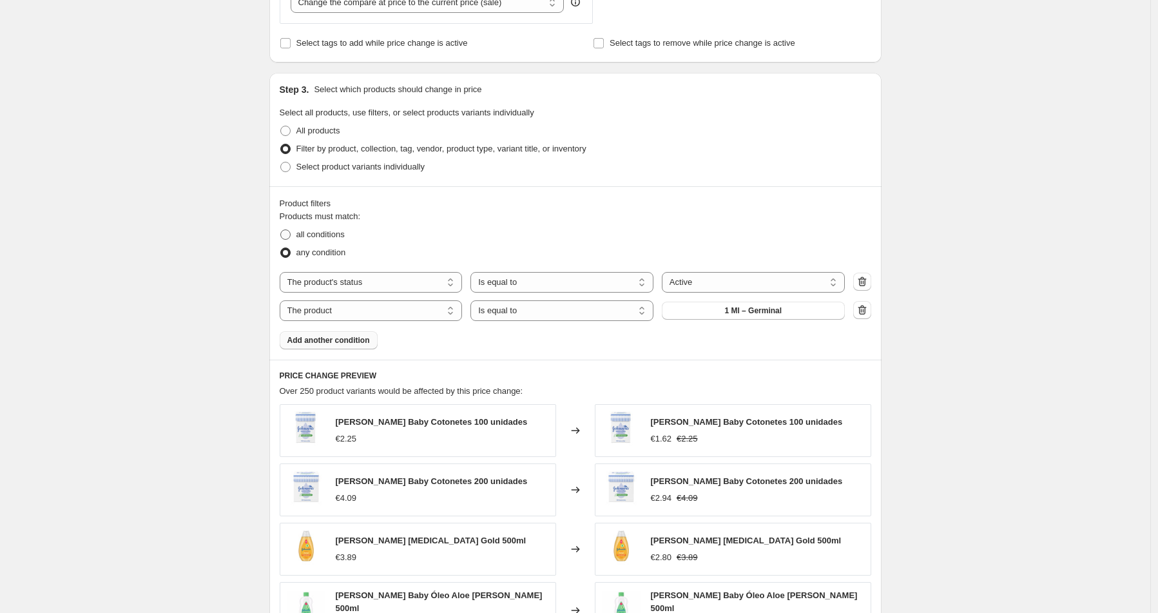
click at [307, 236] on span "all conditions" at bounding box center [320, 234] width 48 height 10
click at [281, 230] on input "all conditions" at bounding box center [280, 229] width 1 height 1
radio input "true"
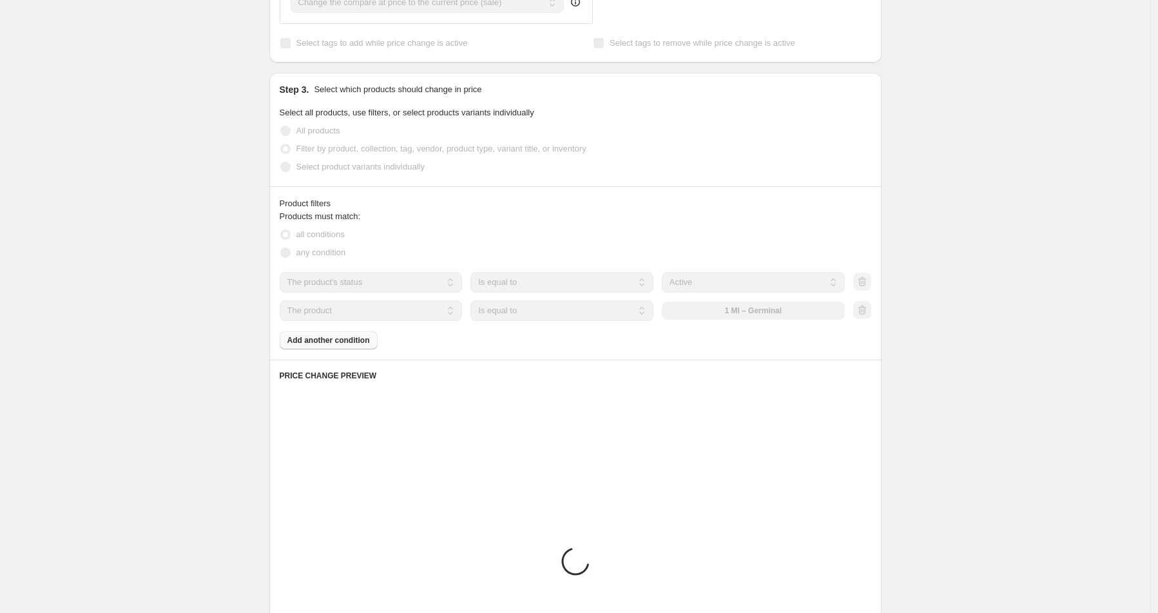
scroll to position [524, 0]
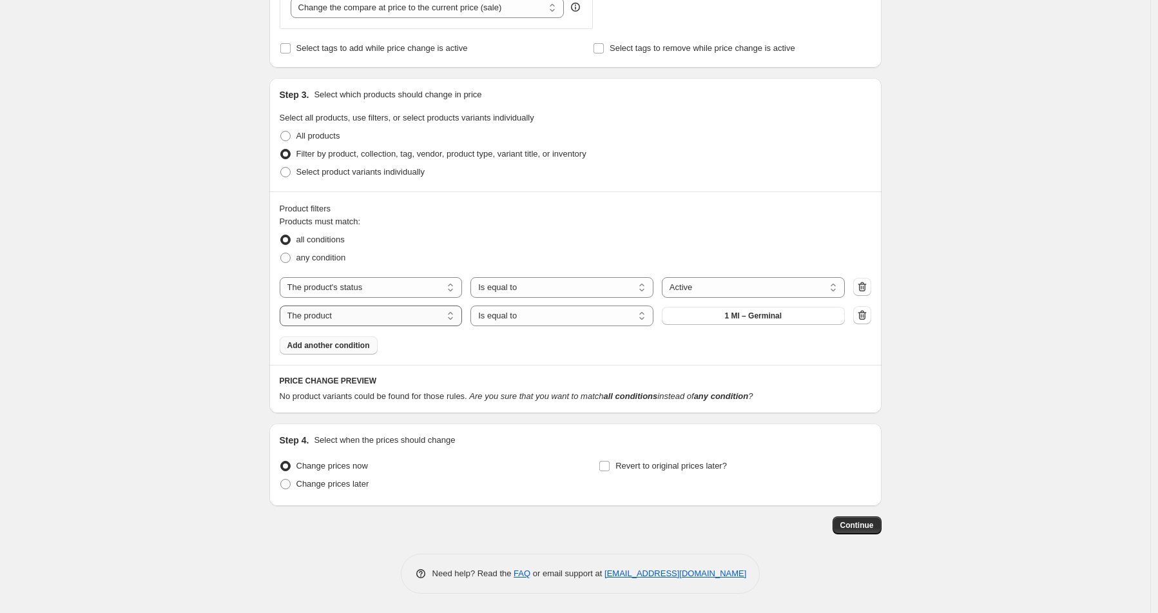
click at [399, 315] on select "The product The product's collection The product's tag The product's vendor The…" at bounding box center [371, 315] width 183 height 21
select select "vendor"
click at [726, 315] on button "4711" at bounding box center [753, 316] width 183 height 18
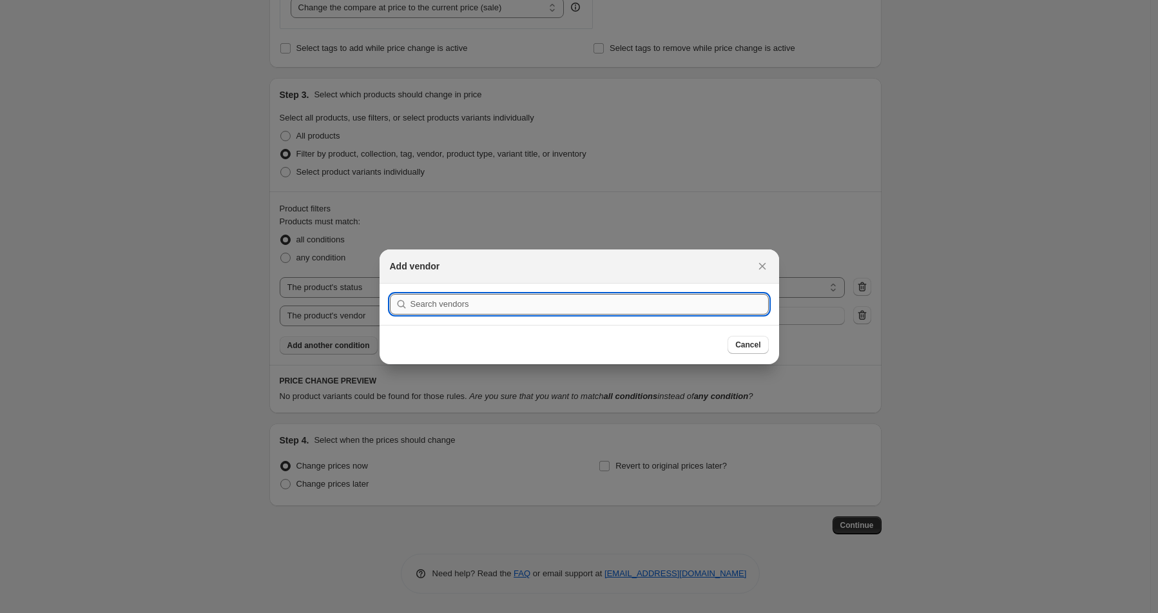
click at [486, 305] on input ":r7r:" at bounding box center [589, 304] width 358 height 21
paste input "Alfaparf Milano"
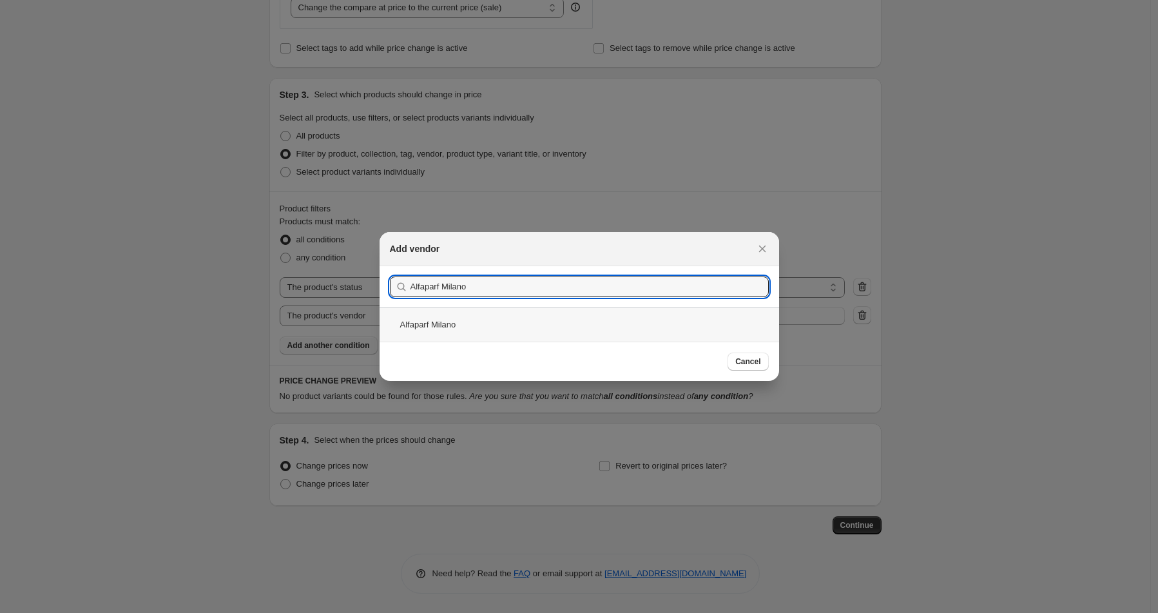
type input "Alfaparf Milano"
click at [447, 322] on div "Alfaparf Milano" at bounding box center [579, 324] width 399 height 34
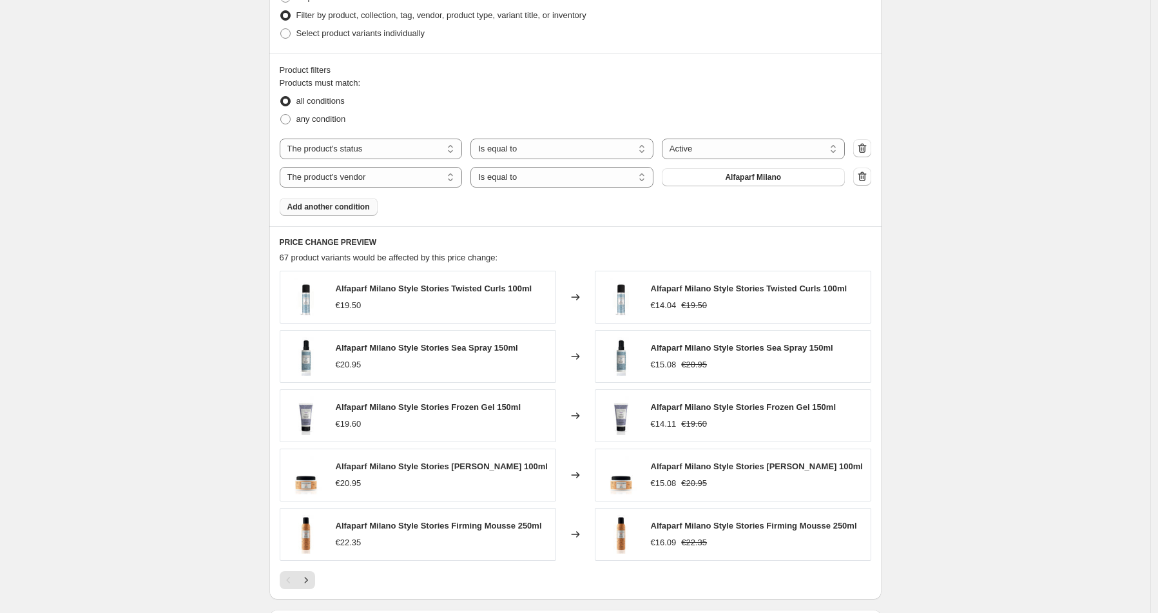
scroll to position [852, 0]
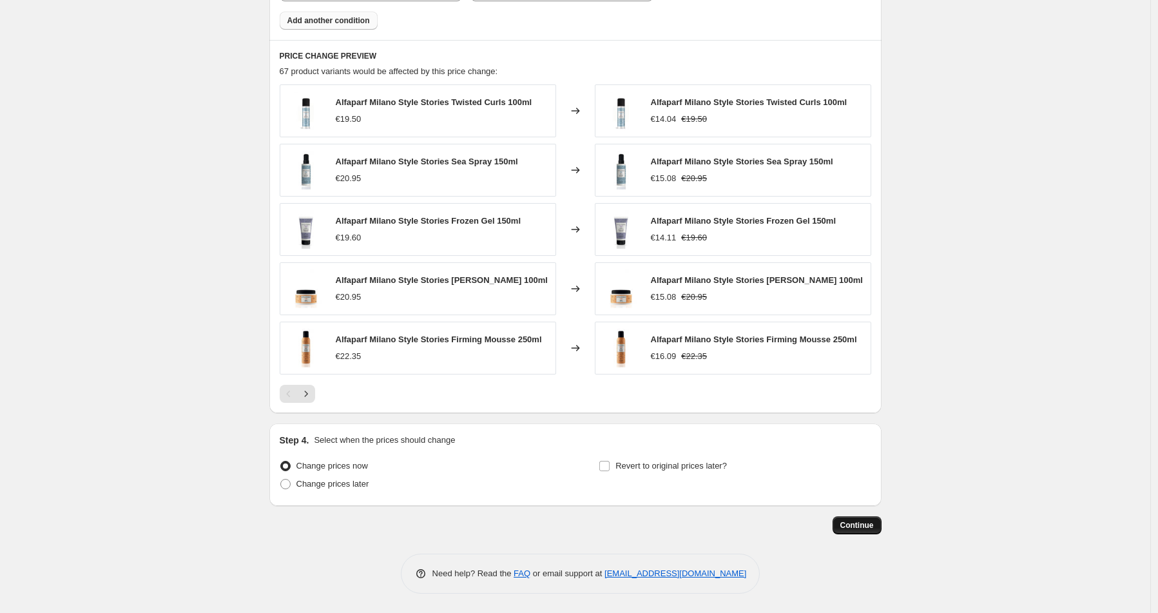
click at [867, 521] on span "Continue" at bounding box center [857, 525] width 34 height 10
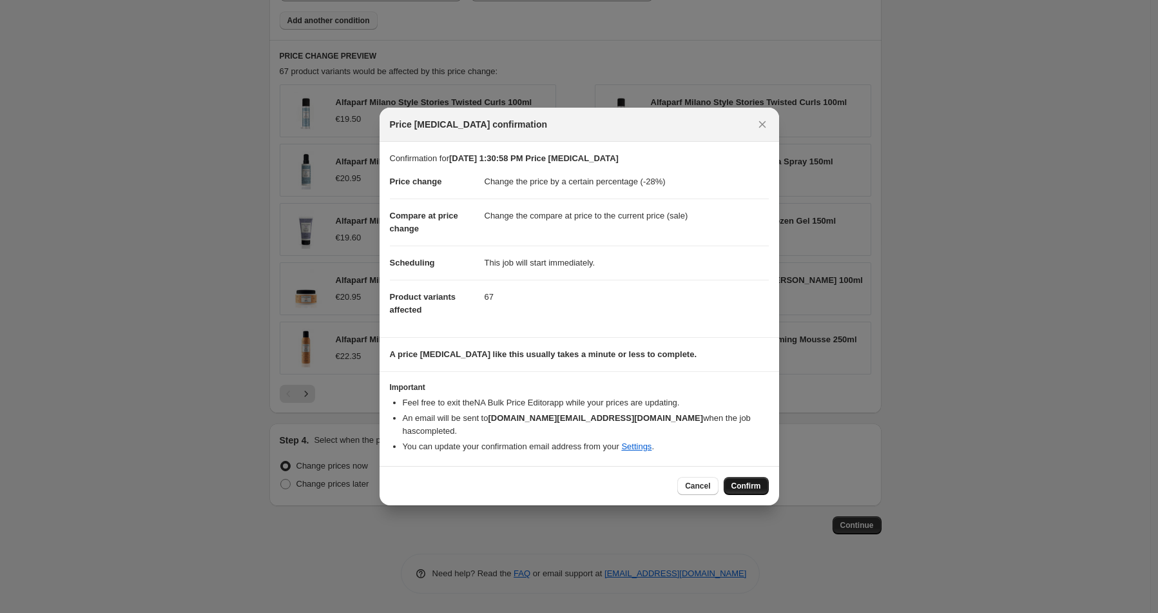
click at [755, 481] on span "Confirm" at bounding box center [746, 486] width 30 height 10
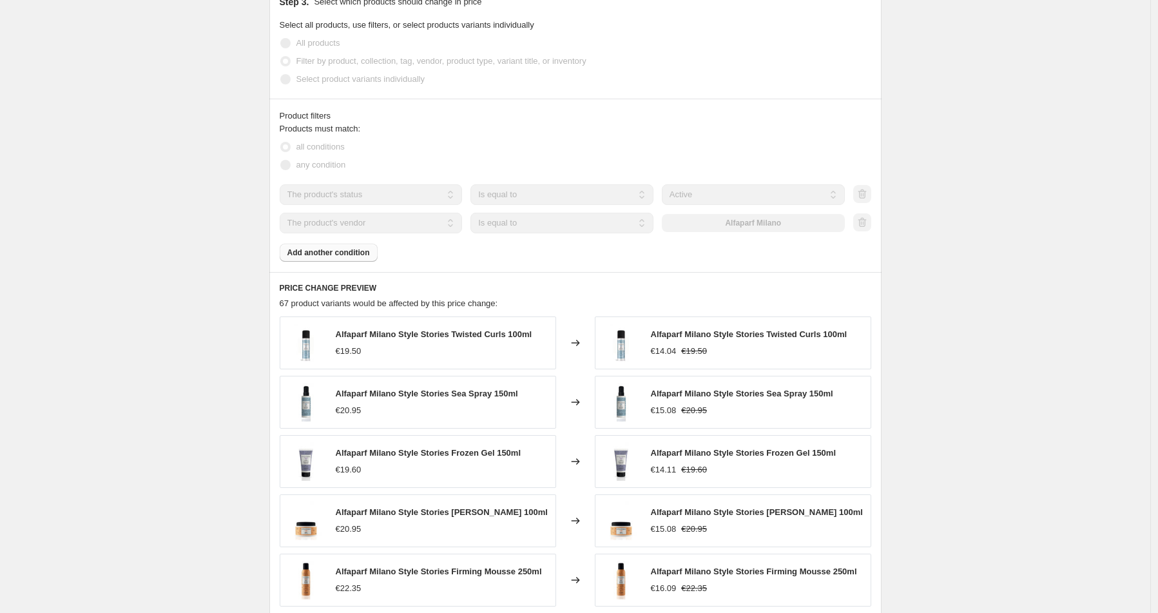
scroll to position [713, 0]
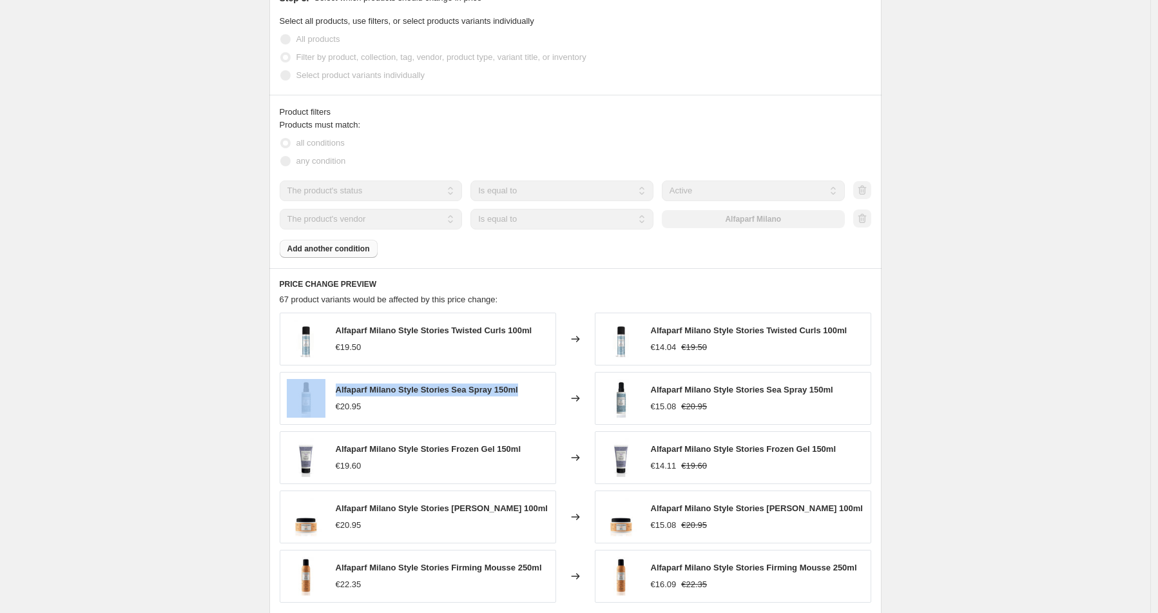
drag, startPoint x: 528, startPoint y: 390, endPoint x: 318, endPoint y: 387, distance: 210.1
click at [318, 387] on div "Alfaparf Milano Style Stories Sea Spray 150ml €20.95" at bounding box center [418, 398] width 276 height 53
select select "percentage"
select select "product_status"
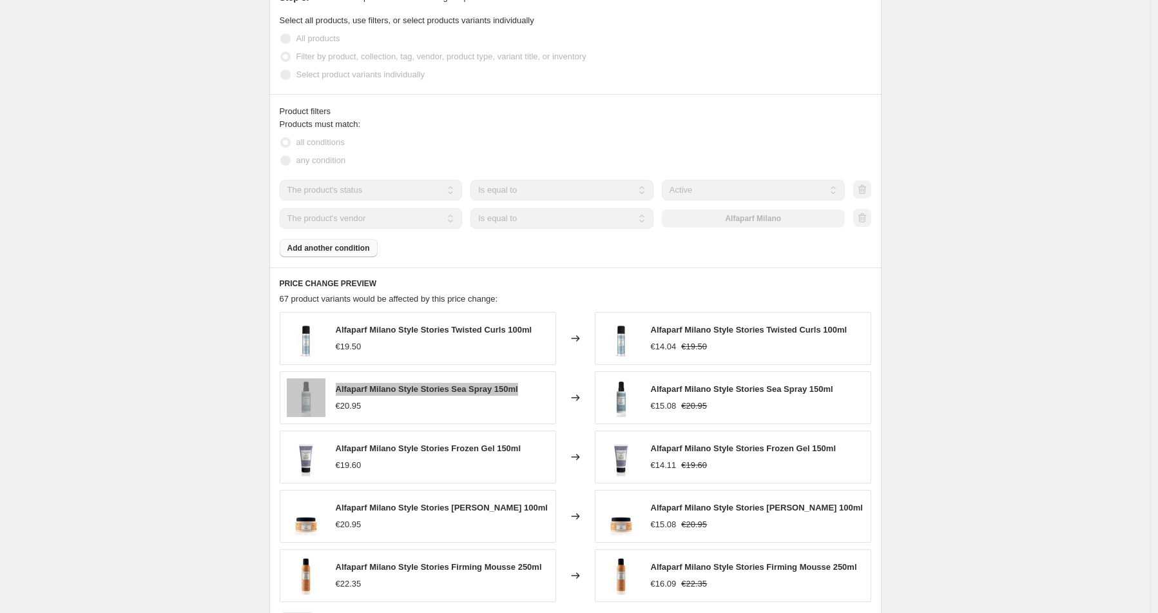
select select "vendor"
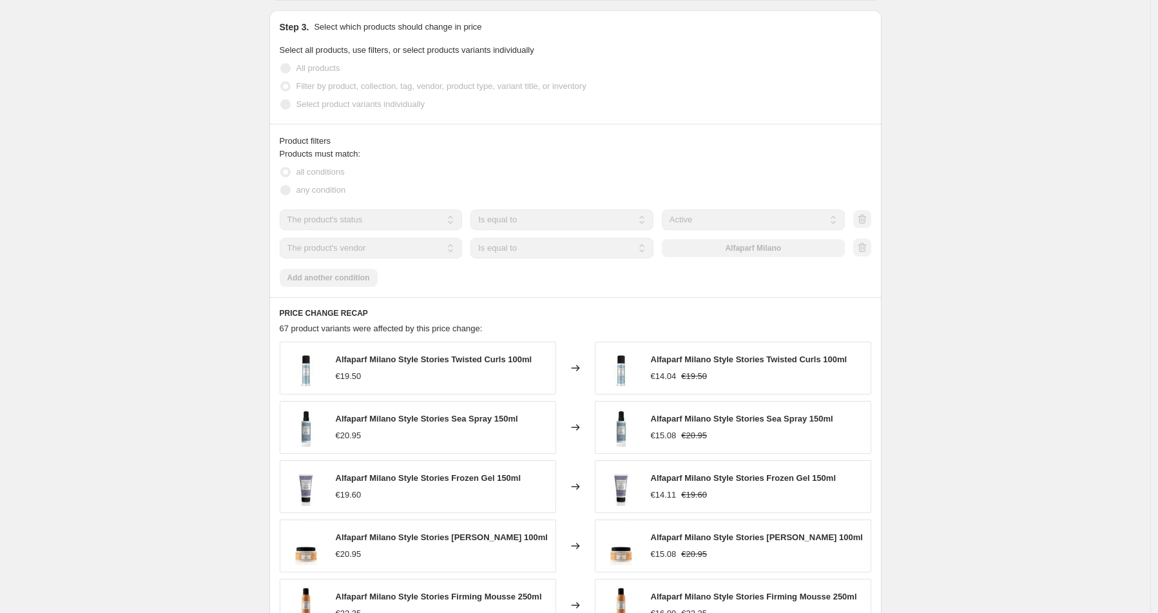
scroll to position [0, 0]
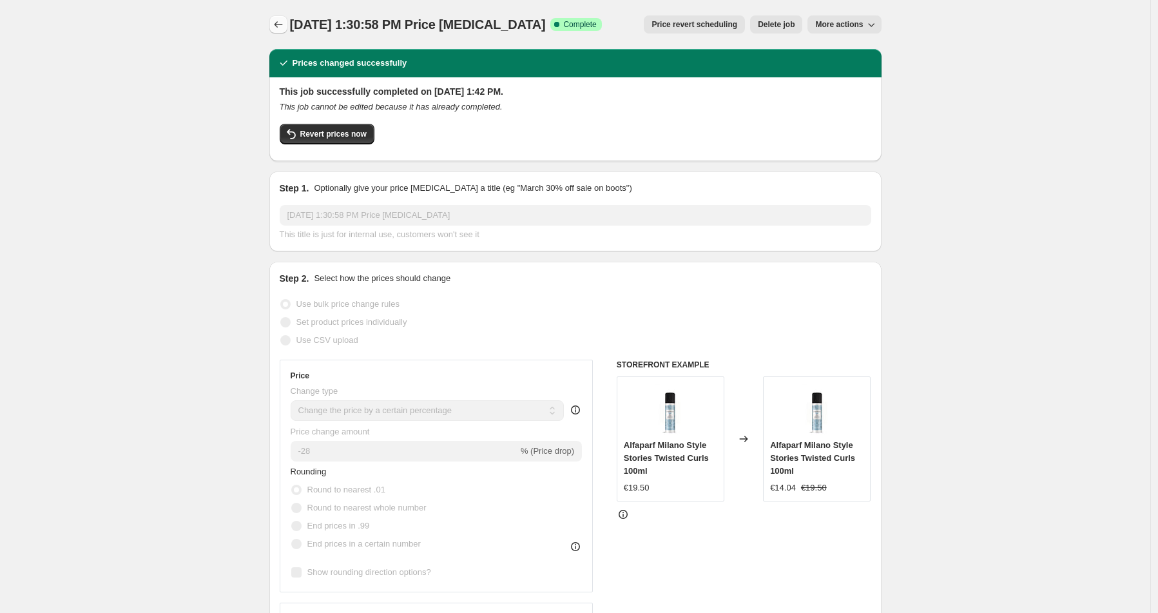
click at [275, 19] on icon "Price change jobs" at bounding box center [278, 24] width 13 height 13
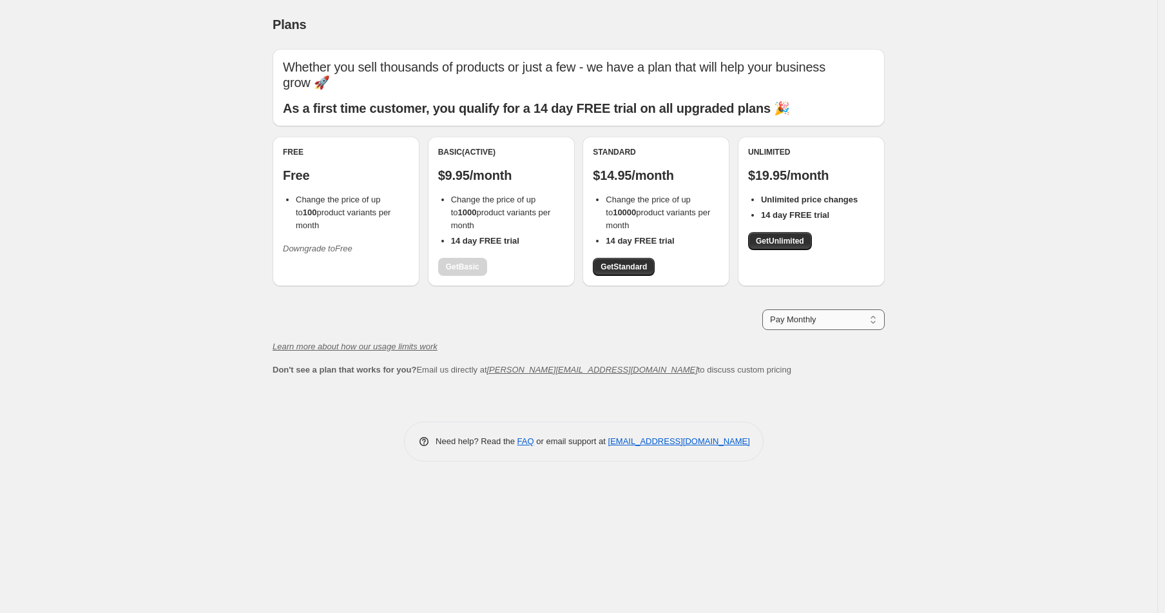
click at [817, 309] on select "Pay Monthly Pay Yearly (Save 16%)" at bounding box center [823, 319] width 122 height 21
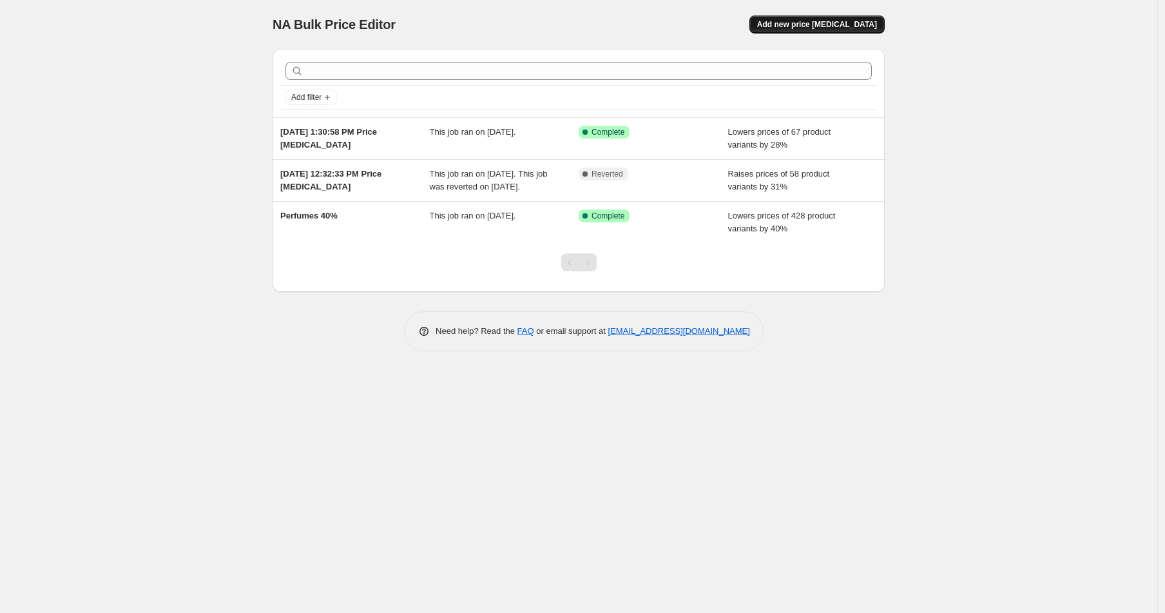
click at [809, 26] on span "Add new price [MEDICAL_DATA]" at bounding box center [817, 24] width 120 height 10
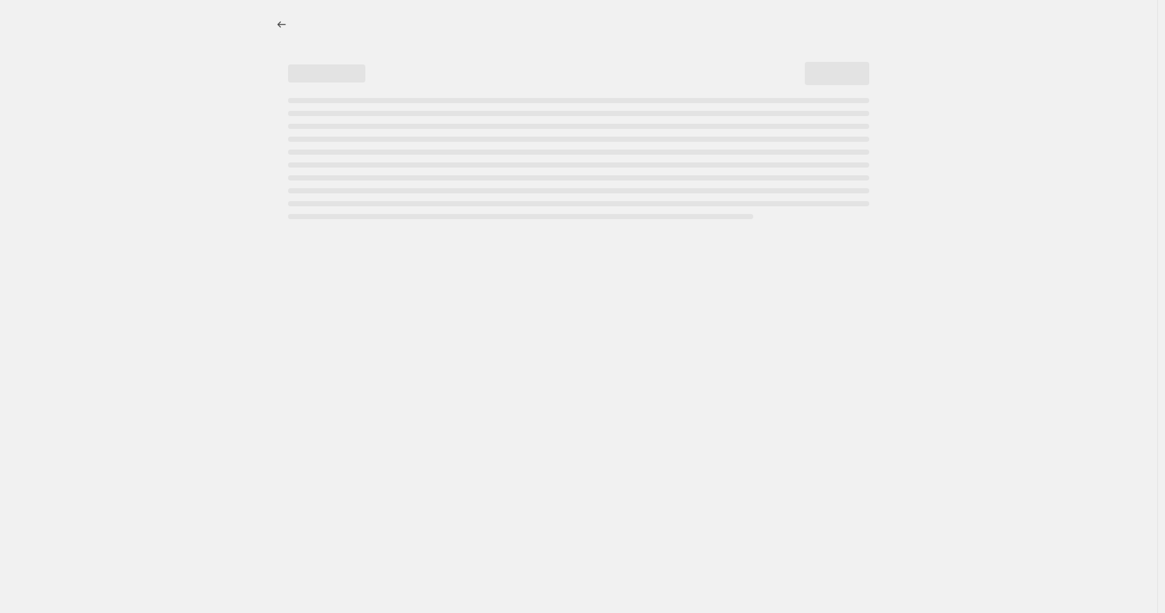
select select "percentage"
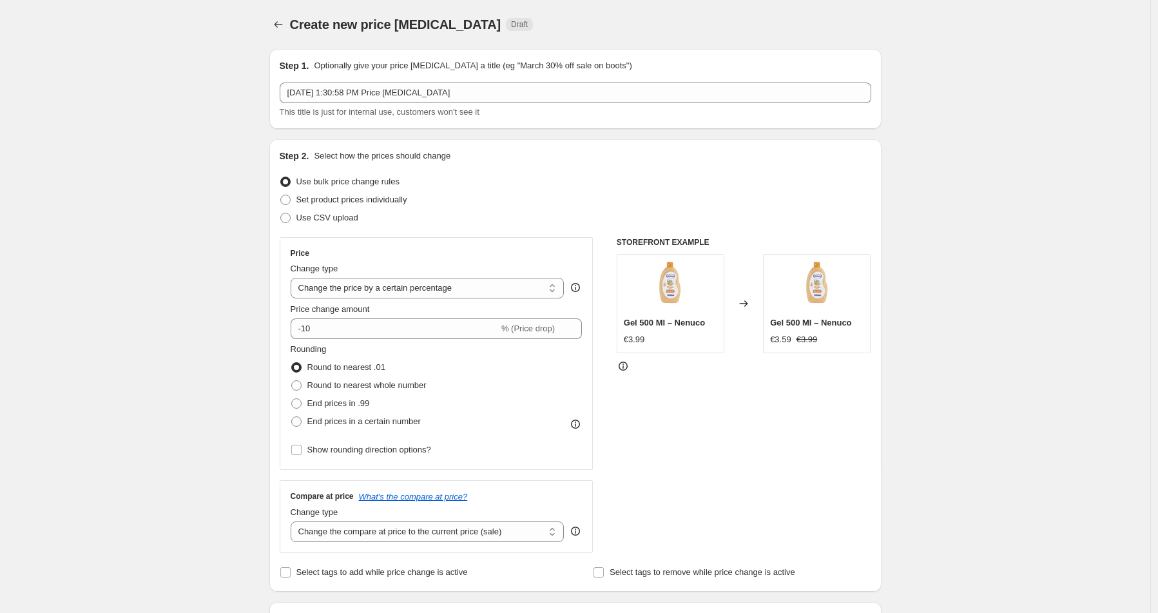
click at [284, 23] on icon "Price change jobs" at bounding box center [278, 24] width 13 height 13
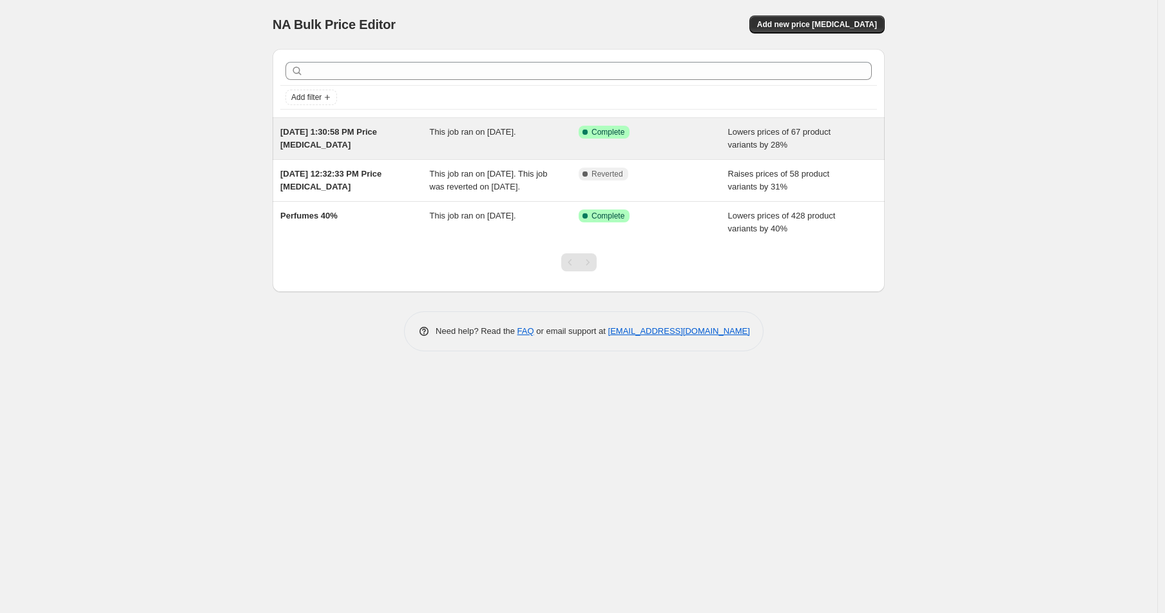
click at [334, 137] on span "Sep 24, 2025, 1:30:58 PM Price change job" at bounding box center [328, 138] width 97 height 23
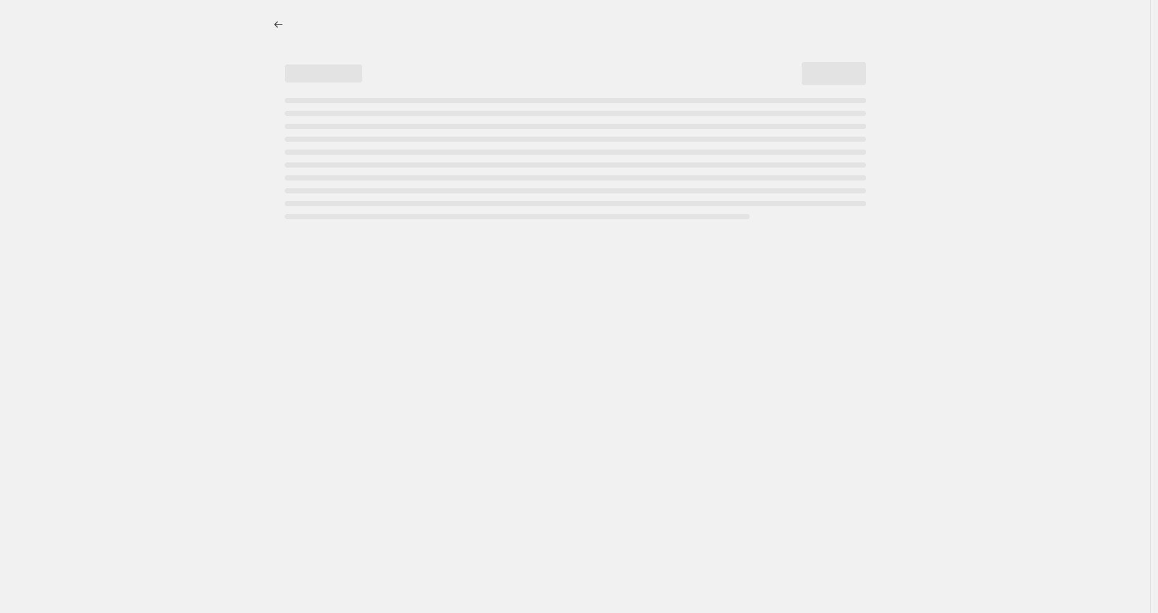
select select "percentage"
select select "product_status"
select select "vendor"
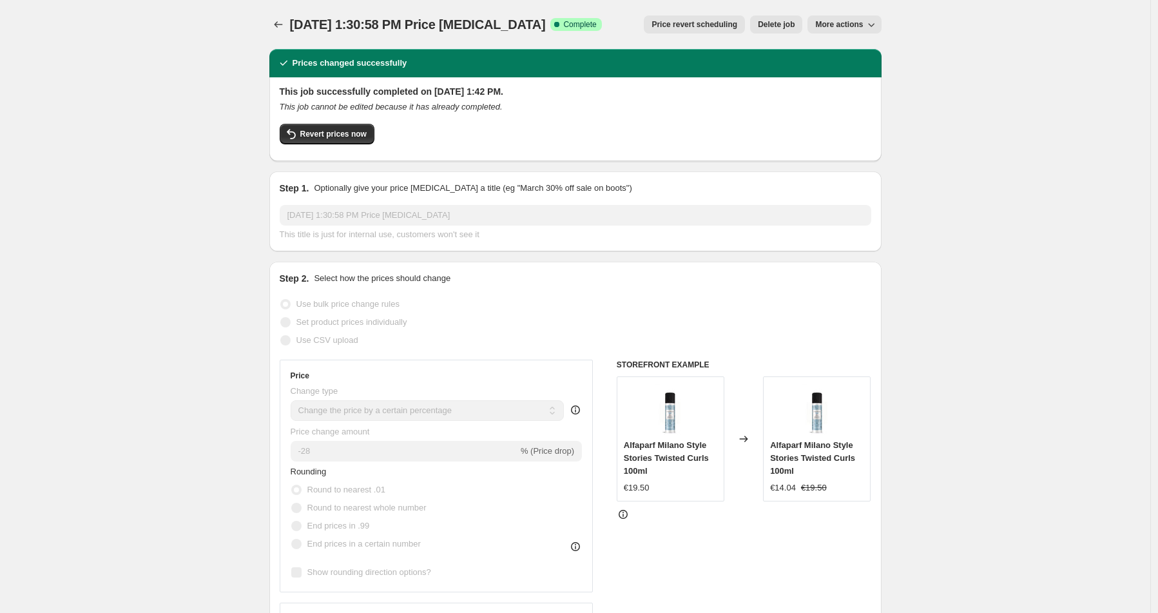
click at [833, 28] on span "More actions" at bounding box center [839, 24] width 48 height 10
click at [837, 54] on span "Copy to new job" at bounding box center [848, 51] width 60 height 10
select select "percentage"
select select "product_status"
select select "vendor"
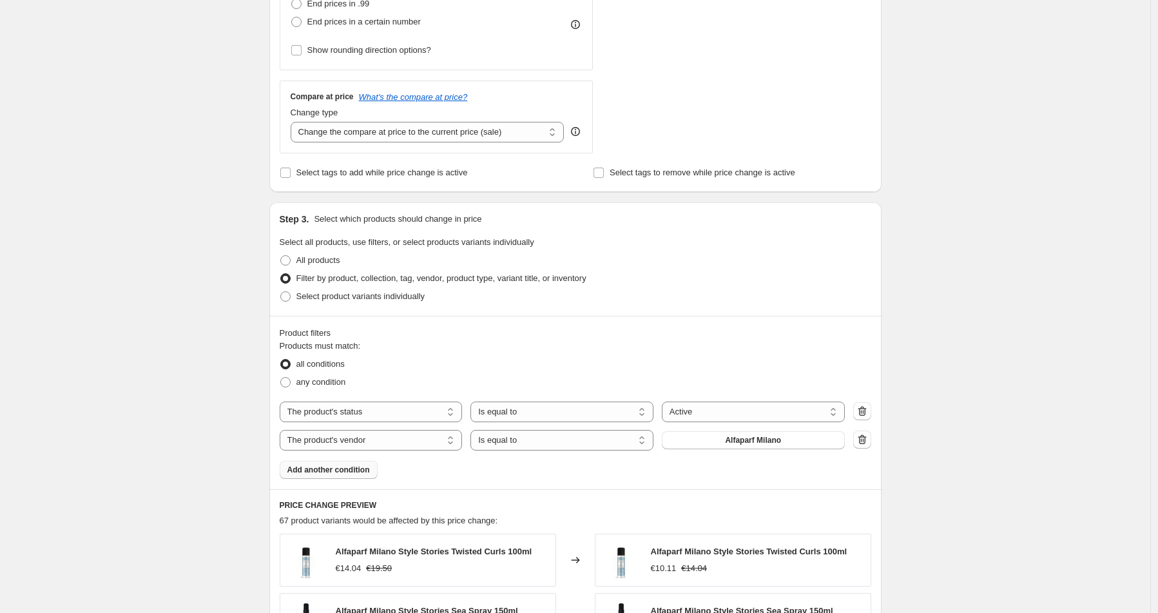
scroll to position [420, 0]
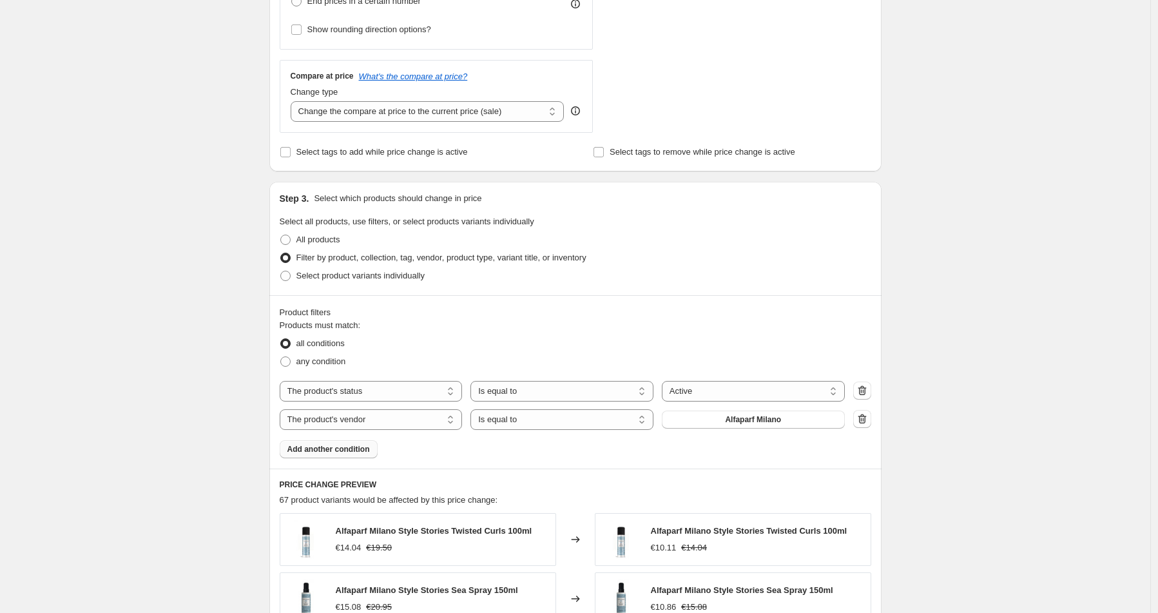
click at [343, 447] on span "Add another condition" at bounding box center [328, 449] width 82 height 10
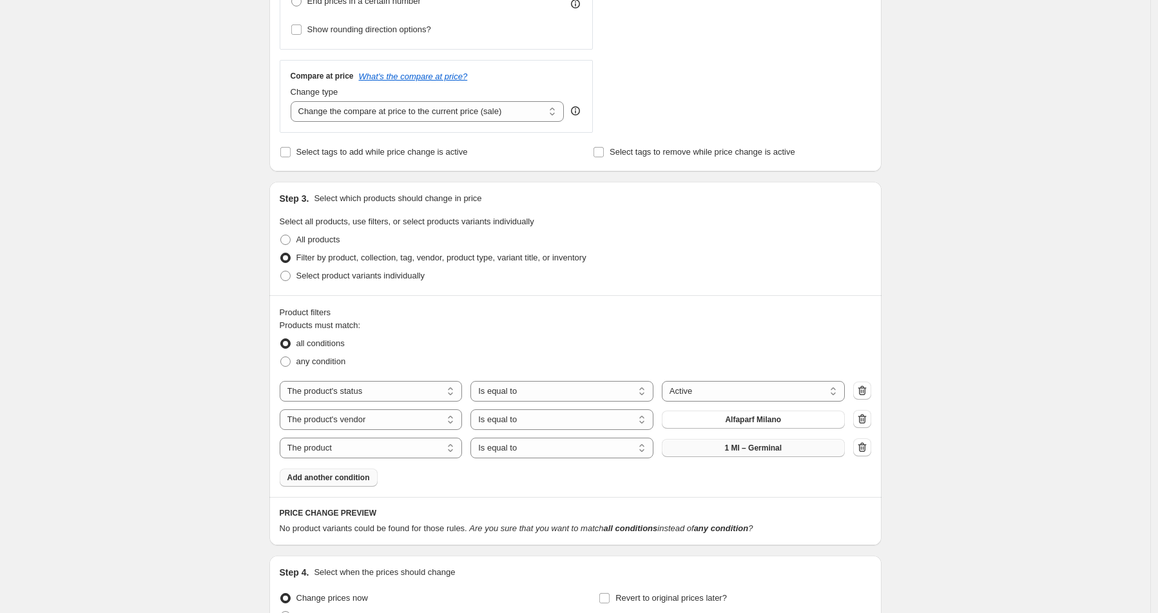
drag, startPoint x: 861, startPoint y: 446, endPoint x: 740, endPoint y: 456, distance: 121.5
click at [853, 446] on div "The product The product's collection The product's tag The product's vendor The…" at bounding box center [575, 447] width 591 height 21
click at [863, 449] on icon "button" at bounding box center [862, 448] width 1 height 4
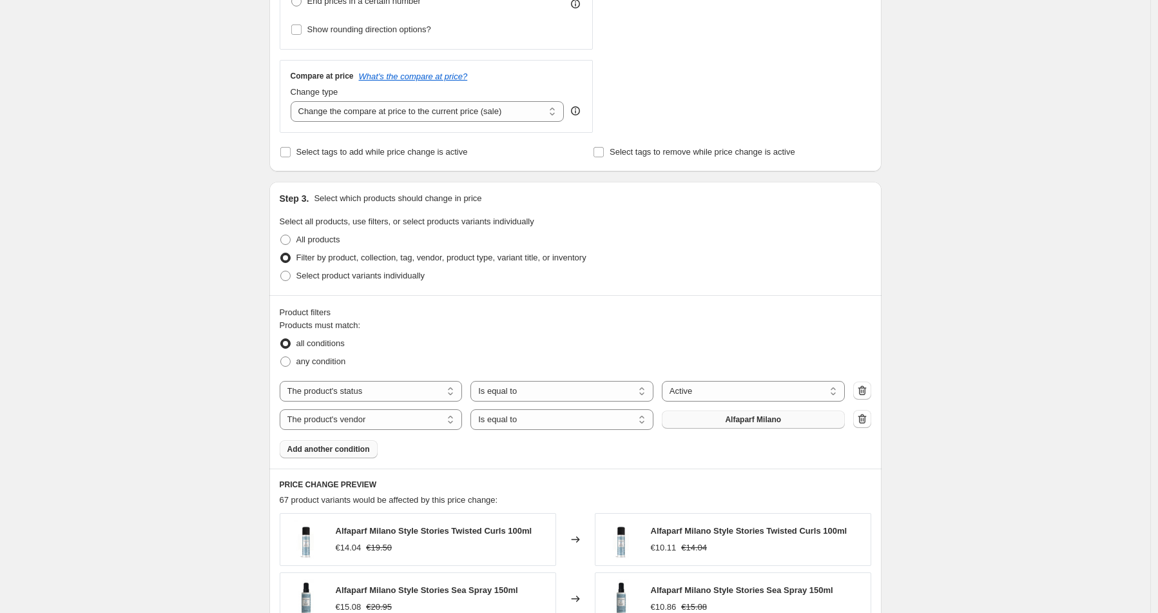
click at [789, 420] on button "Alfaparf Milano" at bounding box center [753, 419] width 183 height 18
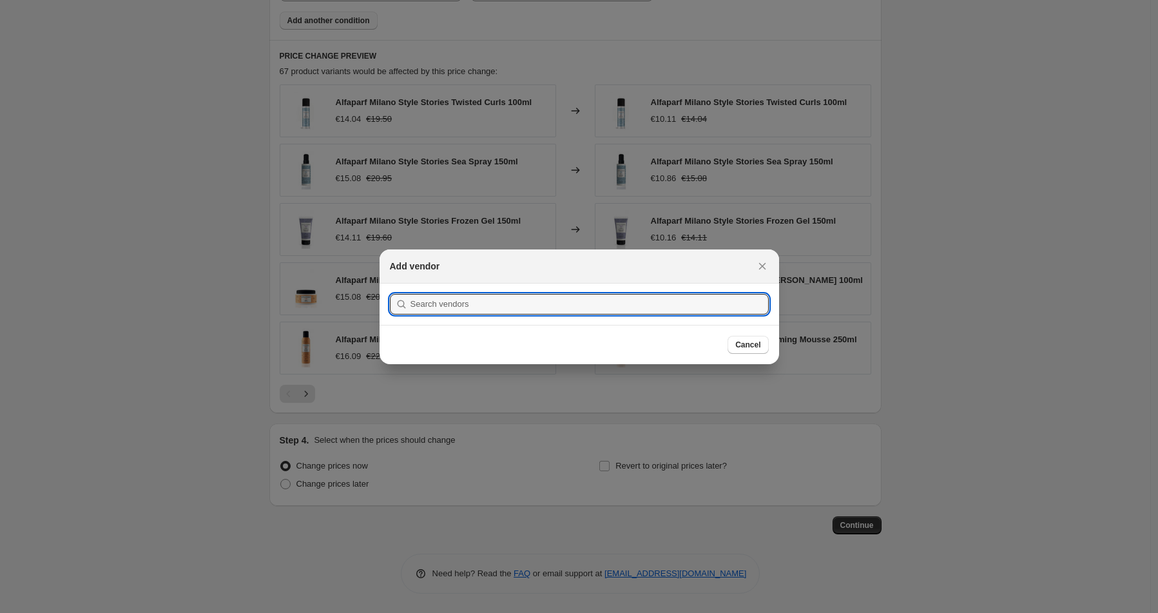
scroll to position [0, 0]
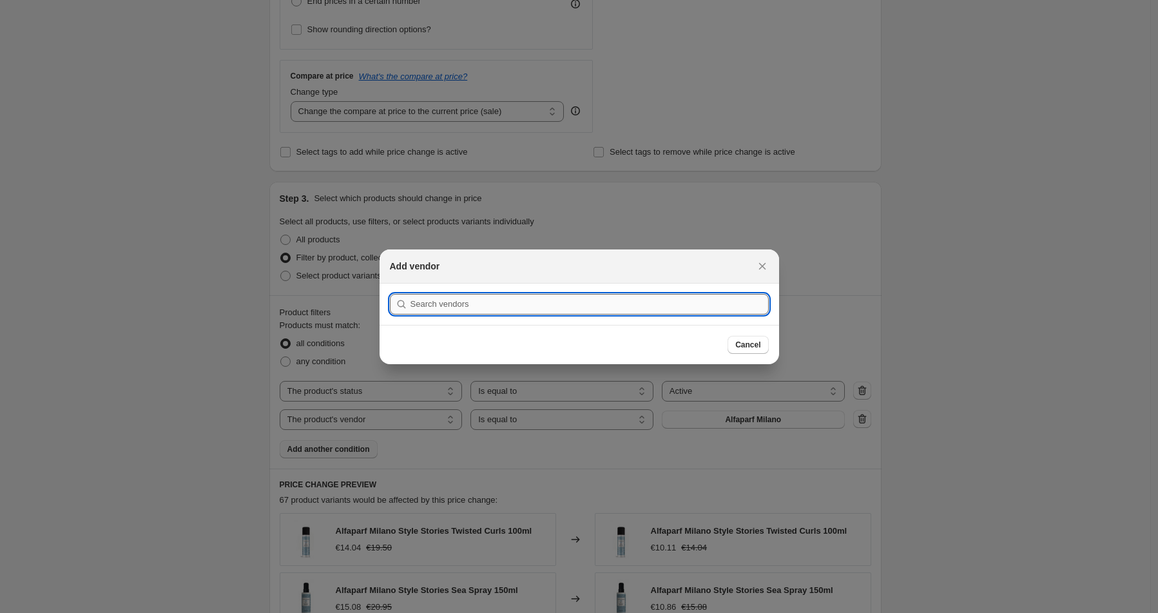
click at [474, 307] on input ":rh1:" at bounding box center [589, 304] width 358 height 21
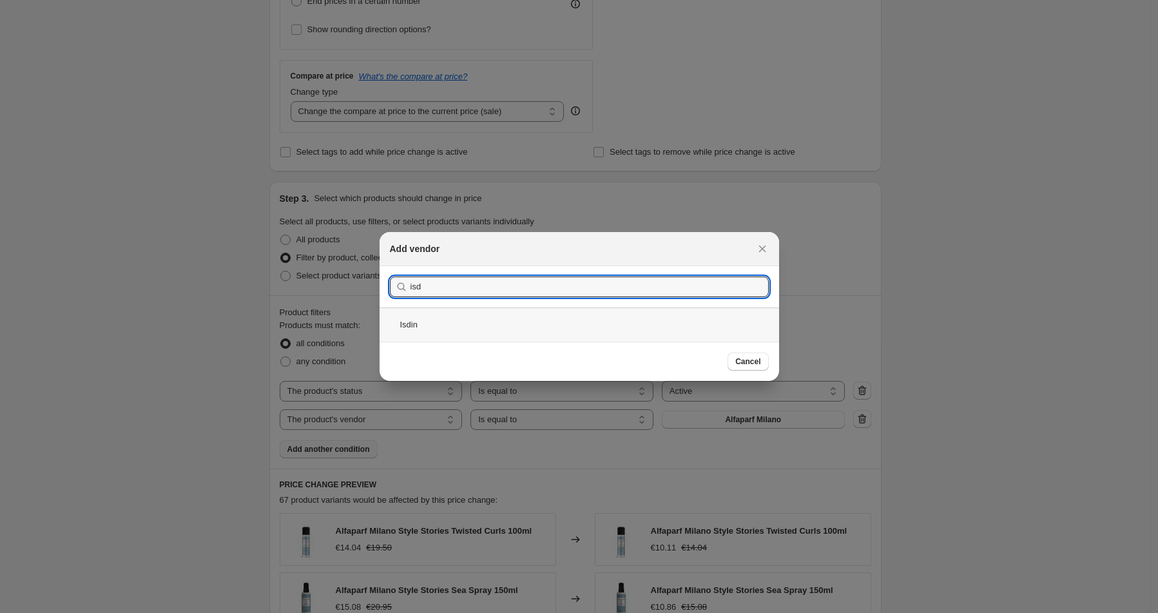
type input "isd"
click at [447, 321] on div "Isdin" at bounding box center [579, 324] width 399 height 34
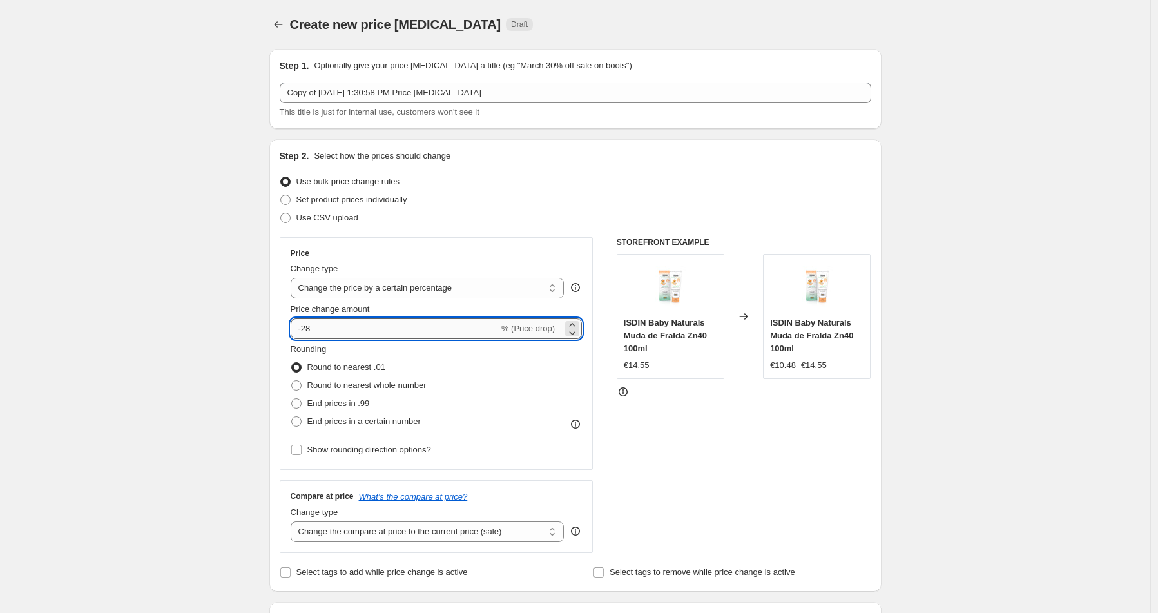
click at [318, 329] on input "-28" at bounding box center [395, 328] width 208 height 21
type input "-29"
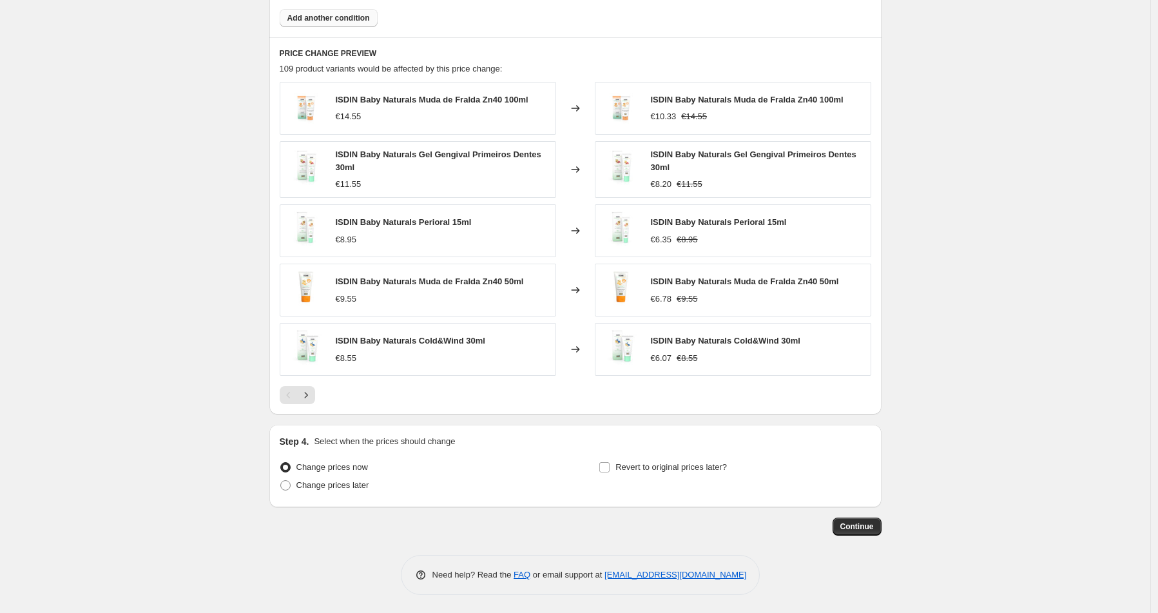
scroll to position [851, 0]
click at [863, 531] on span "Continue" at bounding box center [857, 527] width 34 height 10
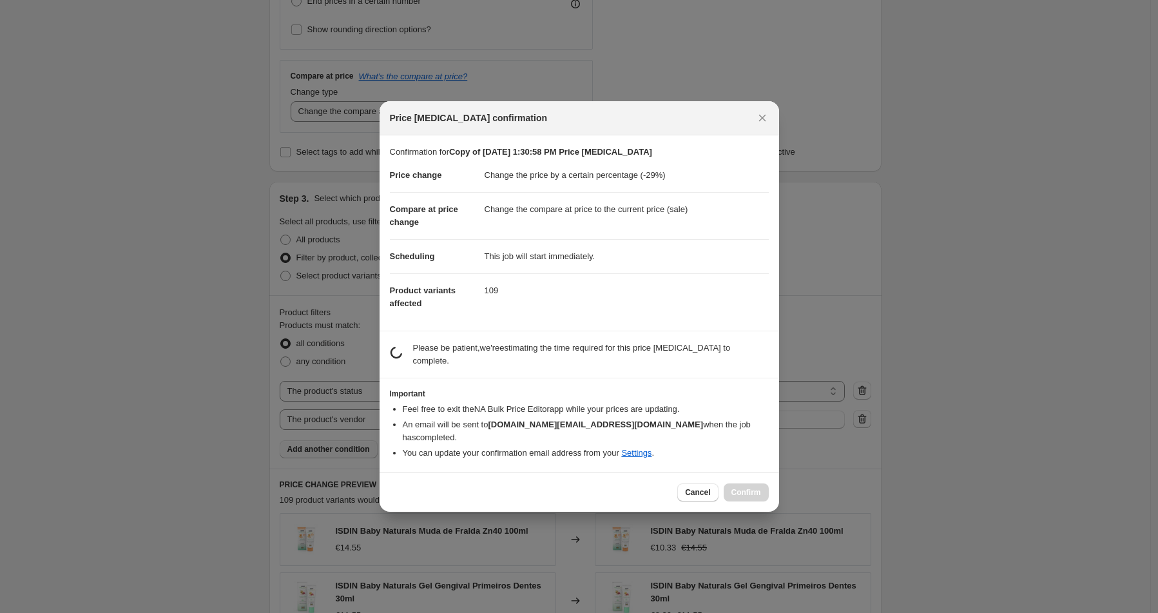
scroll to position [0, 0]
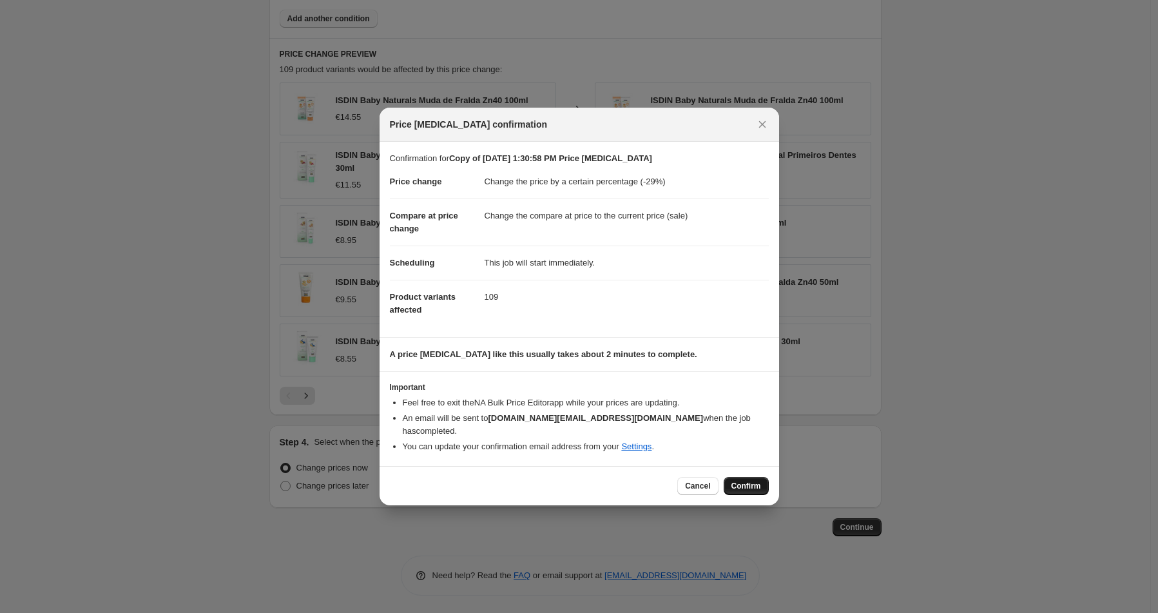
click at [736, 481] on span "Confirm" at bounding box center [746, 486] width 30 height 10
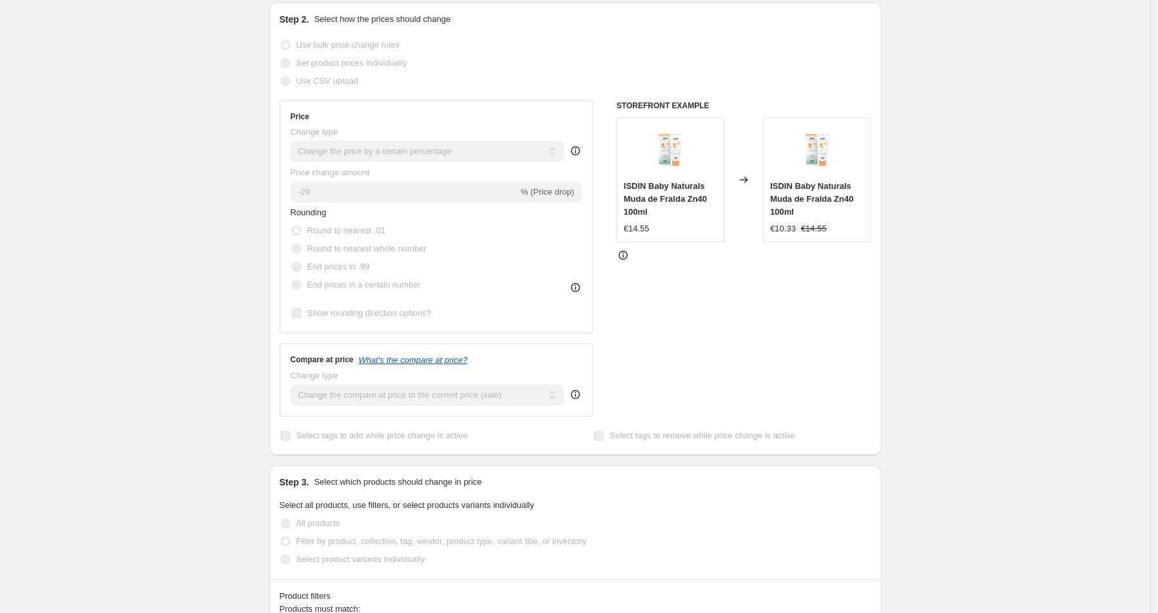
scroll to position [229, 0]
select select "percentage"
select select "product_status"
select select "vendor"
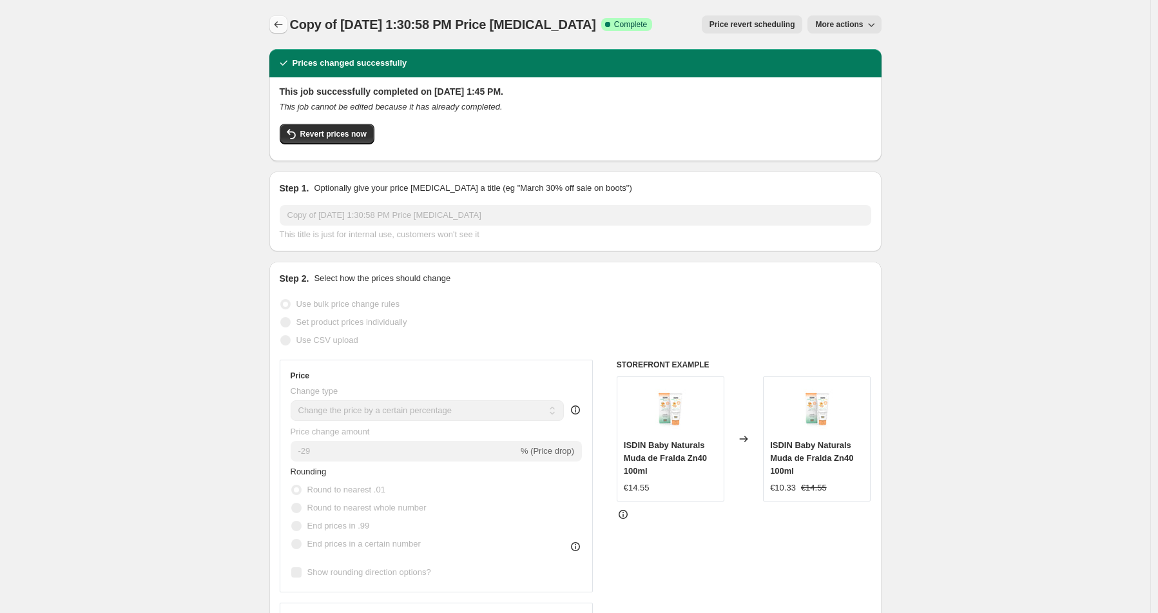
scroll to position [2, 0]
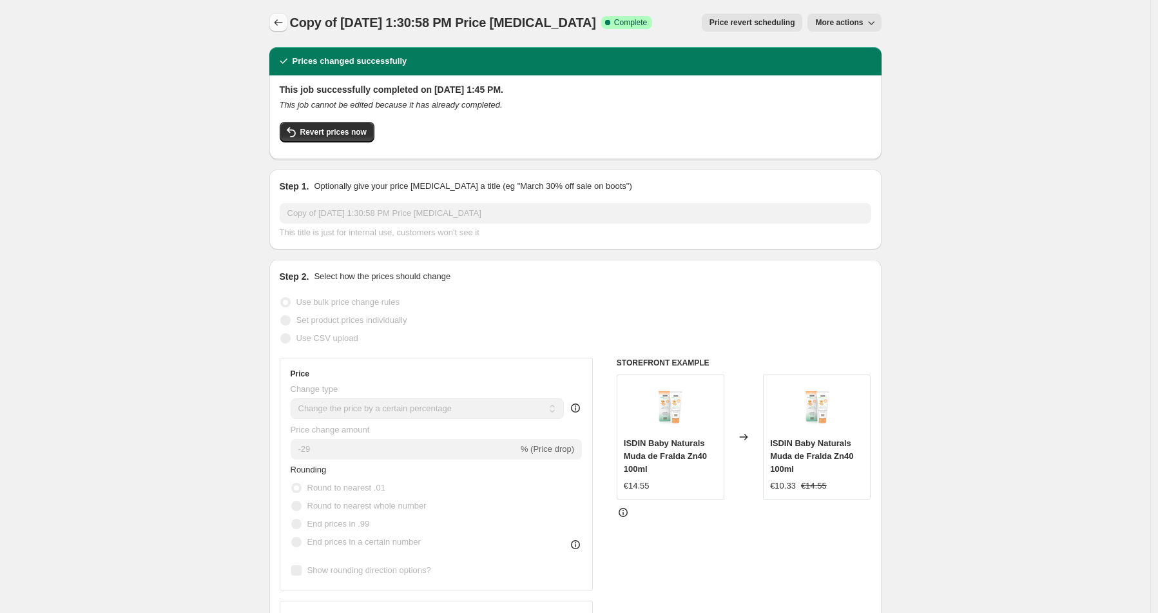
click at [278, 22] on icon "Price change jobs" at bounding box center [278, 22] width 8 height 6
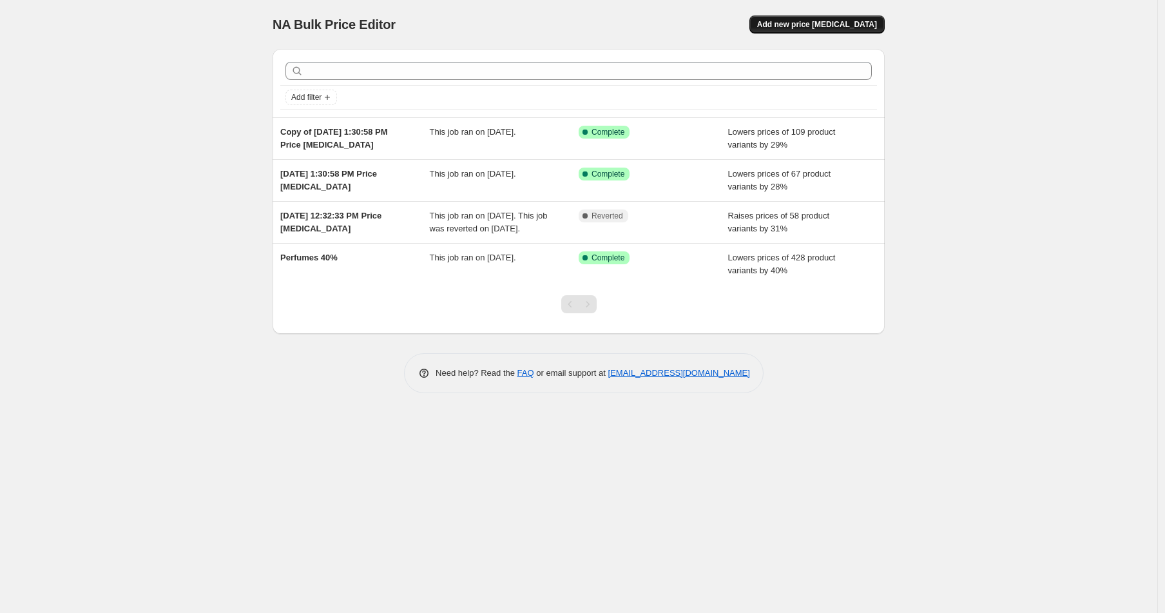
click at [826, 21] on span "Add new price [MEDICAL_DATA]" at bounding box center [817, 24] width 120 height 10
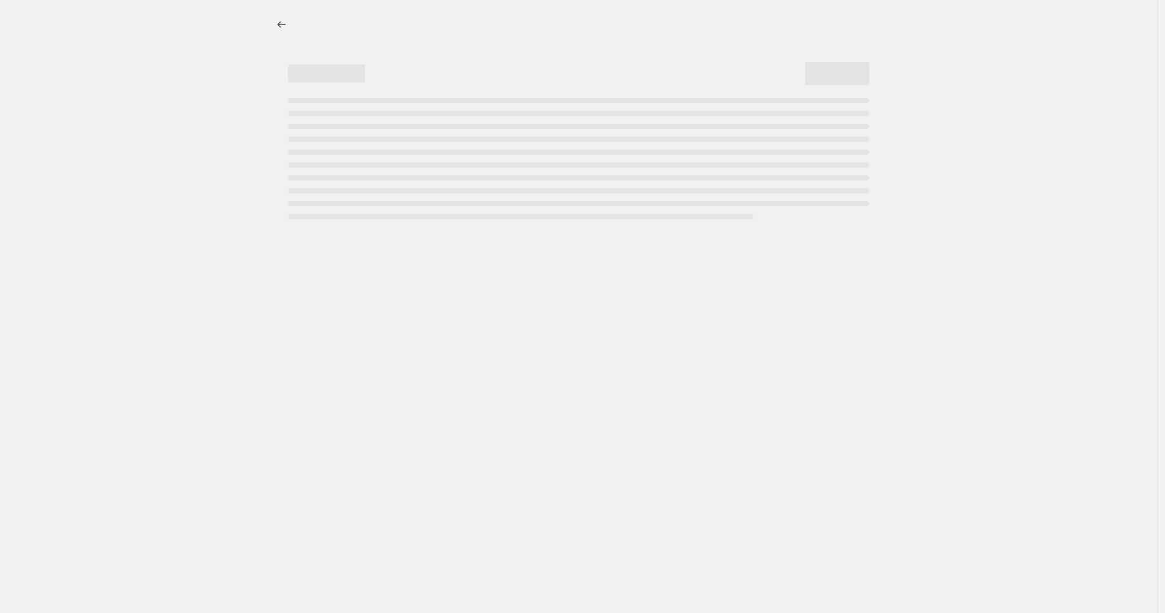
select select "percentage"
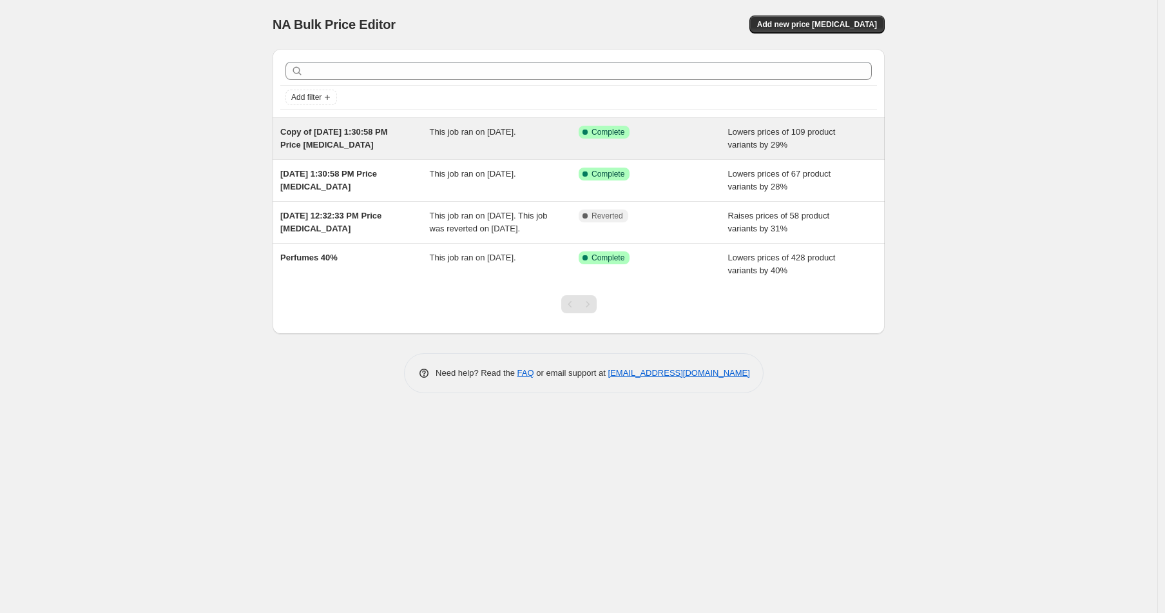
click at [335, 136] on span "Copy of Sep 24, 2025, 1:30:58 PM Price change job" at bounding box center [334, 138] width 108 height 23
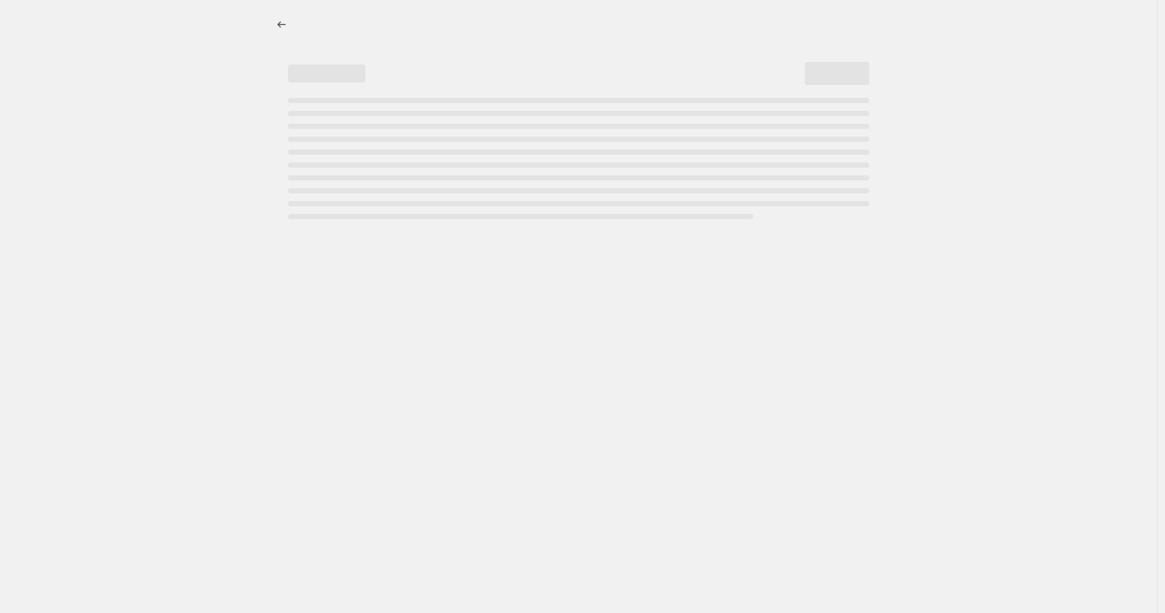
select select "percentage"
select select "product_status"
select select "vendor"
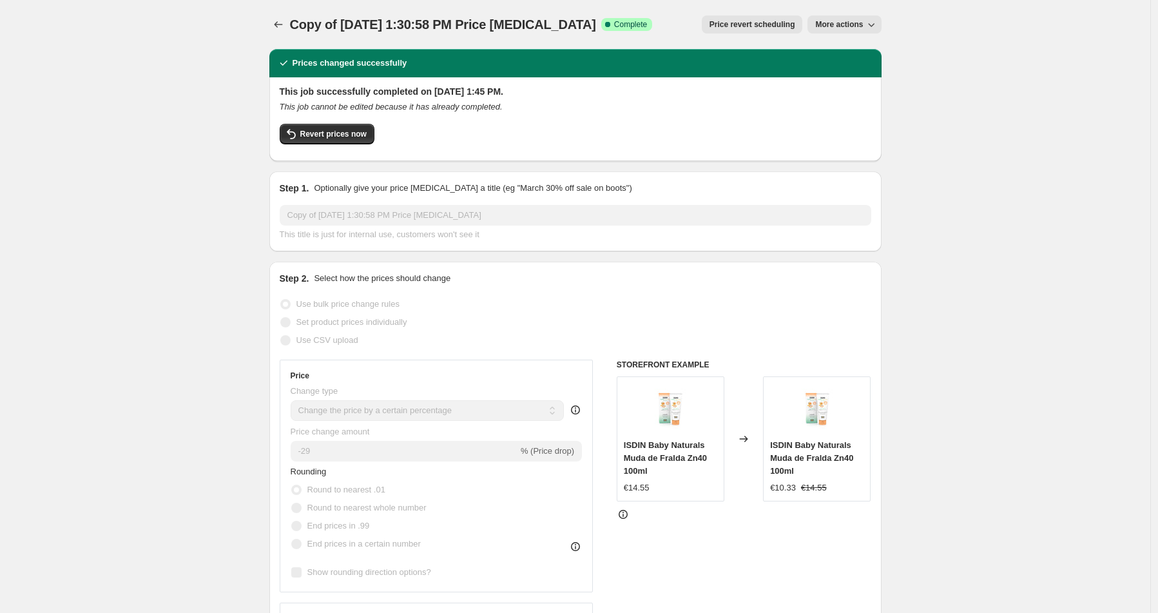
click at [853, 27] on span "More actions" at bounding box center [839, 24] width 48 height 10
click at [856, 48] on span "Copy to new job" at bounding box center [848, 51] width 60 height 10
select select "percentage"
select select "product_status"
select select "vendor"
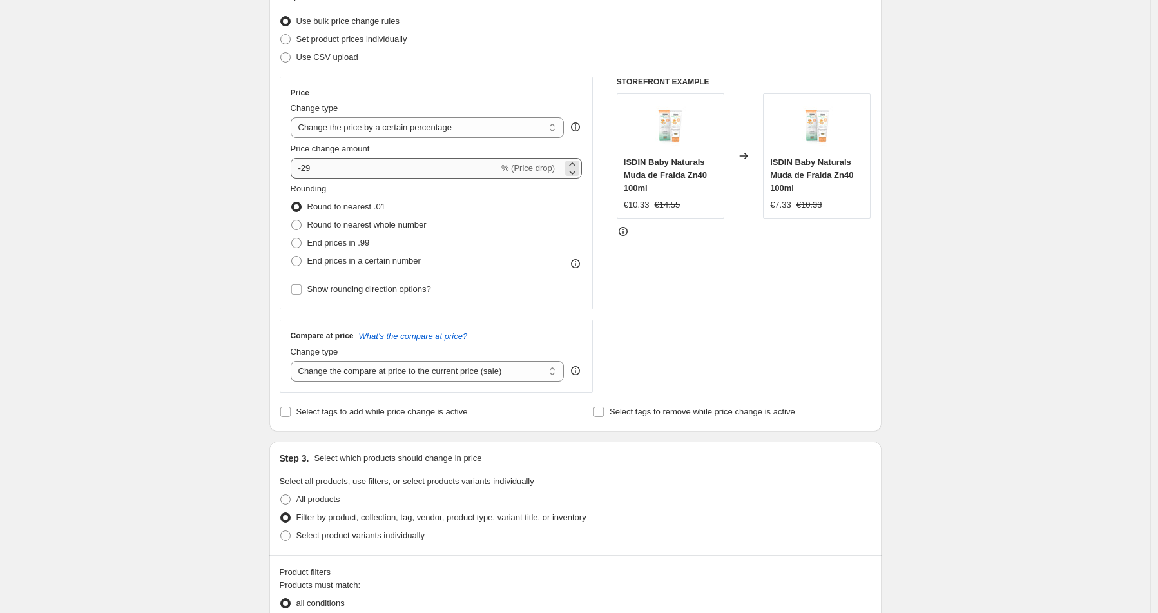
scroll to position [159, 0]
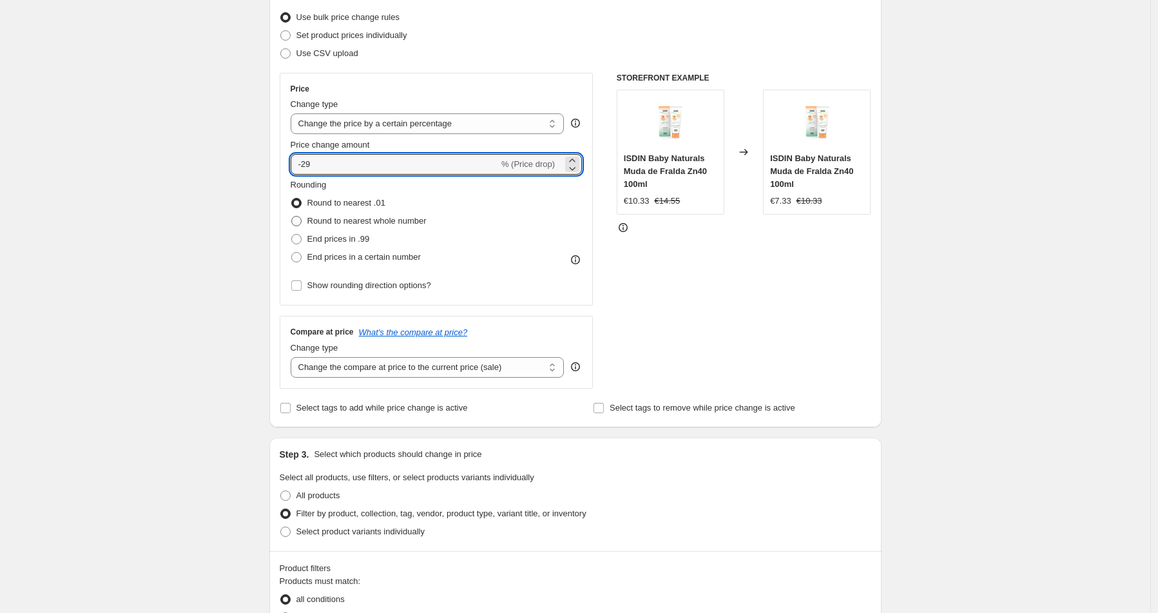
drag, startPoint x: 311, startPoint y: 165, endPoint x: 336, endPoint y: 216, distance: 56.8
click at [311, 164] on input "-29" at bounding box center [395, 164] width 208 height 21
type input "-2"
type input "-30"
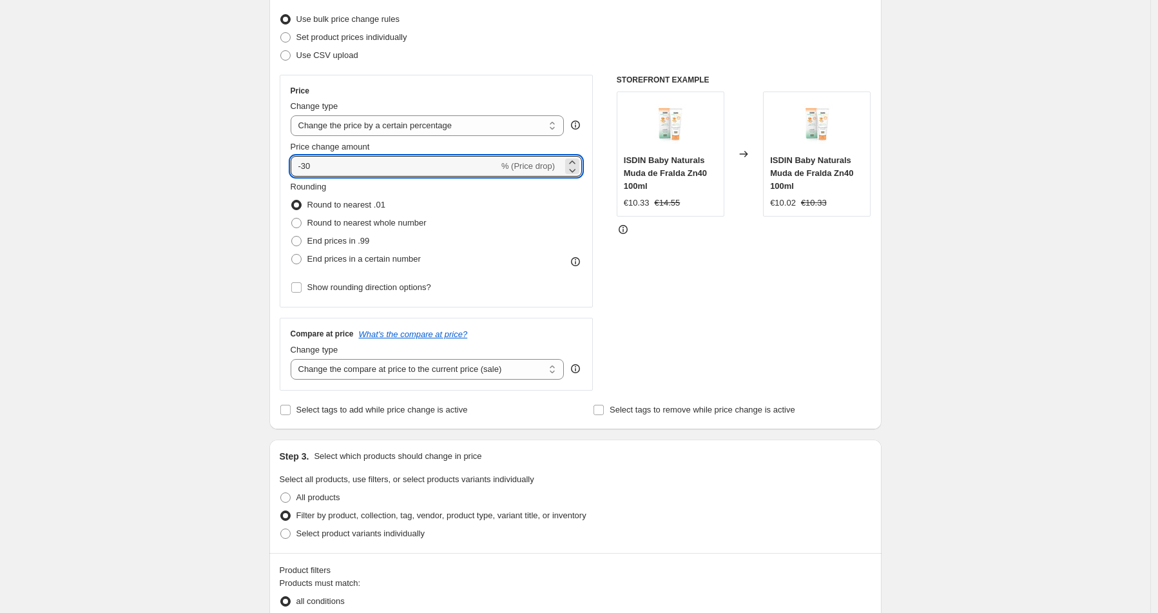
click at [177, 298] on div "Create new price change job. This page is ready Create new price change job Dra…" at bounding box center [575, 570] width 1150 height 1465
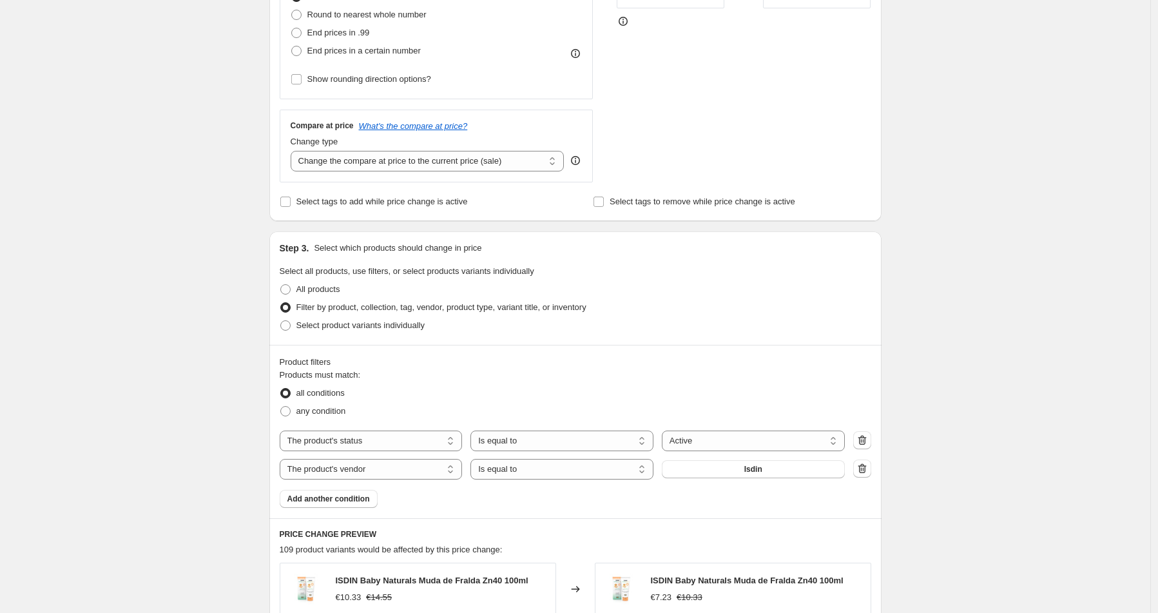
scroll to position [451, 0]
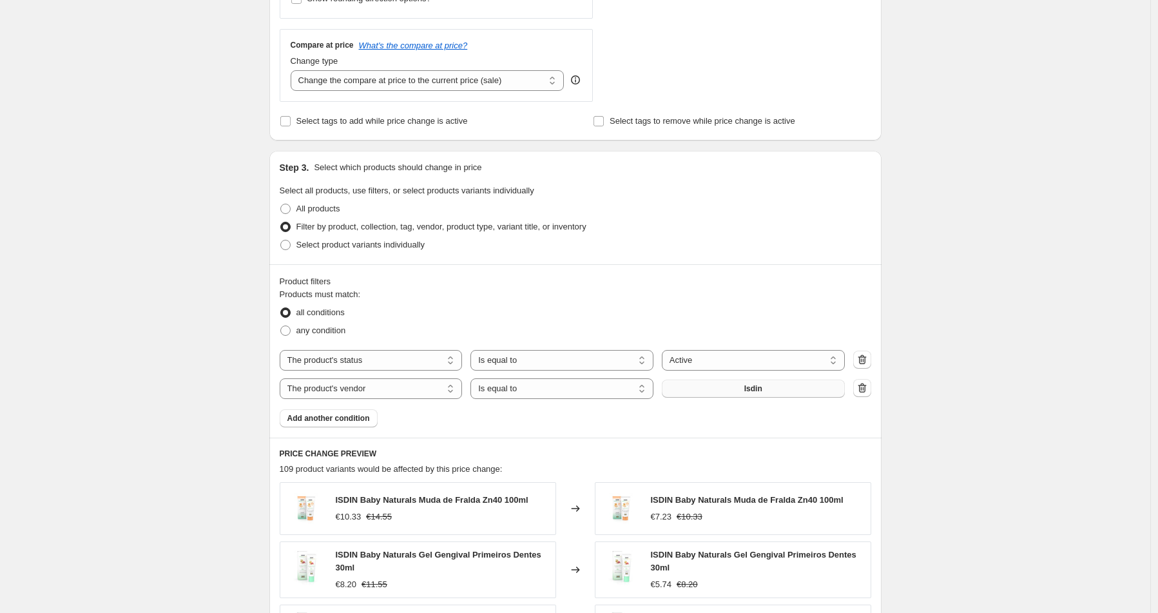
click at [733, 391] on button "Isdin" at bounding box center [753, 389] width 183 height 18
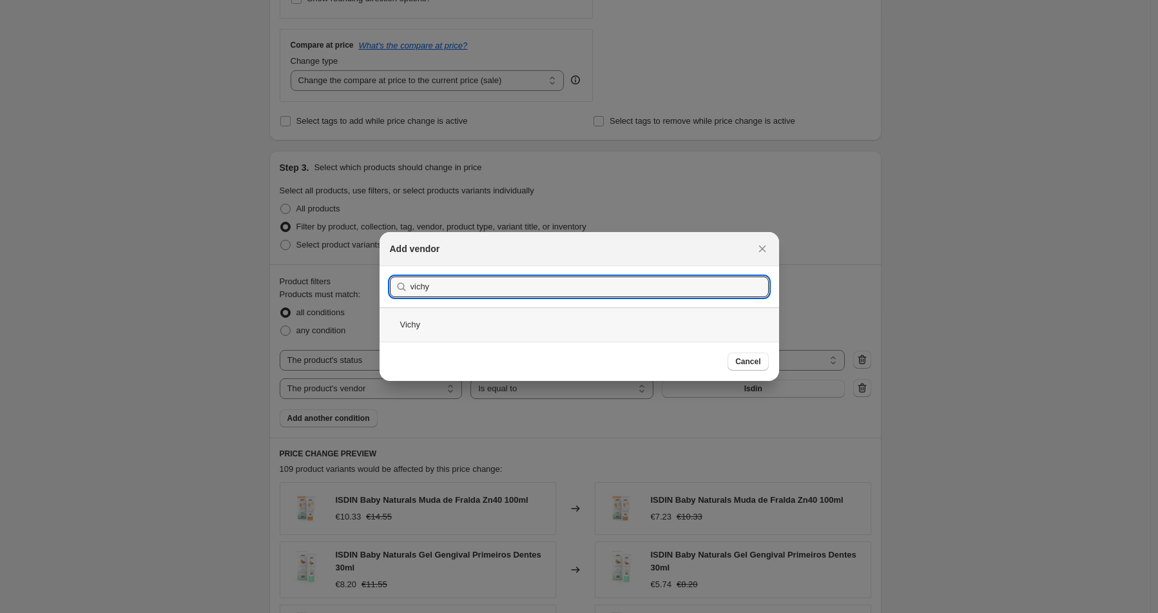
type input "vichy"
click at [442, 323] on div "Vichy" at bounding box center [579, 324] width 399 height 34
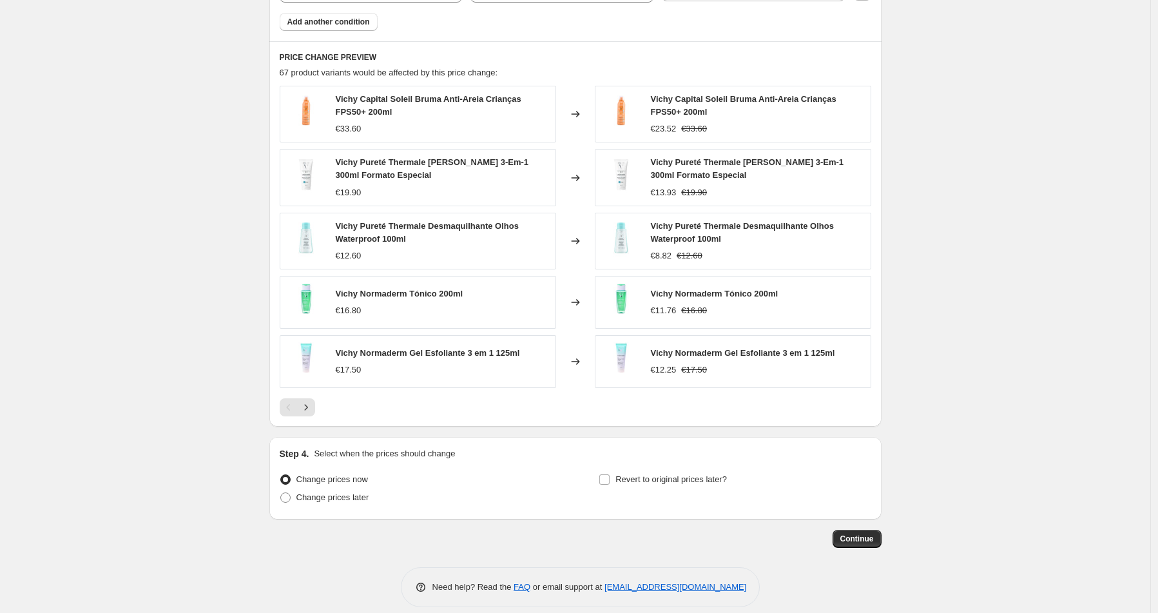
scroll to position [846, 0]
click at [857, 544] on span "Continue" at bounding box center [857, 540] width 34 height 10
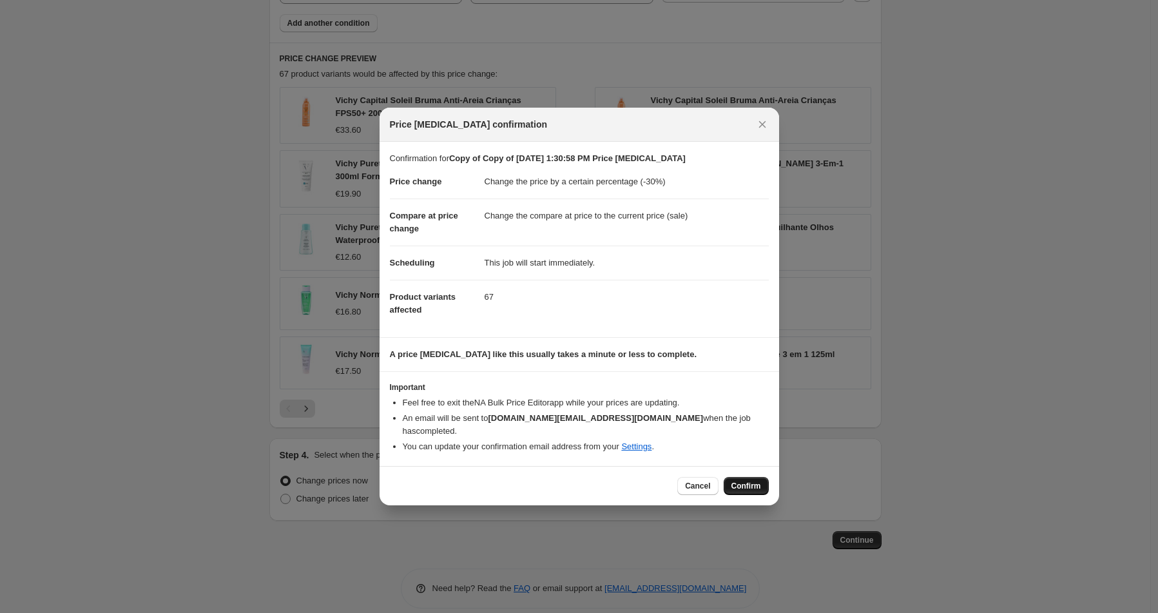
click at [738, 481] on span "Confirm" at bounding box center [746, 486] width 30 height 10
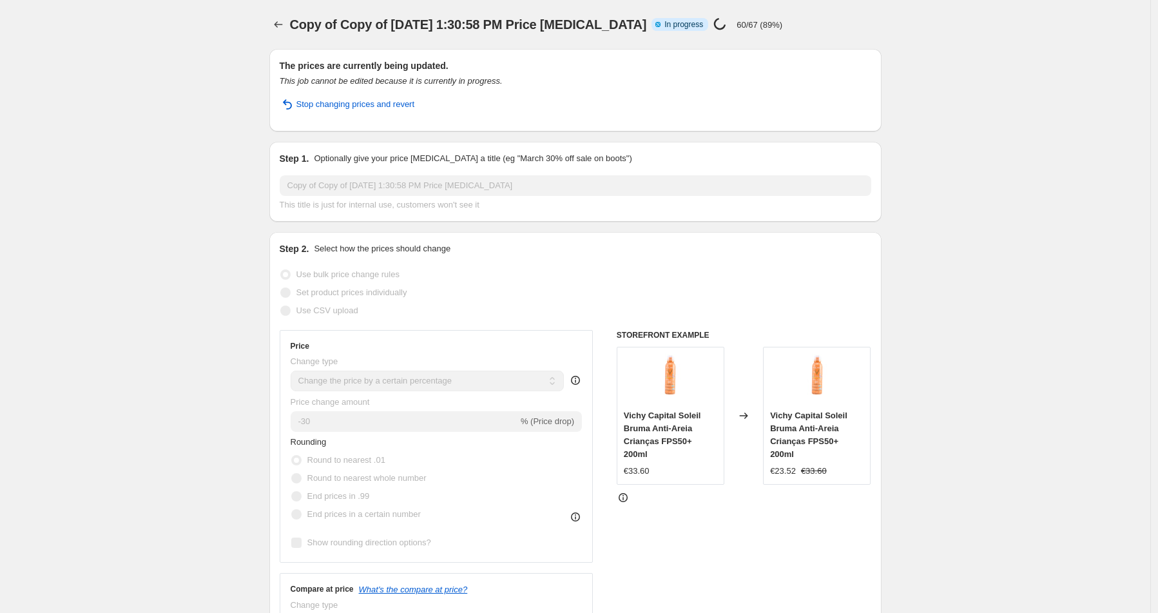
select select "percentage"
select select "product_status"
select select "vendor"
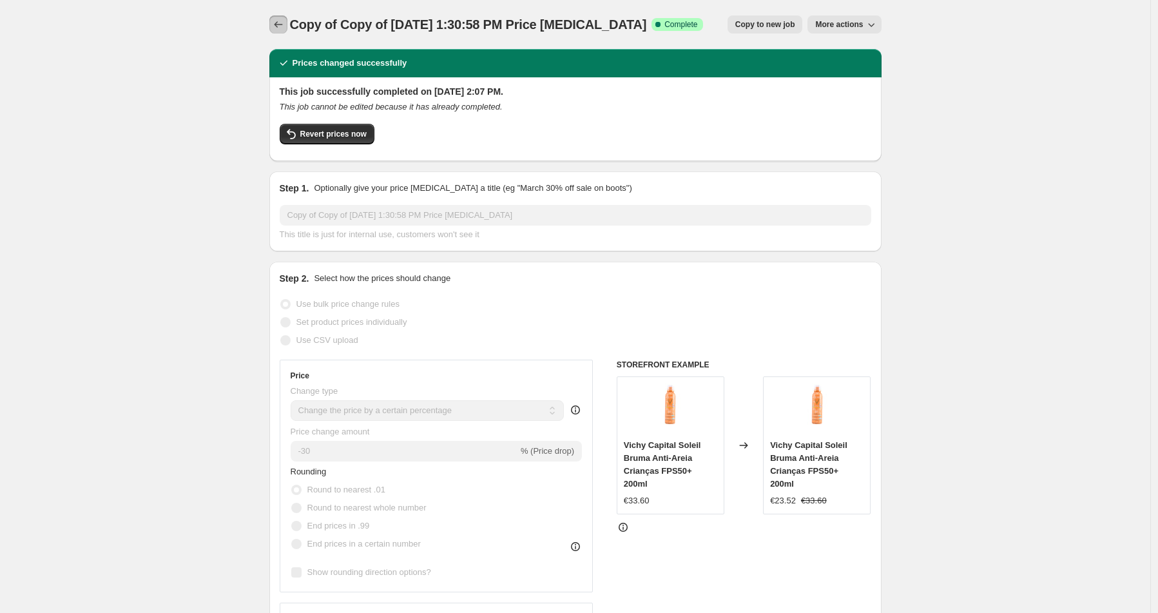
click at [280, 26] on icon "Price change jobs" at bounding box center [278, 24] width 8 height 6
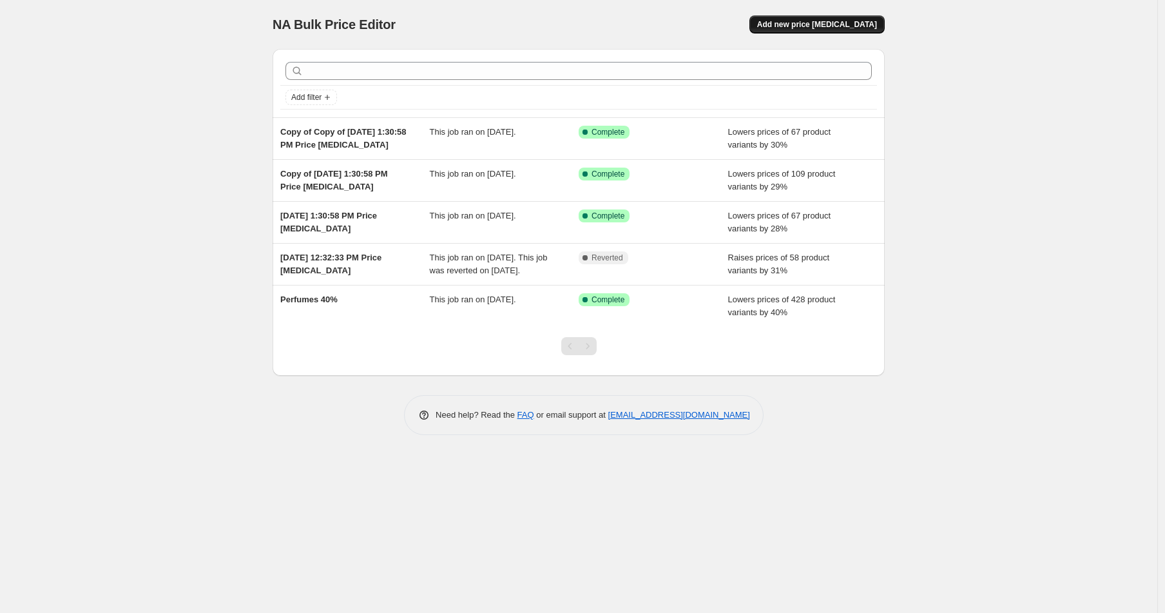
click at [841, 24] on span "Add new price [MEDICAL_DATA]" at bounding box center [817, 24] width 120 height 10
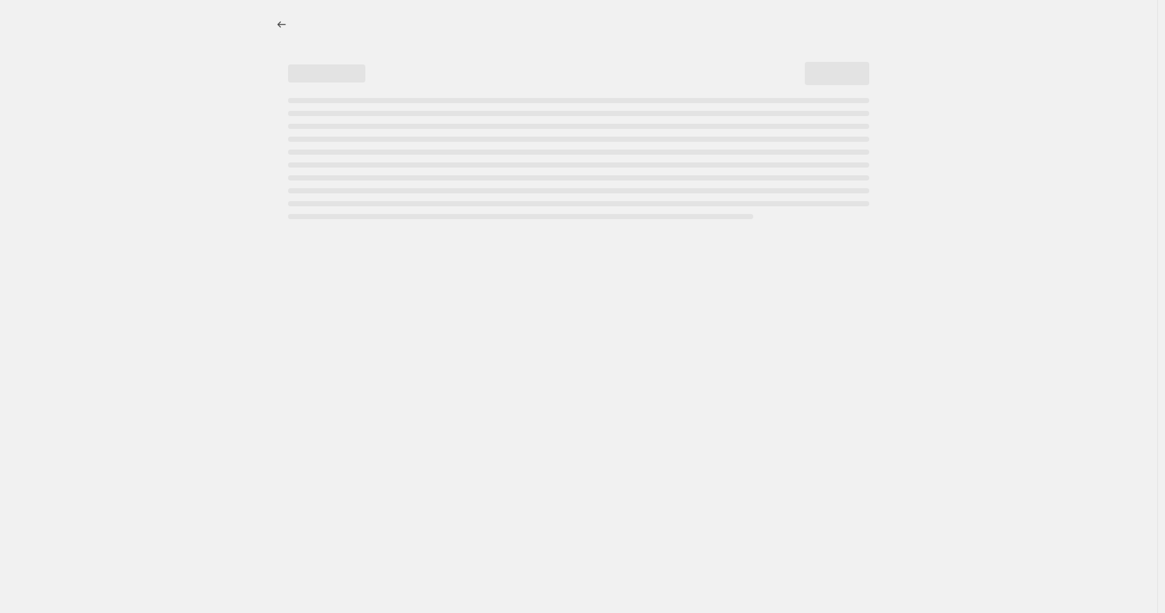
select select "percentage"
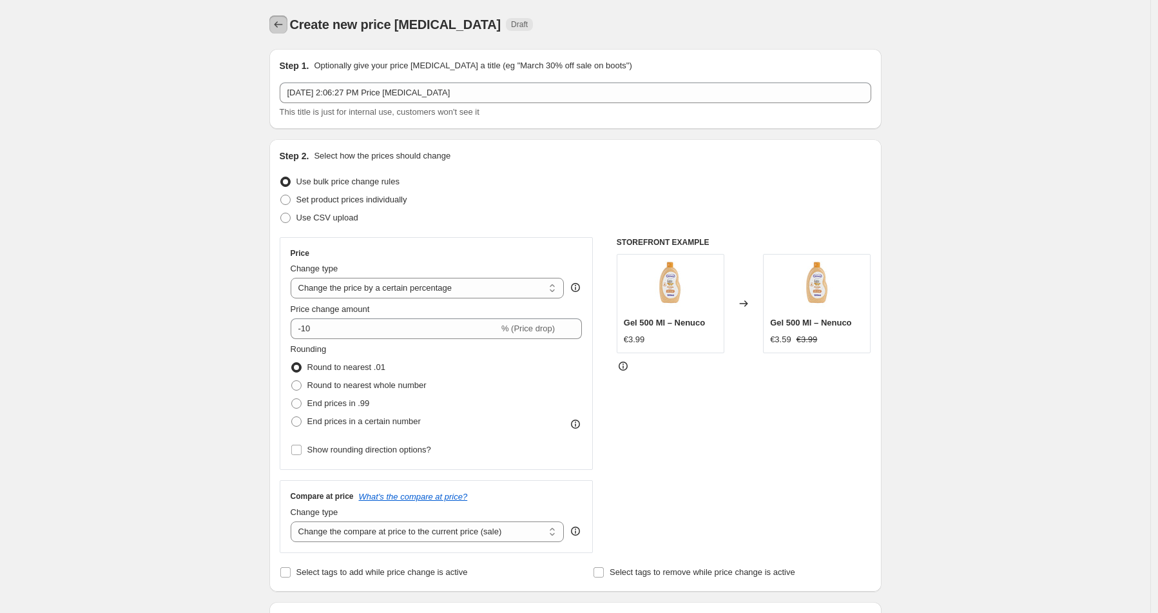
click at [283, 20] on icon "Price change jobs" at bounding box center [278, 24] width 13 height 13
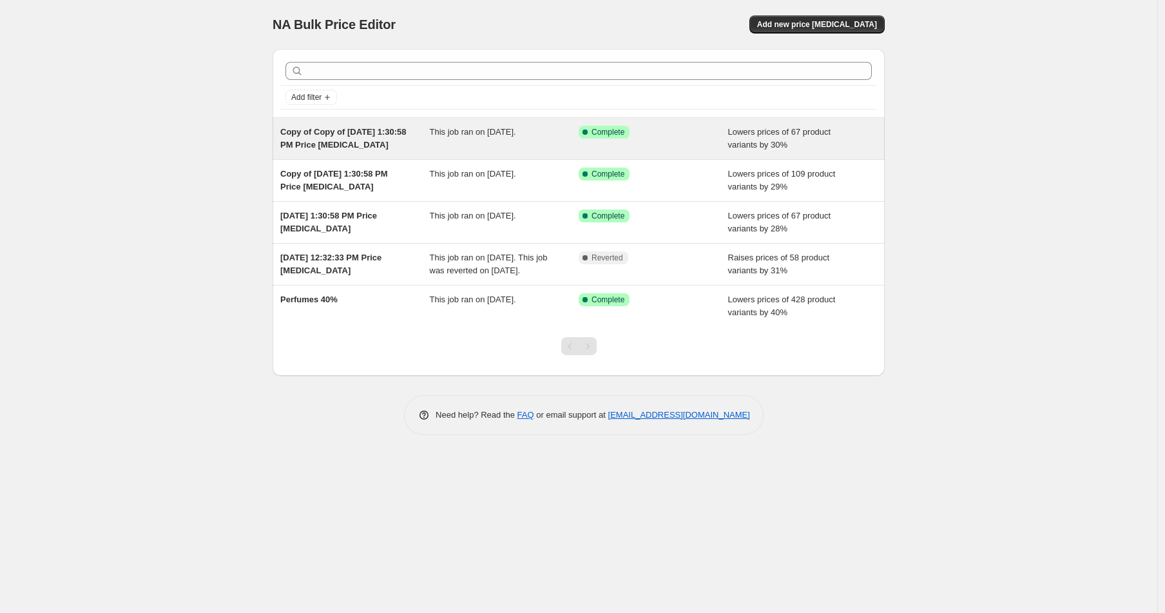
click at [387, 135] on span "Copy of Copy of Sep 24, 2025, 1:30:58 PM Price change job" at bounding box center [343, 138] width 126 height 23
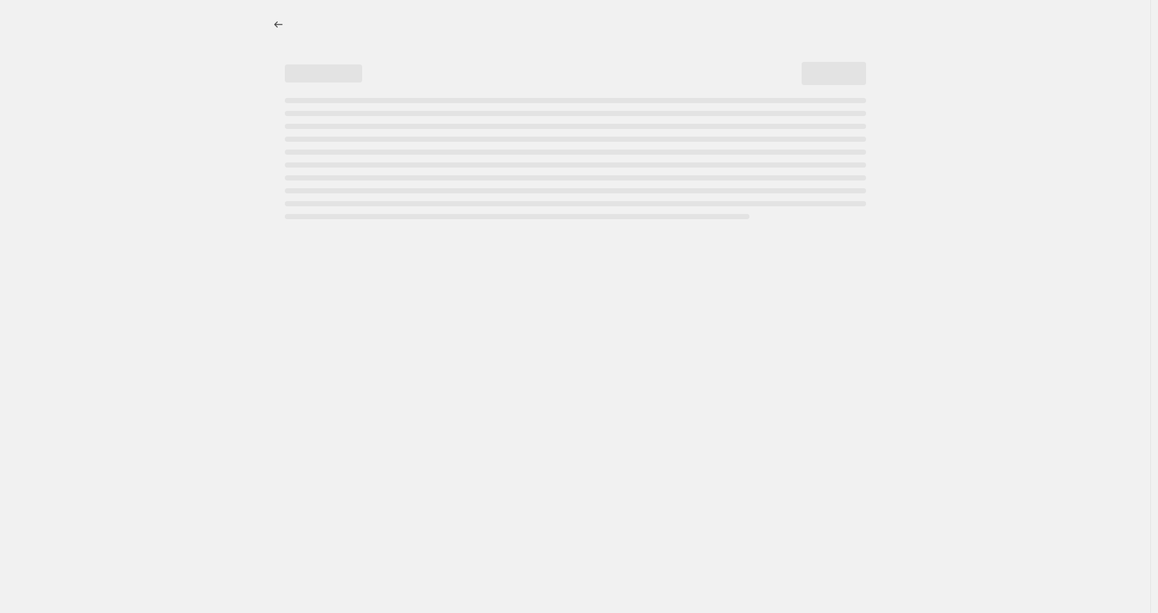
select select "percentage"
select select "product_status"
select select "vendor"
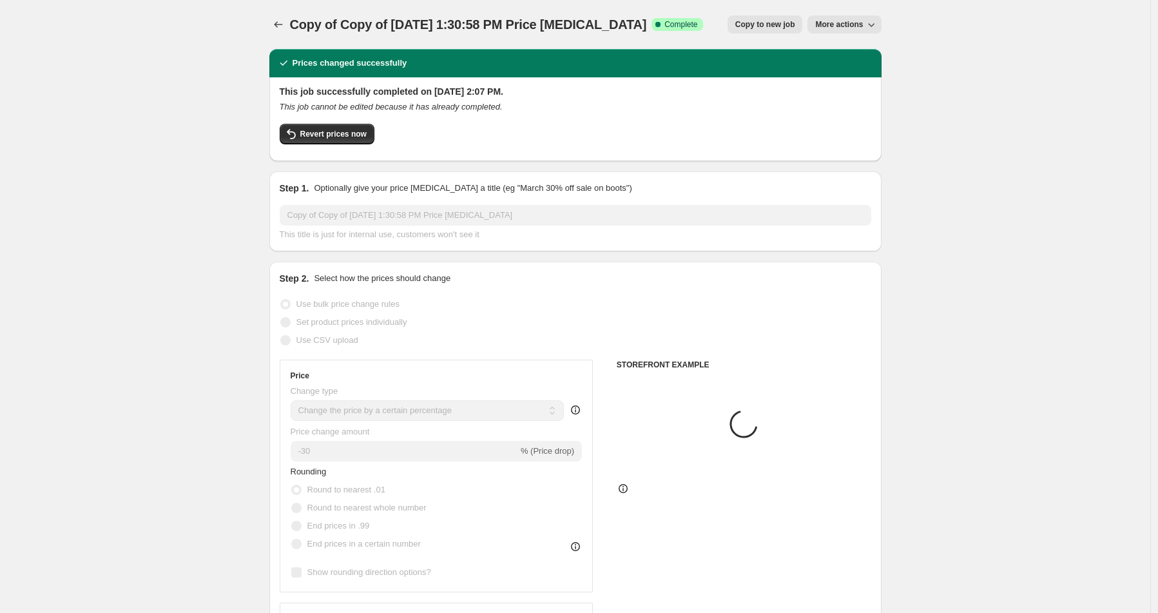
click at [859, 26] on span "More actions" at bounding box center [839, 24] width 48 height 10
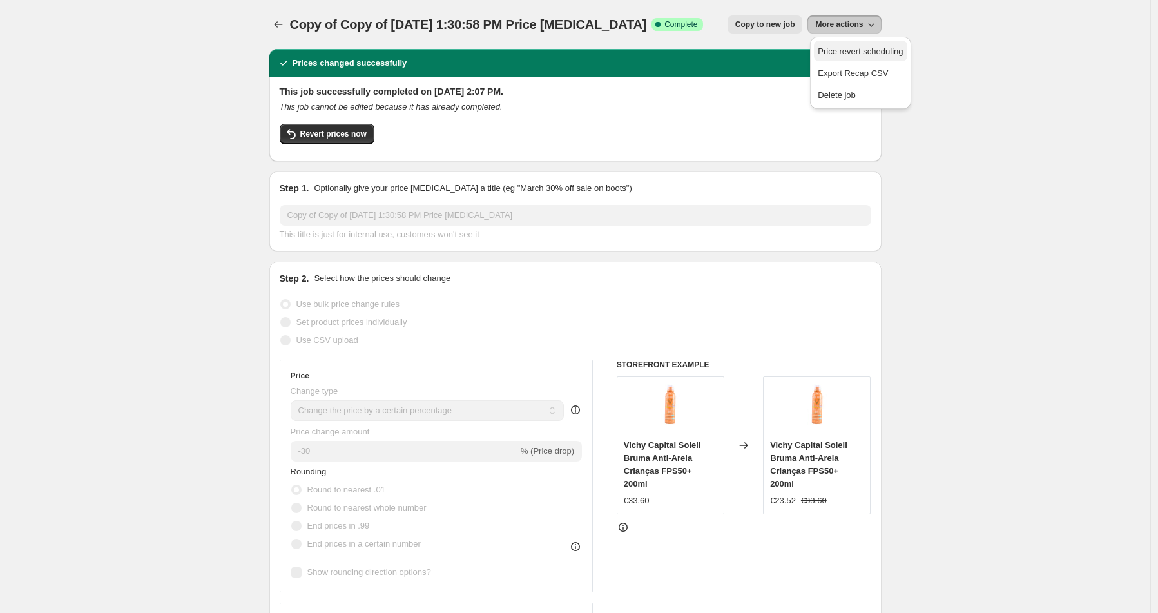
scroll to position [2, 0]
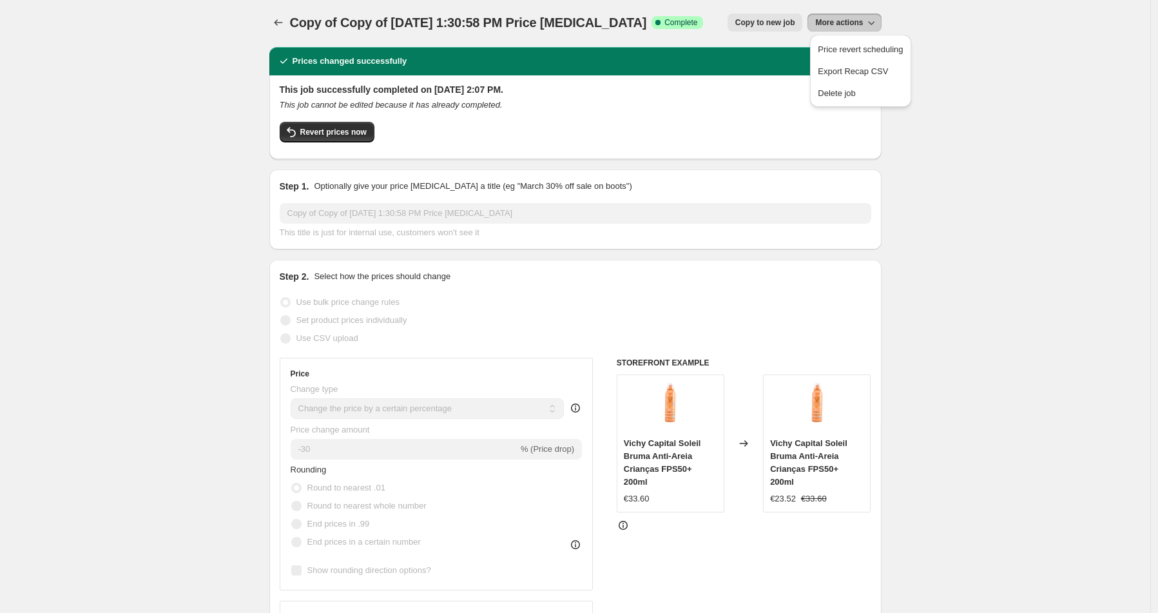
click at [770, 24] on span "Copy to new job" at bounding box center [765, 22] width 60 height 10
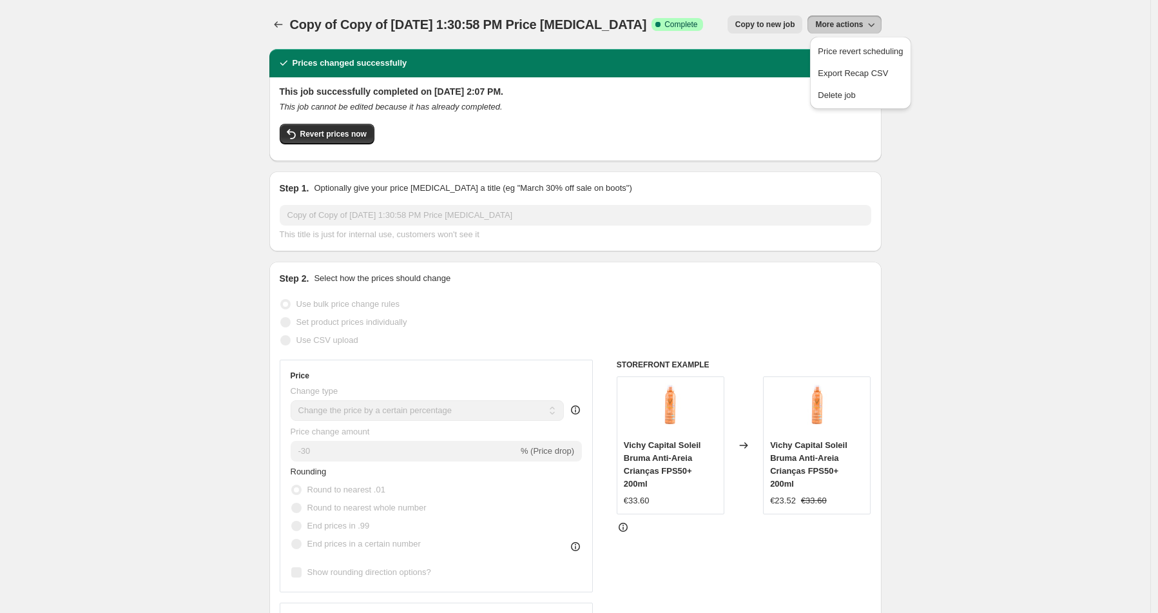
select select "percentage"
select select "product_status"
select select "vendor"
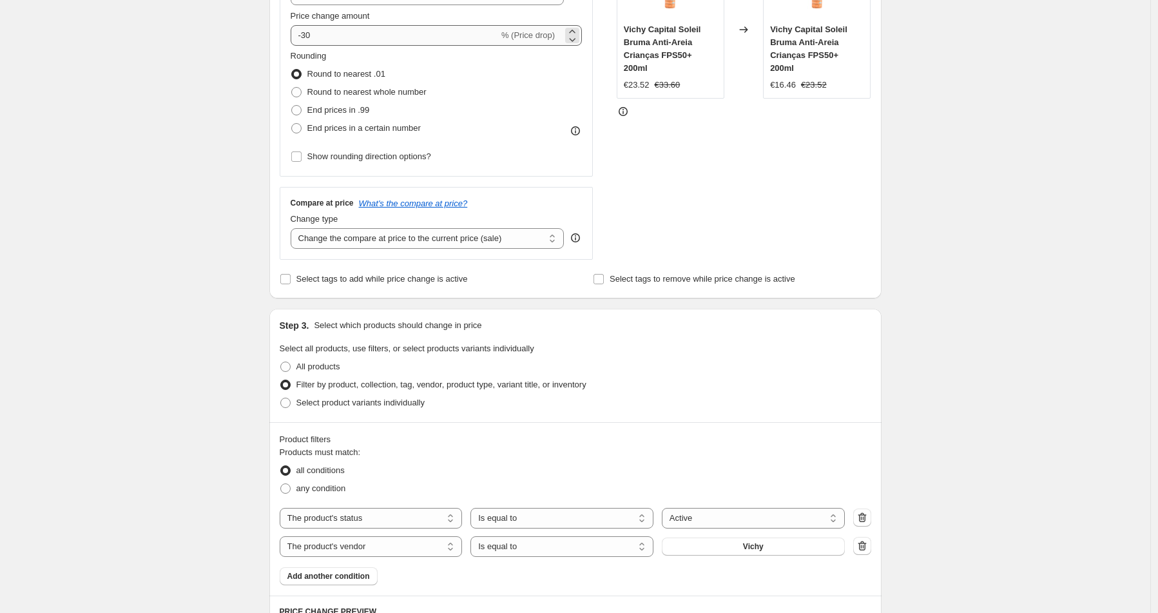
scroll to position [292, 0]
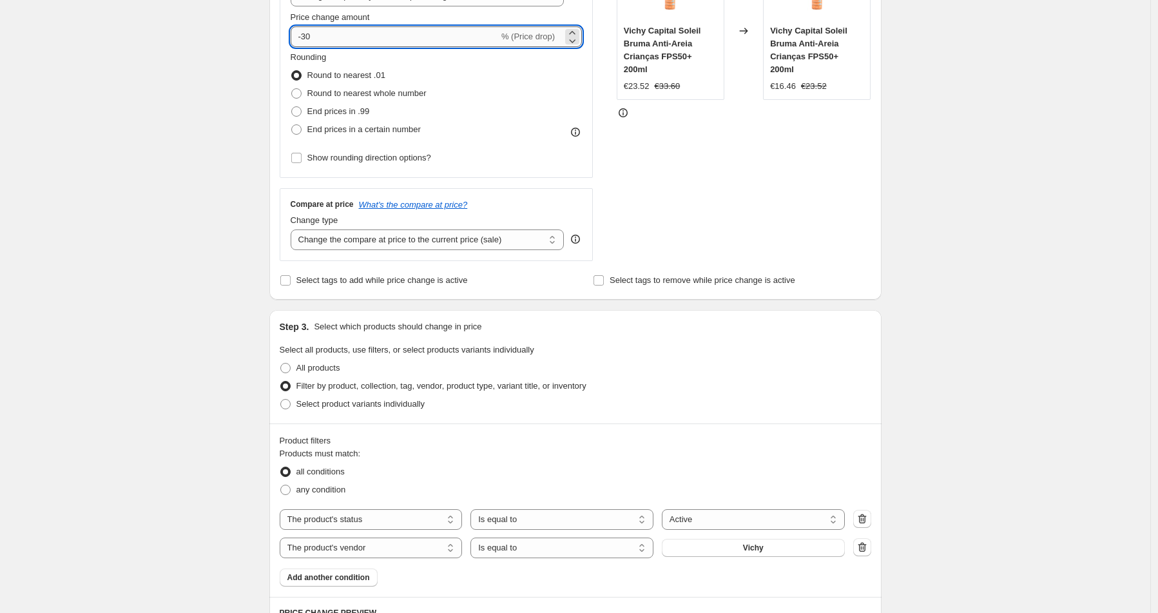
click at [337, 40] on input "-30" at bounding box center [395, 36] width 208 height 21
type input "-32"
click at [240, 110] on div "Create new price change job. This page is ready Create new price change job Dra…" at bounding box center [575, 446] width 1150 height 1474
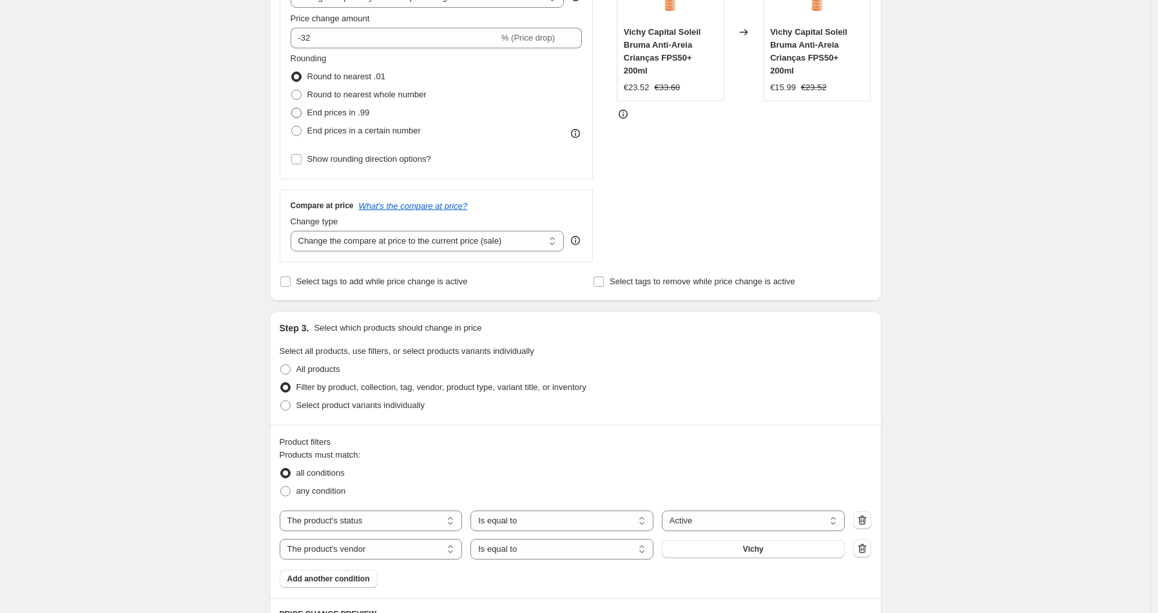
click at [344, 110] on span "End prices in .99" at bounding box center [338, 113] width 62 height 10
click at [292, 108] on input "End prices in .99" at bounding box center [291, 108] width 1 height 1
radio input "true"
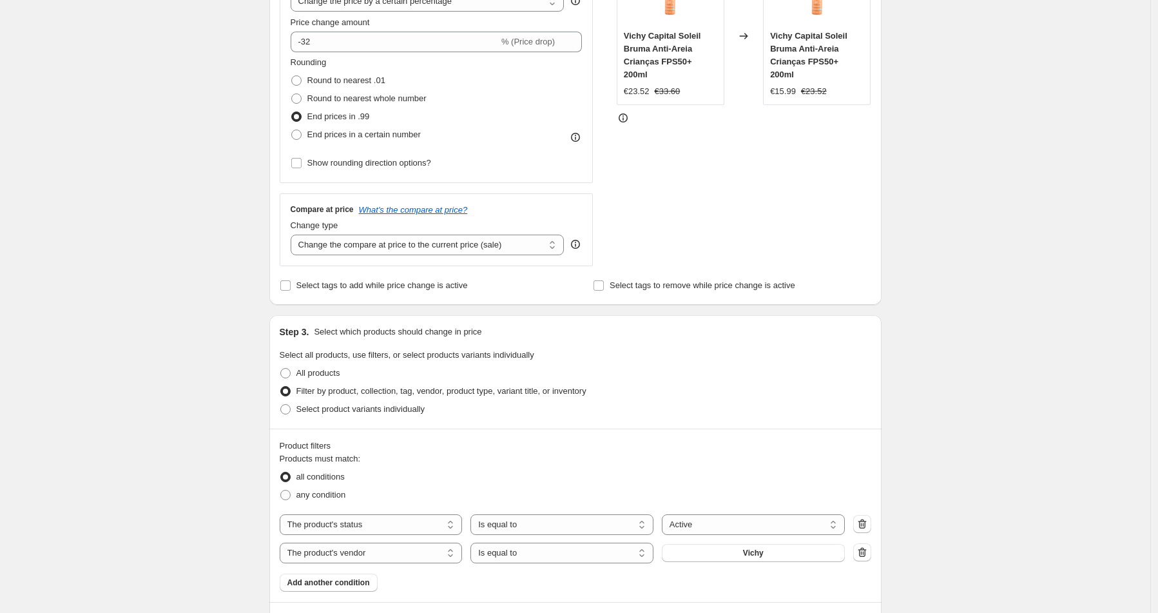
scroll to position [365, 0]
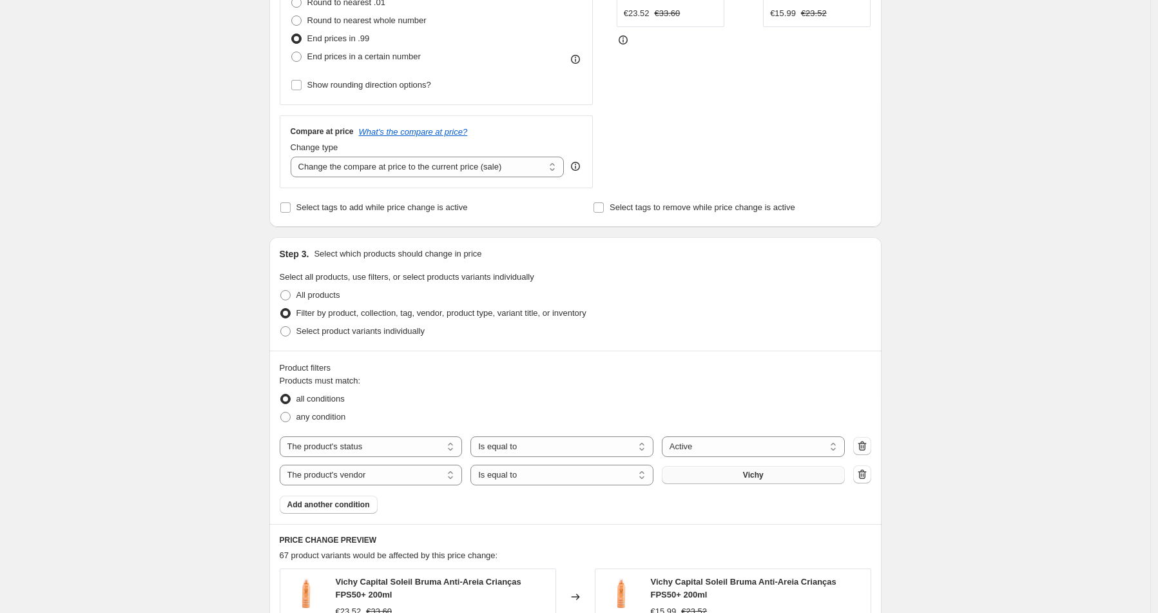
click at [756, 481] on button "Vichy" at bounding box center [753, 475] width 183 height 18
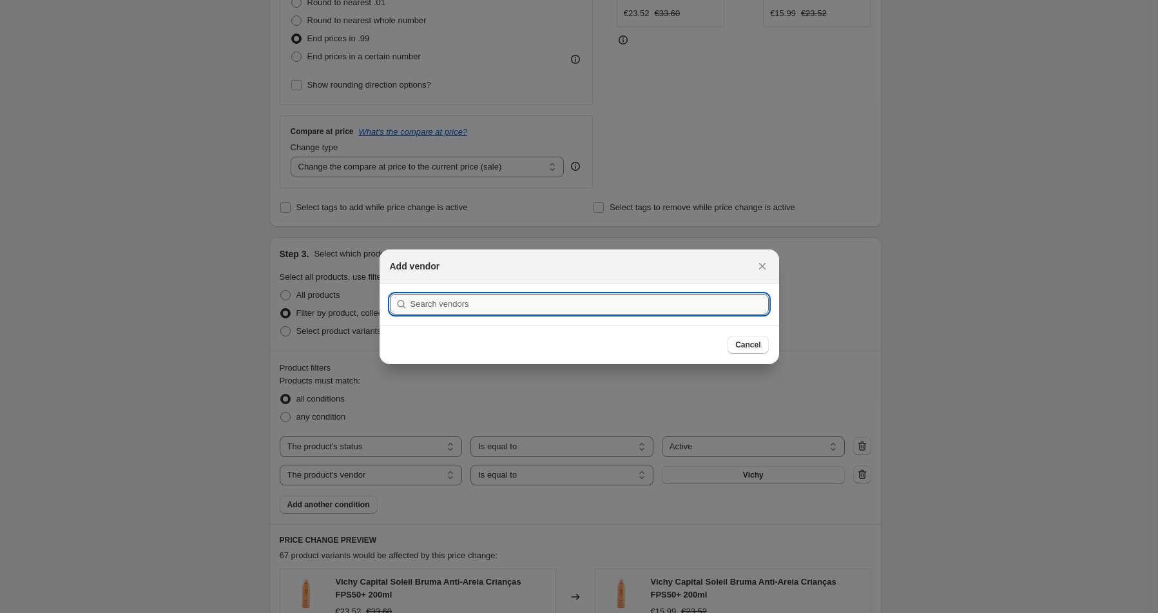
click at [544, 301] on input ":rd0:" at bounding box center [589, 304] width 358 height 21
click at [463, 309] on input ":rd0:" at bounding box center [589, 304] width 358 height 21
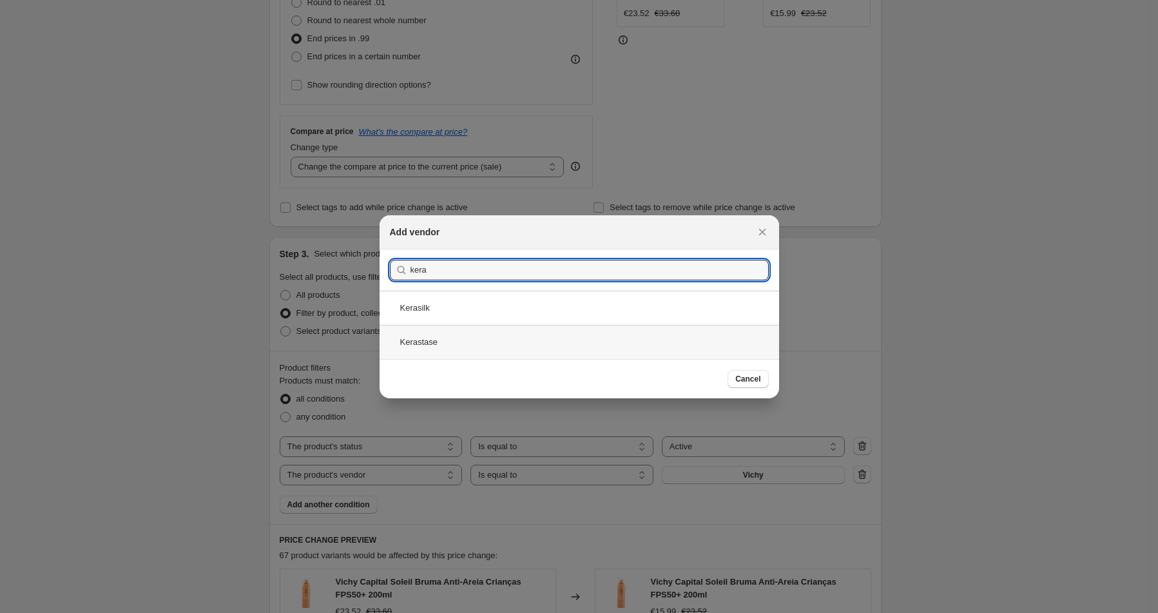
type input "kera"
click at [457, 344] on div "Kerastase" at bounding box center [579, 342] width 399 height 34
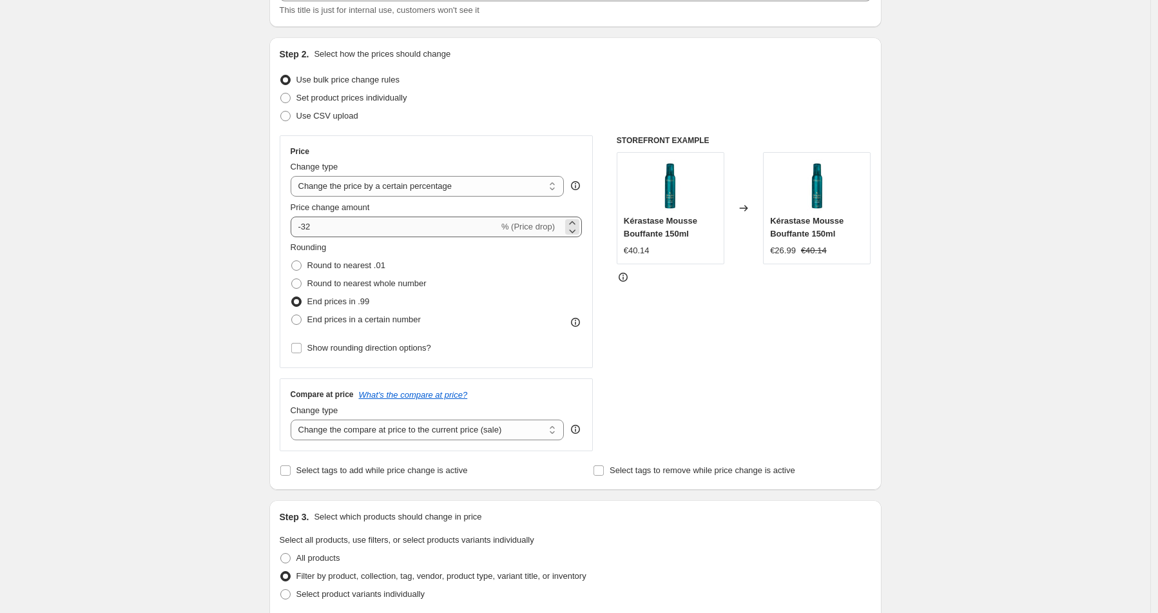
scroll to position [101, 0]
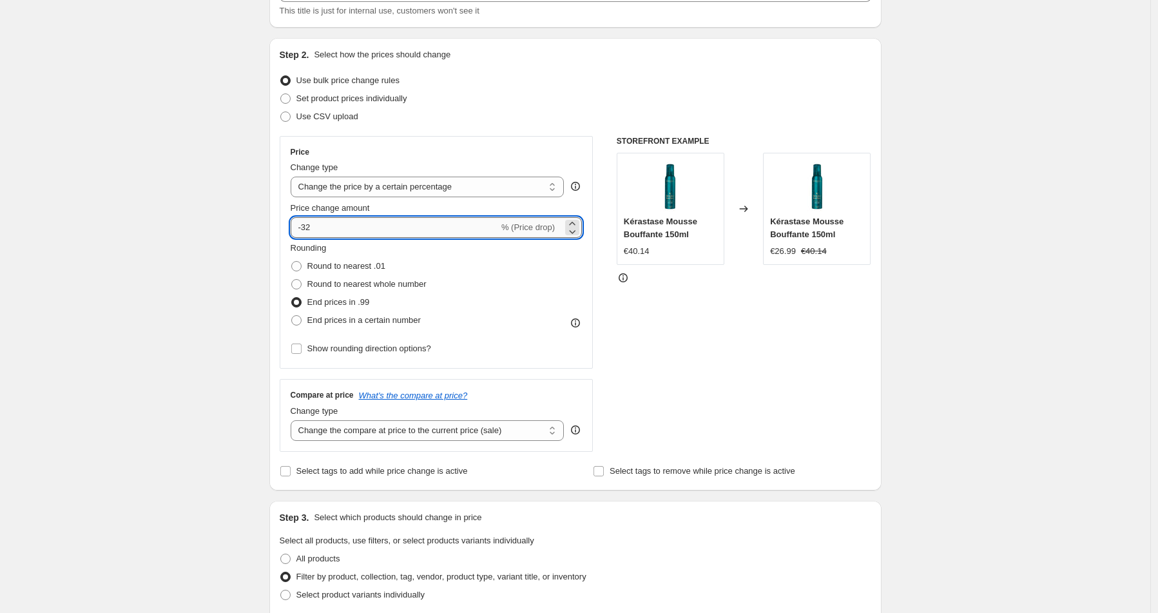
click at [335, 223] on input "-32" at bounding box center [395, 227] width 208 height 21
type input "-3"
type input "-29"
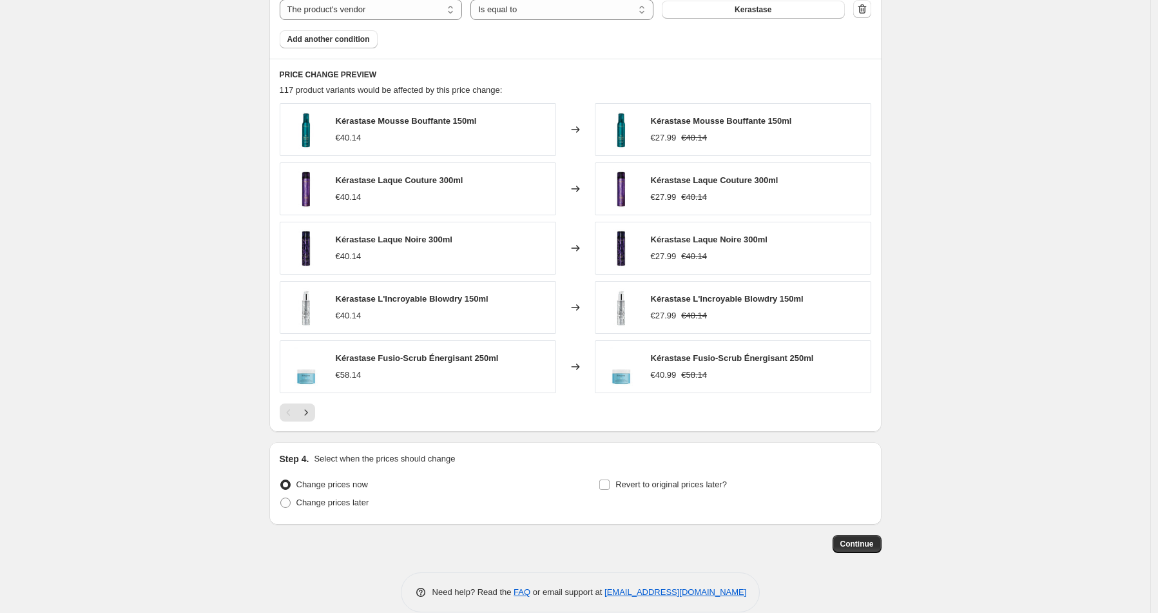
scroll to position [849, 0]
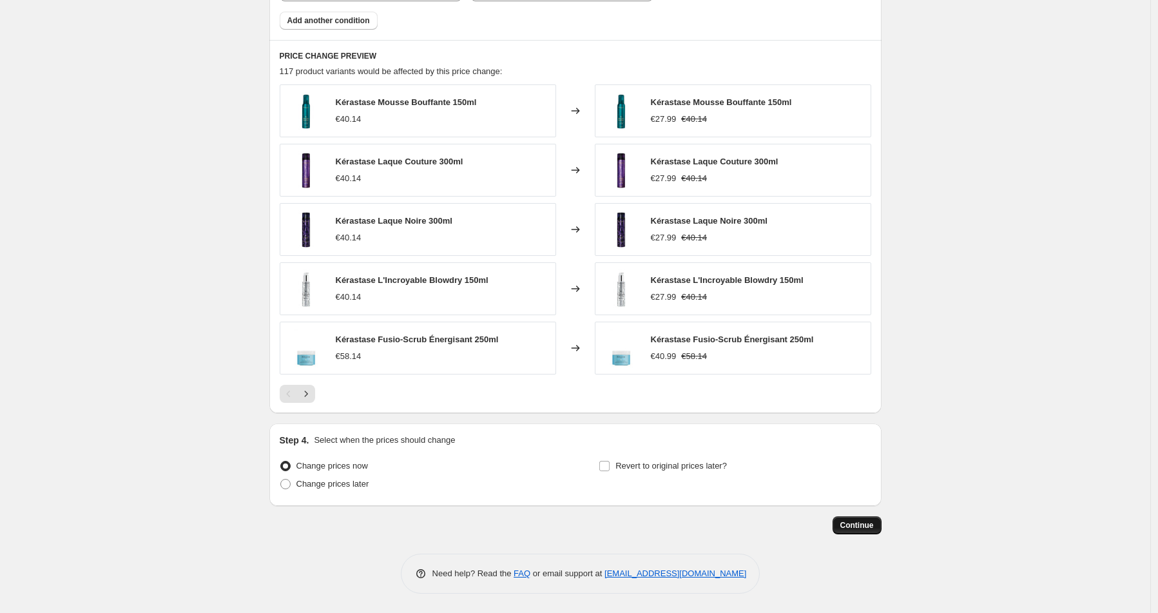
click at [863, 526] on span "Continue" at bounding box center [857, 525] width 34 height 10
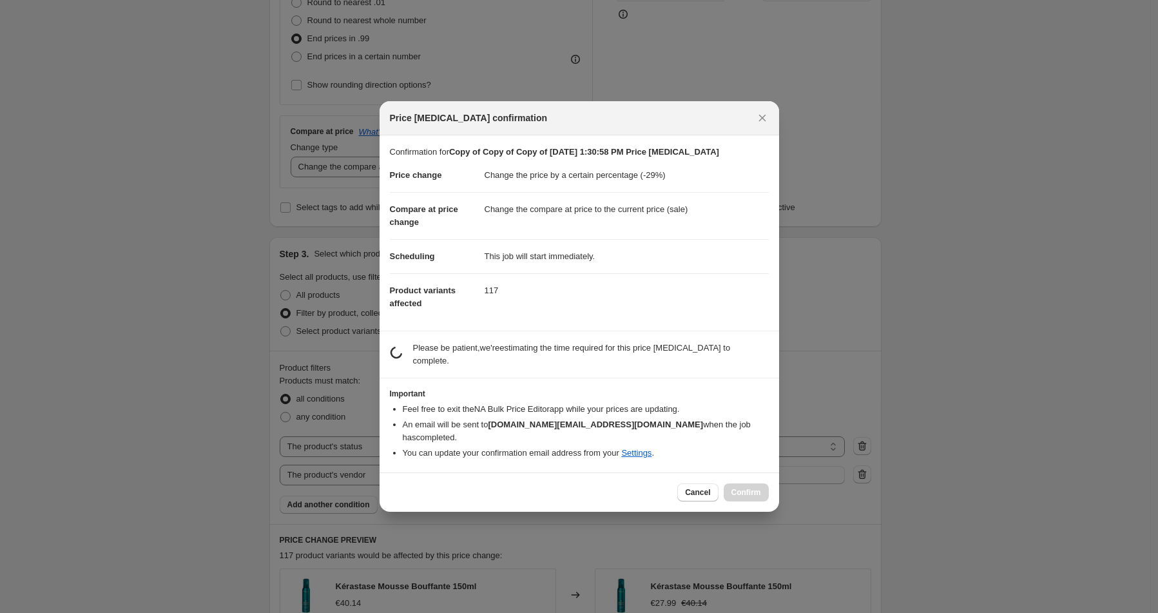
scroll to position [0, 0]
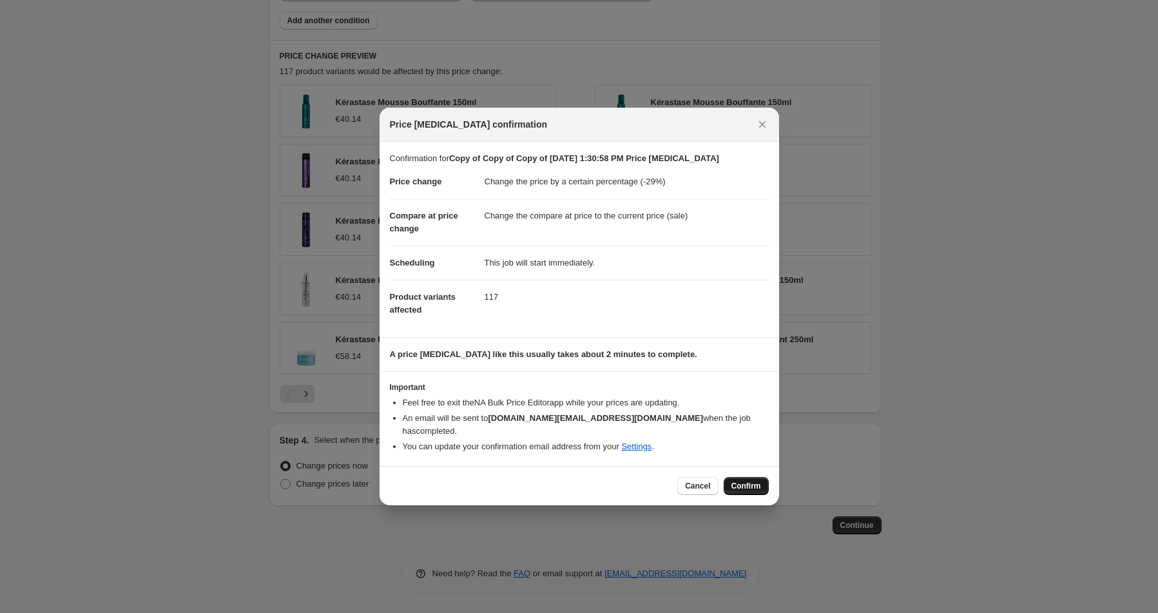
click at [733, 485] on button "Confirm" at bounding box center [746, 486] width 45 height 18
